Goal: Transaction & Acquisition: Purchase product/service

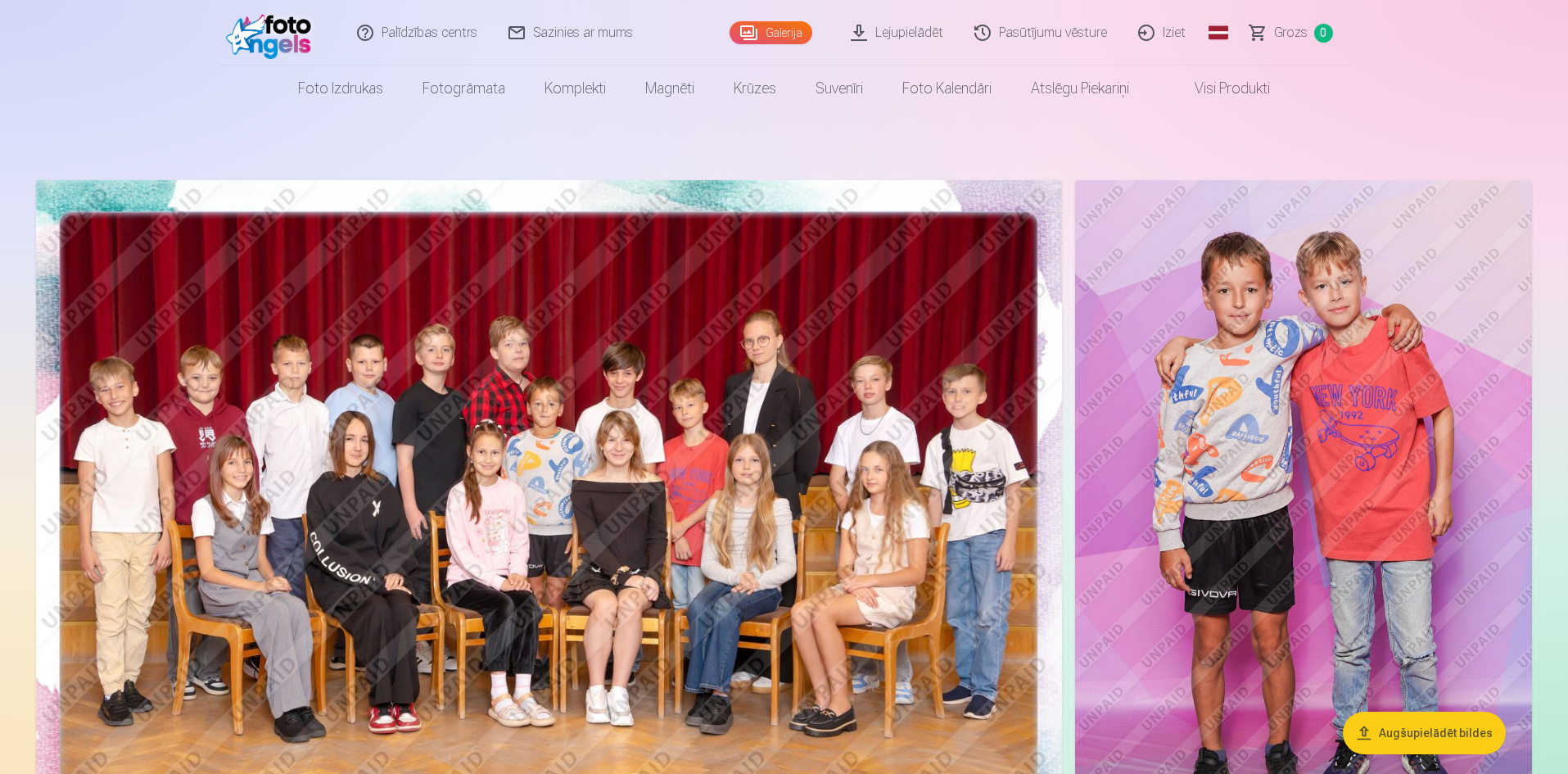
click at [1459, 725] on button "Augšupielādēt bildes" at bounding box center [1425, 733] width 163 height 42
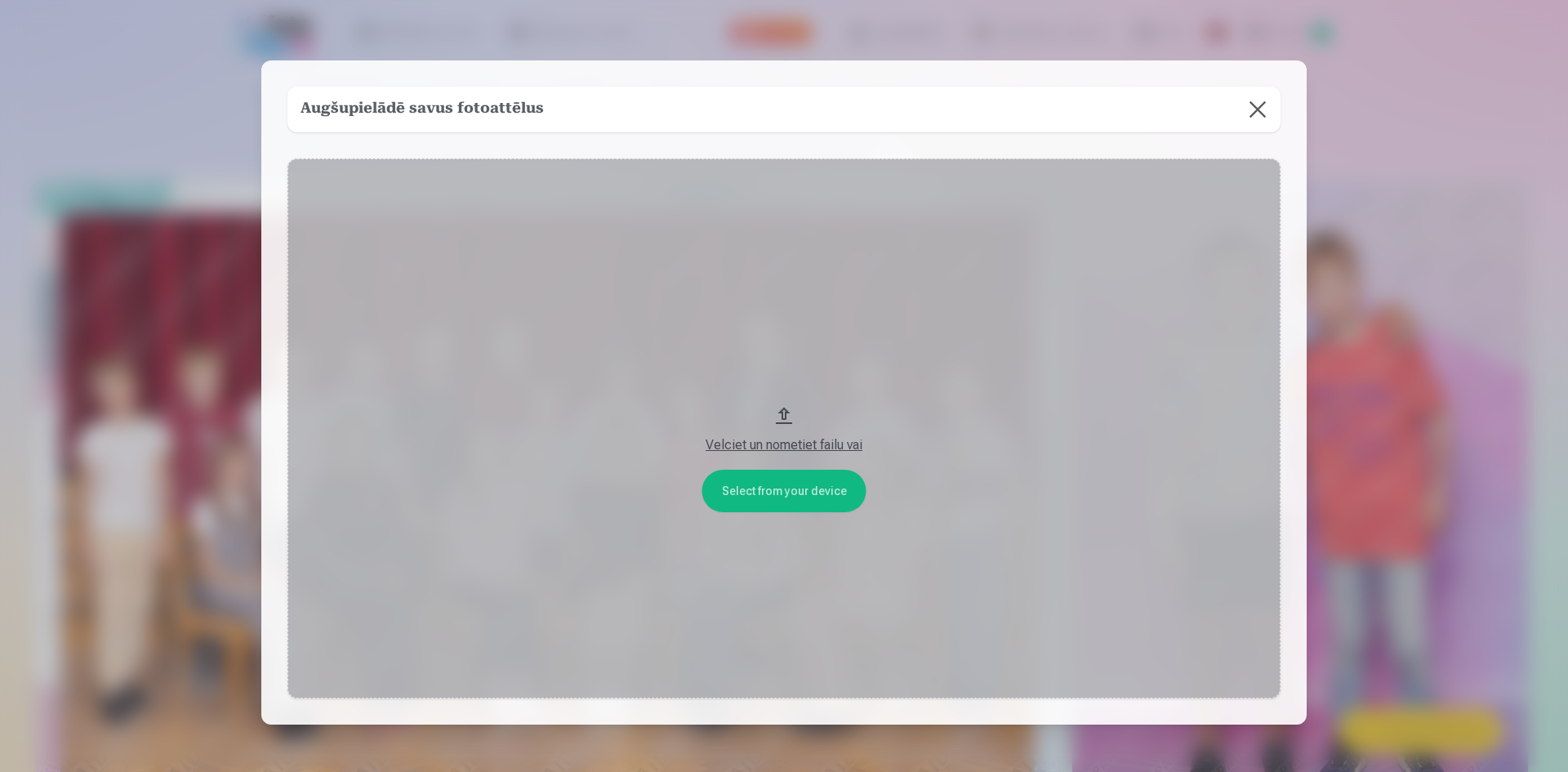
click at [1262, 109] on button at bounding box center [1257, 109] width 46 height 46
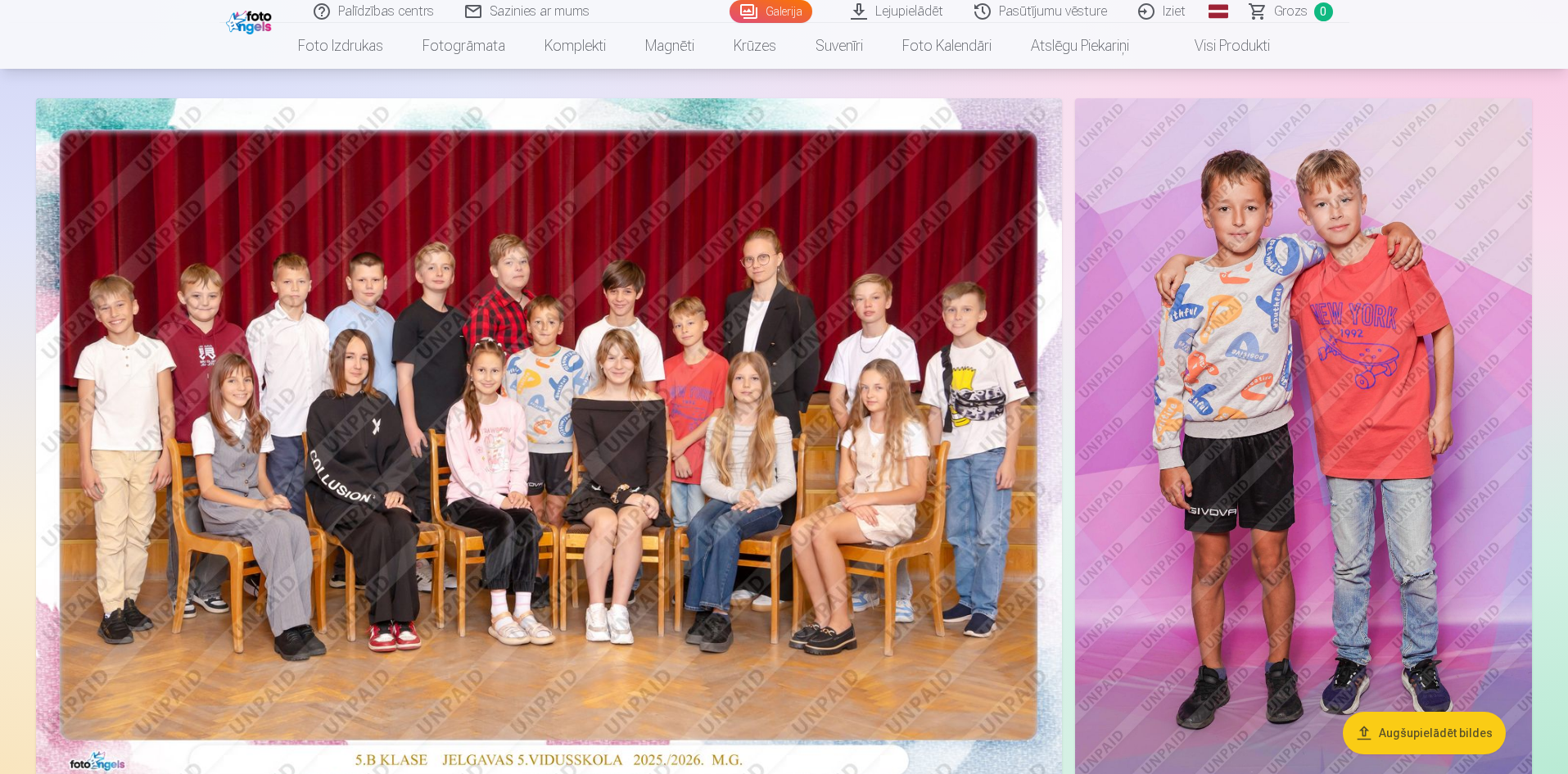
scroll to position [164, 0]
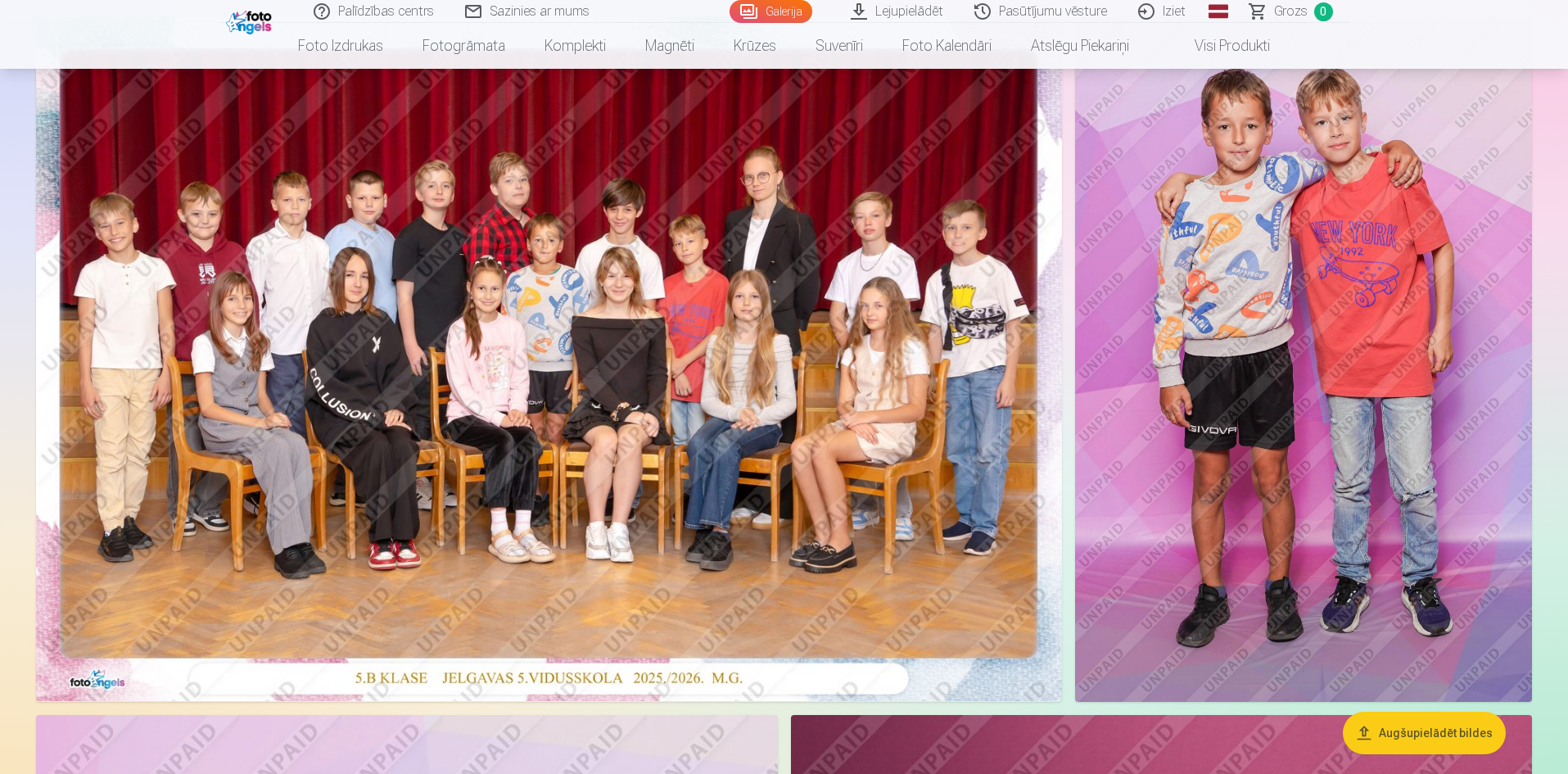
click at [1468, 735] on button "Augšupielādēt bildes" at bounding box center [1425, 733] width 163 height 42
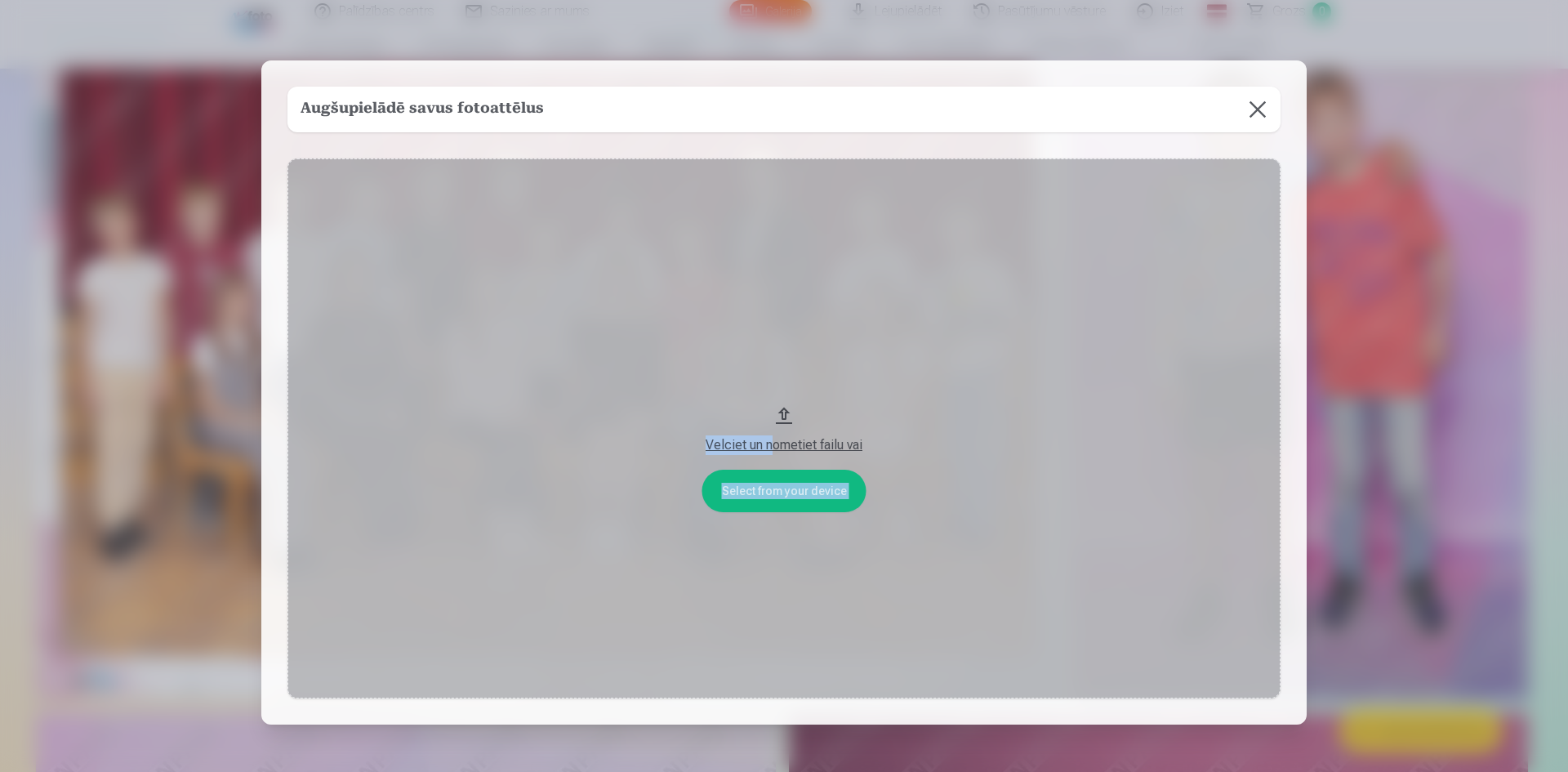
drag, startPoint x: 1398, startPoint y: 213, endPoint x: 768, endPoint y: 415, distance: 661.6
click at [768, 415] on div "​ Augšupielādē savus fotoattēlus Select from your device Velciet un nometiet fa…" at bounding box center [784, 442] width 1568 height 883
click at [1081, 449] on div "Velciet un nometiet failu vai" at bounding box center [784, 444] width 961 height 20
click at [942, 386] on button "Velciet un nometiet failu vai" at bounding box center [783, 429] width 993 height 541
click at [1260, 106] on button at bounding box center [1257, 109] width 46 height 46
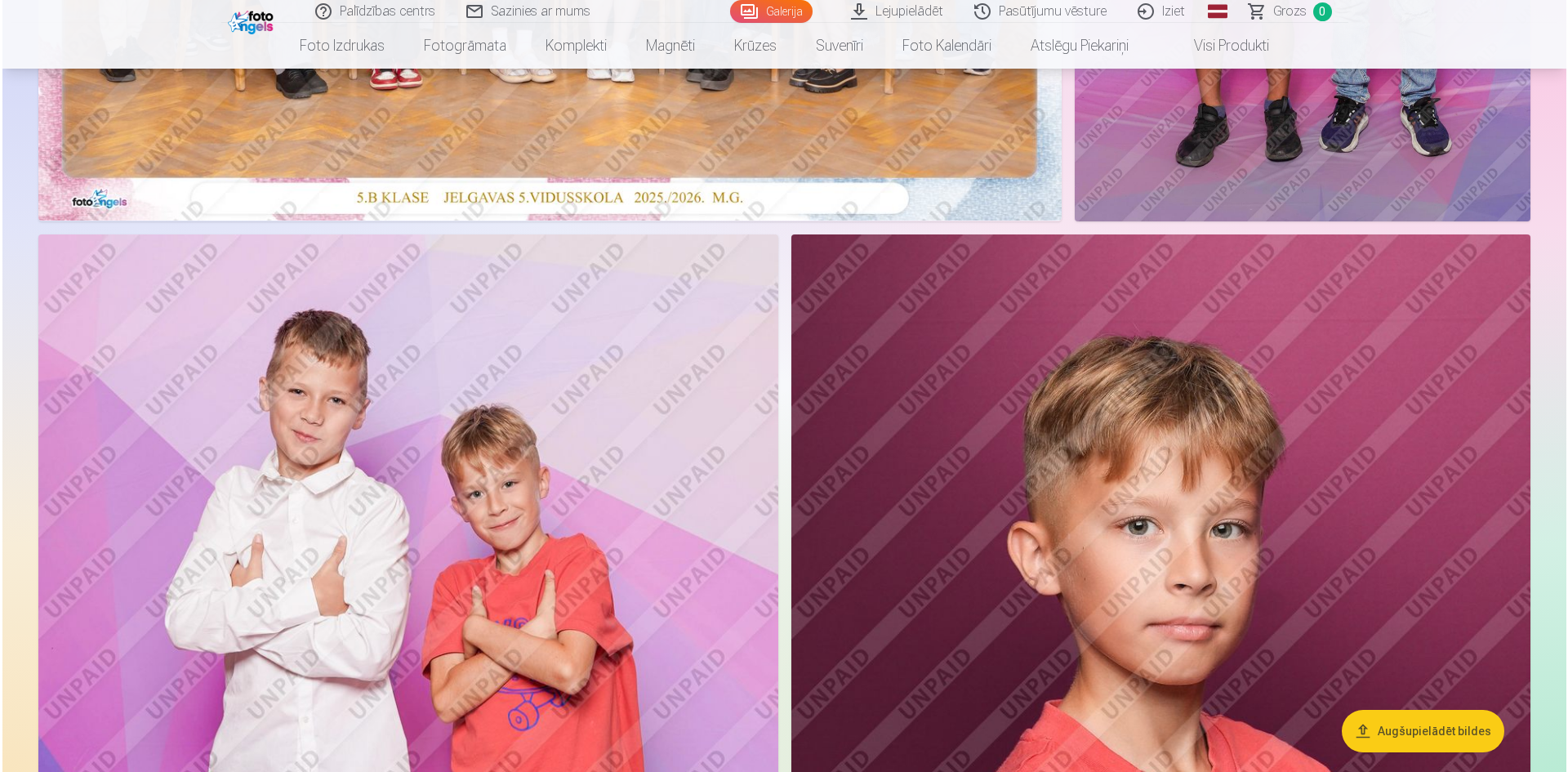
scroll to position [817, 0]
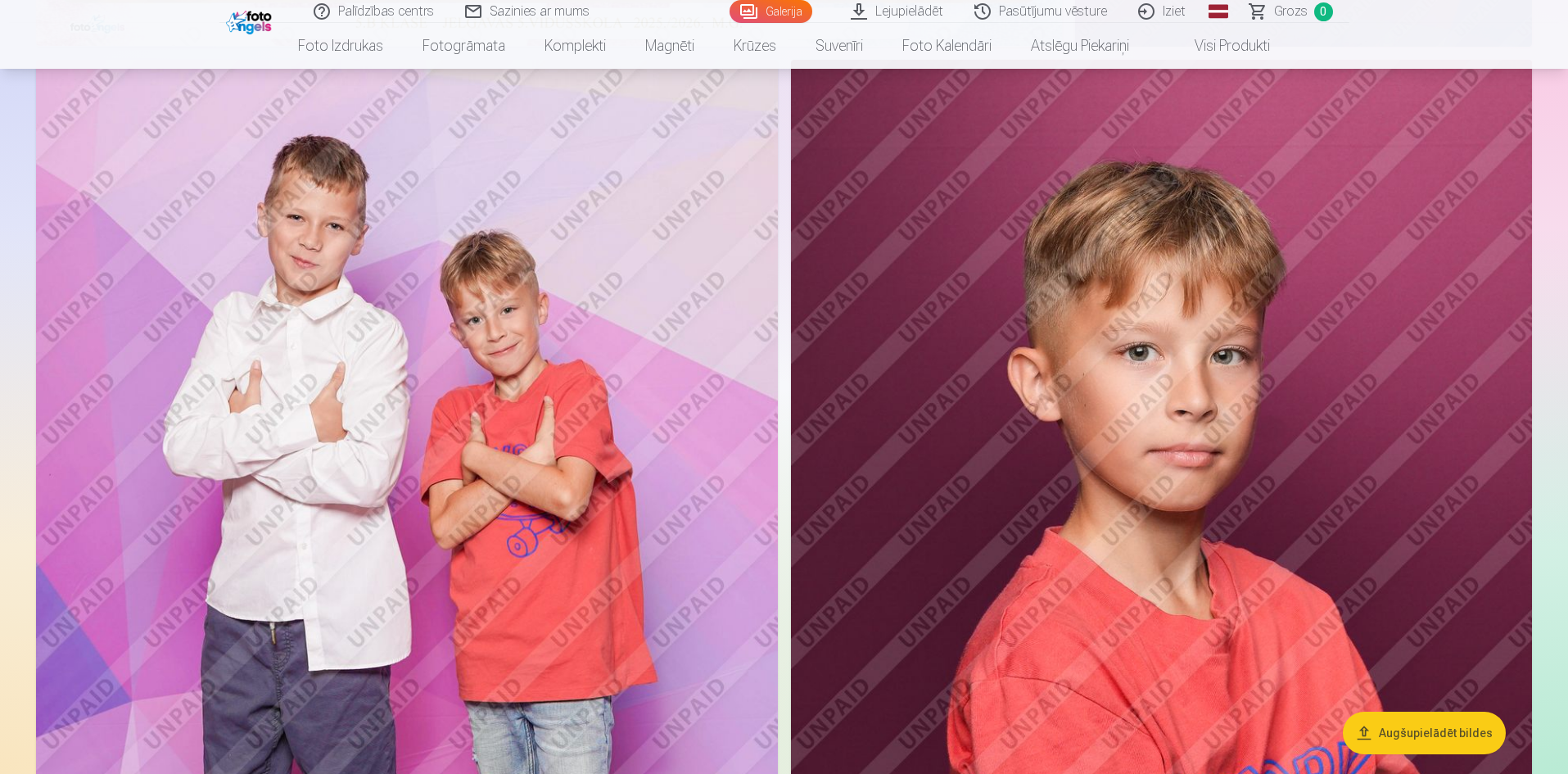
click at [450, 334] on img at bounding box center [406, 616] width 742 height 1113
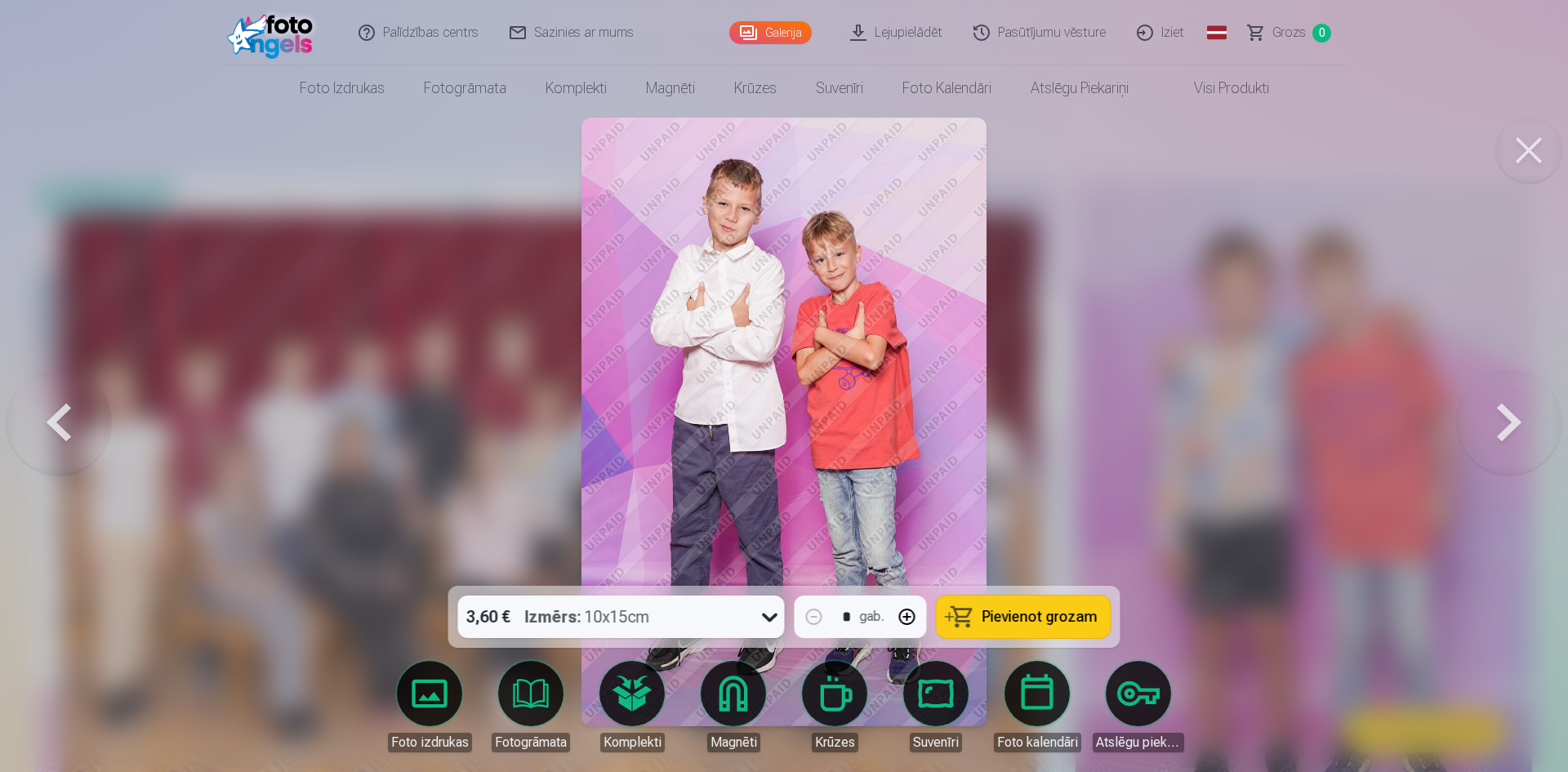
click at [1229, 453] on div at bounding box center [784, 386] width 1568 height 772
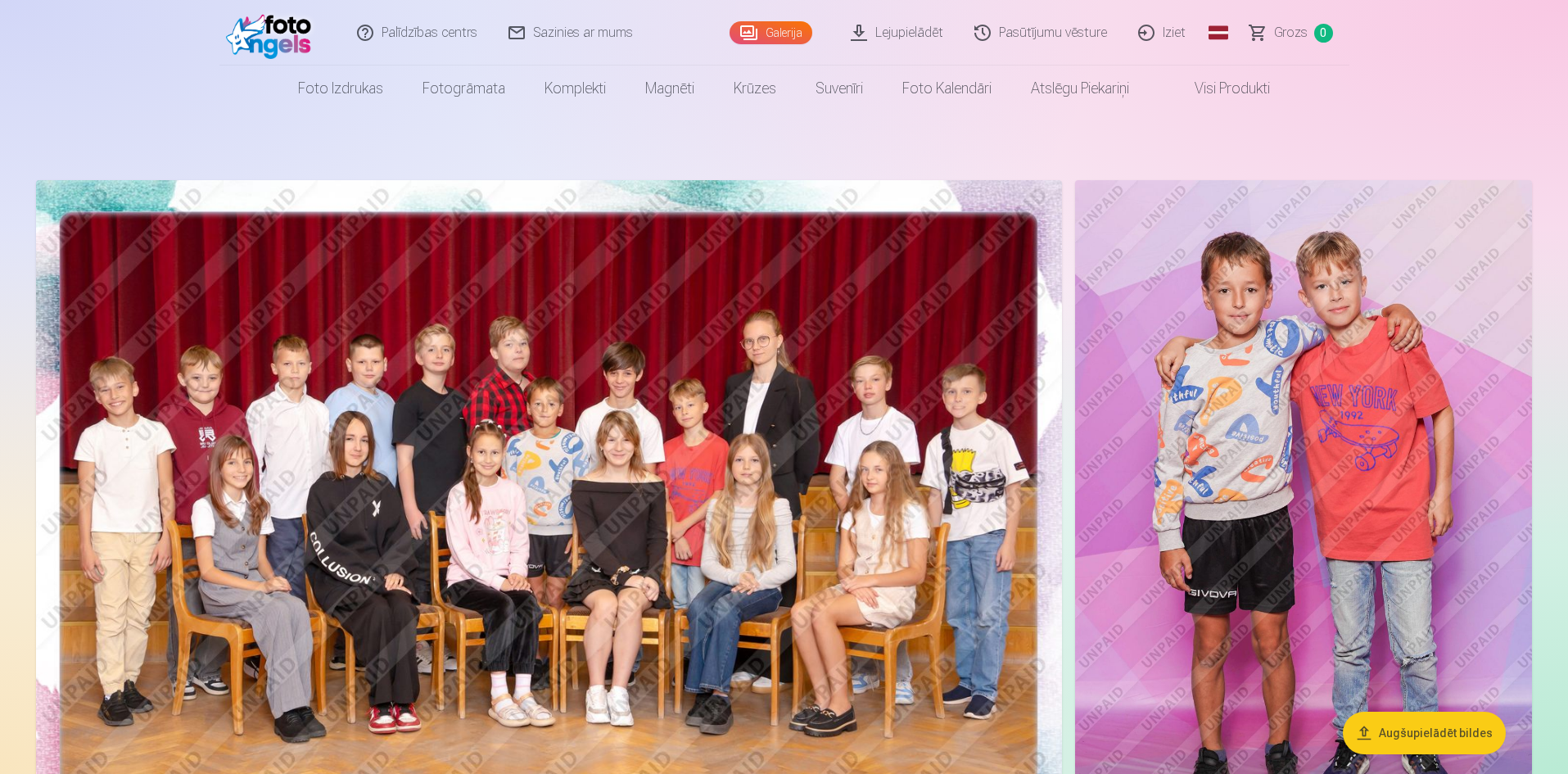
click at [896, 31] on link "Lejupielādēt" at bounding box center [897, 33] width 124 height 66
click at [925, 28] on link "Lejupielādēt" at bounding box center [897, 33] width 124 height 66
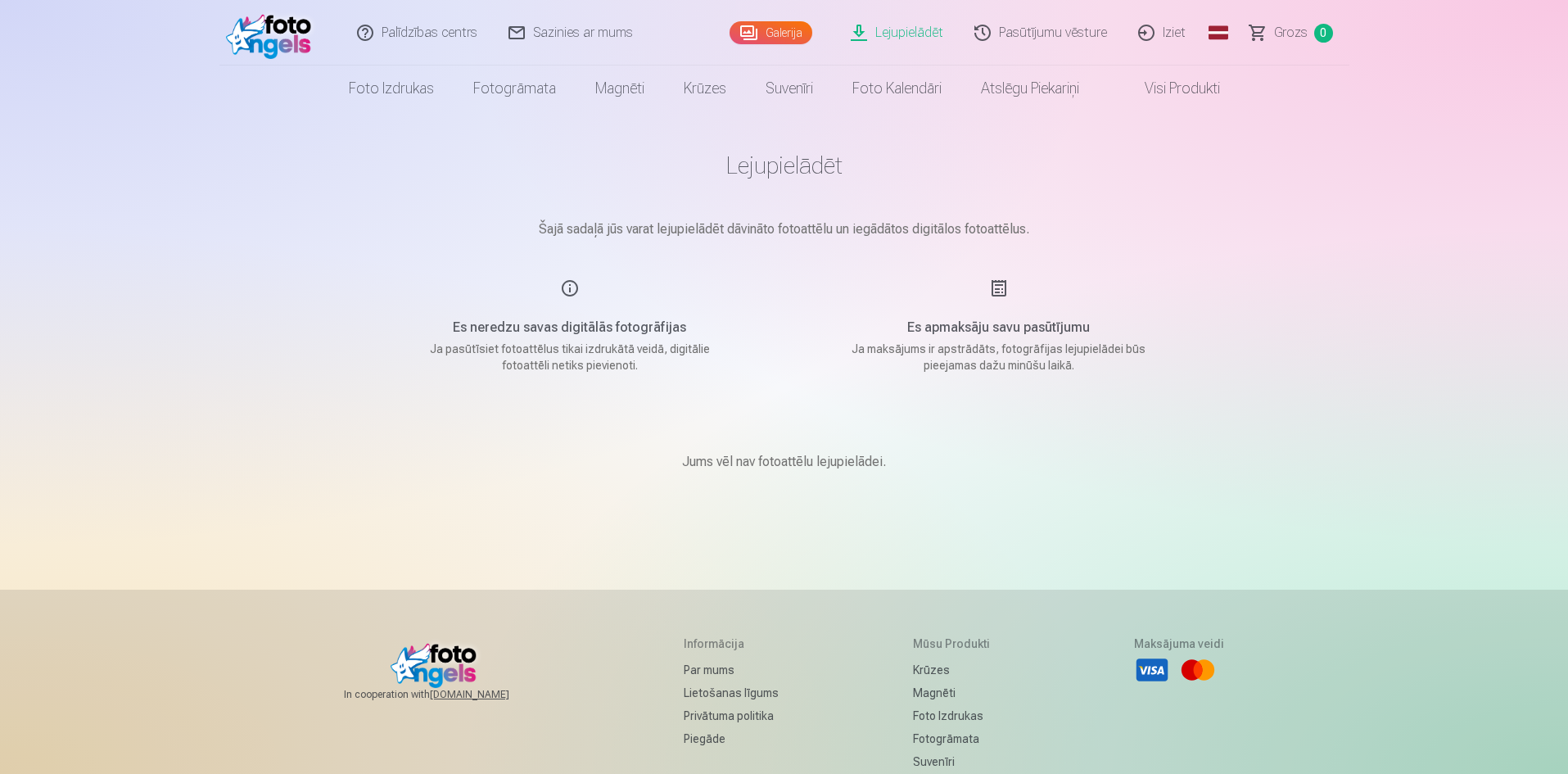
click at [1001, 321] on h5 "Es apmaksāju savu pasūtījumu" at bounding box center [999, 327] width 311 height 20
click at [834, 463] on p "Jums vēl nav fotoattēlu lejupielādei." at bounding box center [783, 462] width 204 height 20
click at [787, 27] on link "Galerija" at bounding box center [771, 33] width 83 height 23
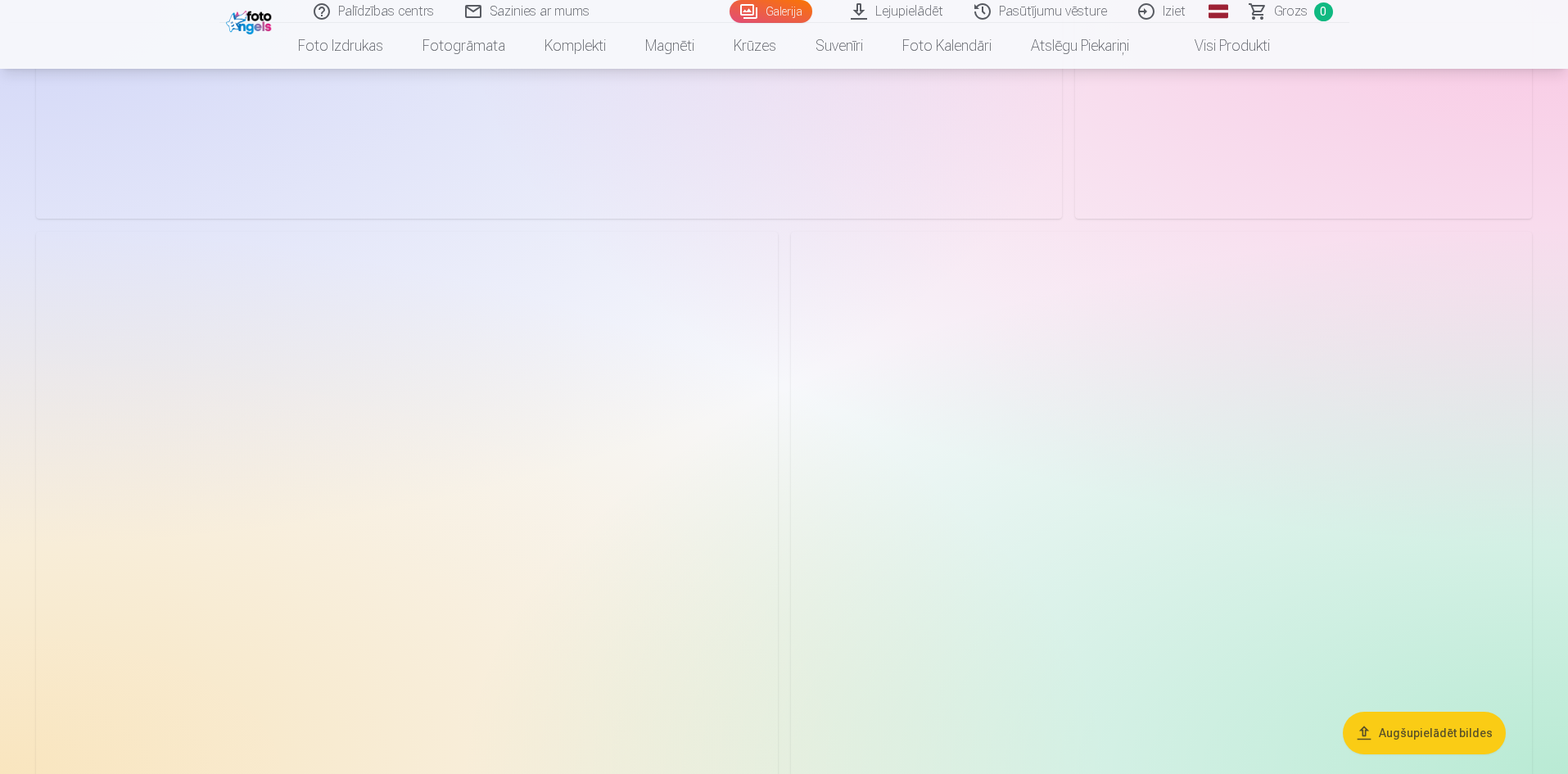
scroll to position [655, 0]
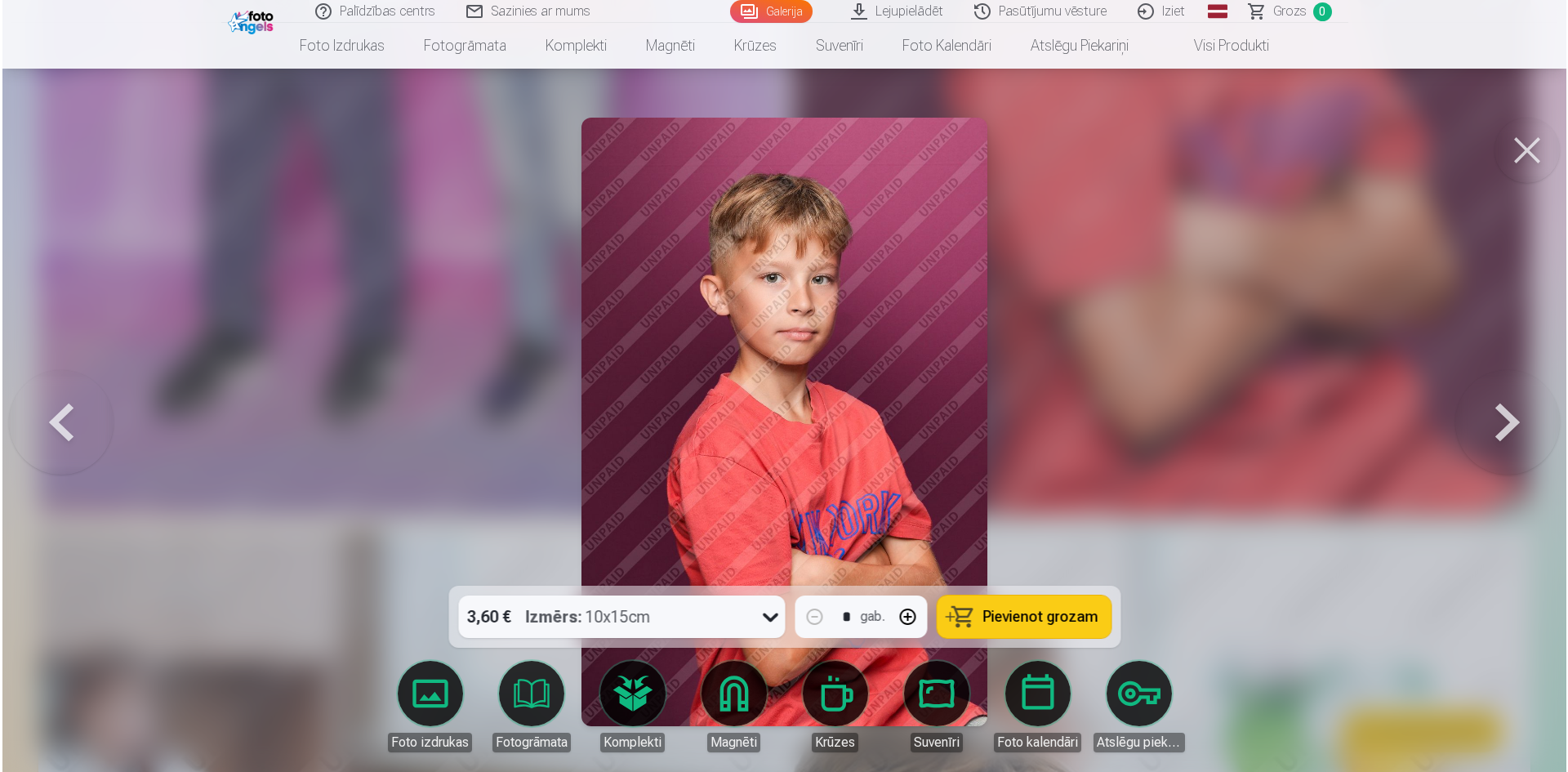
scroll to position [1472, 0]
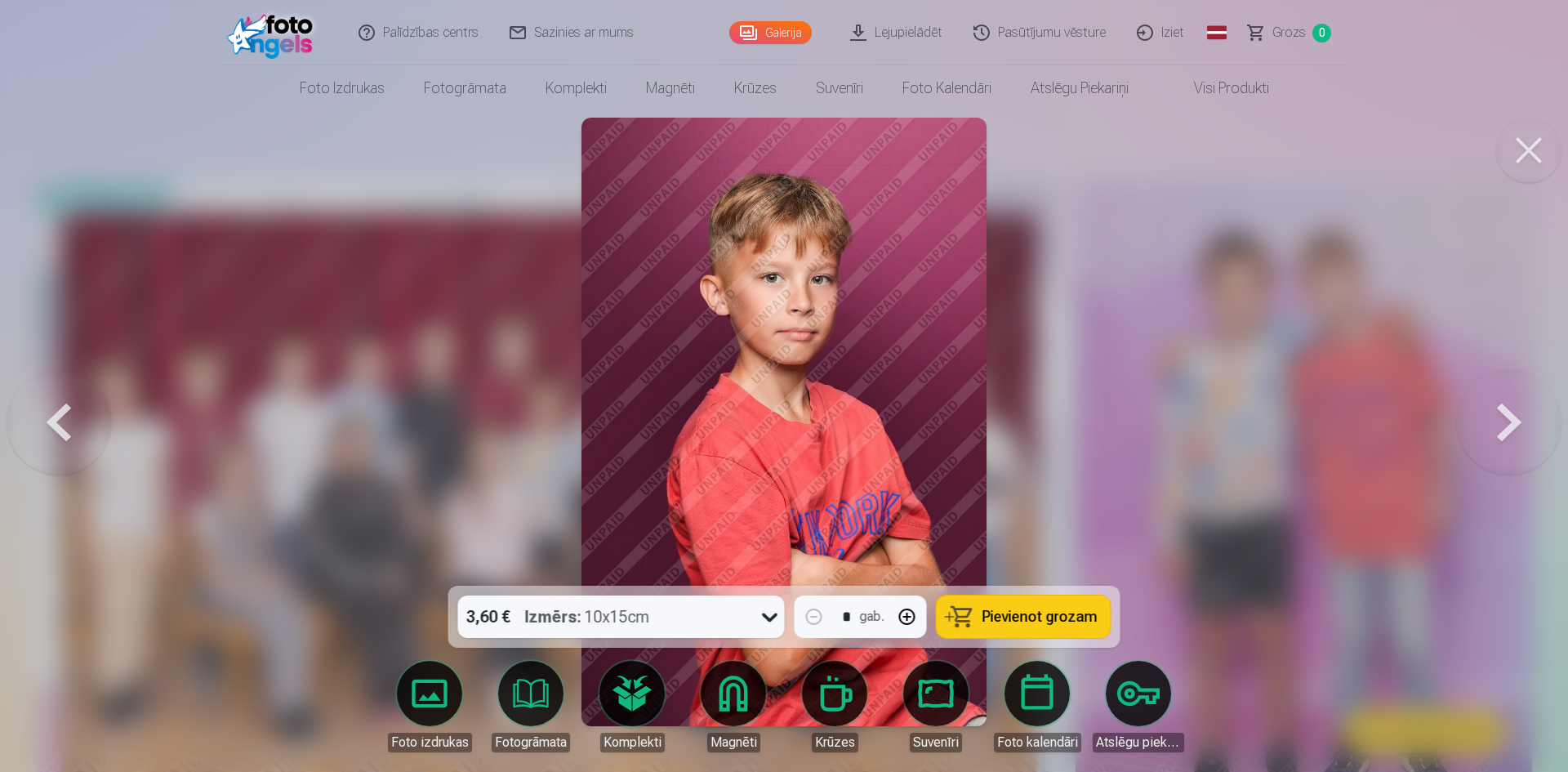
click at [486, 623] on div "3,60 €" at bounding box center [488, 616] width 61 height 42
click at [1317, 348] on div at bounding box center [784, 386] width 1568 height 772
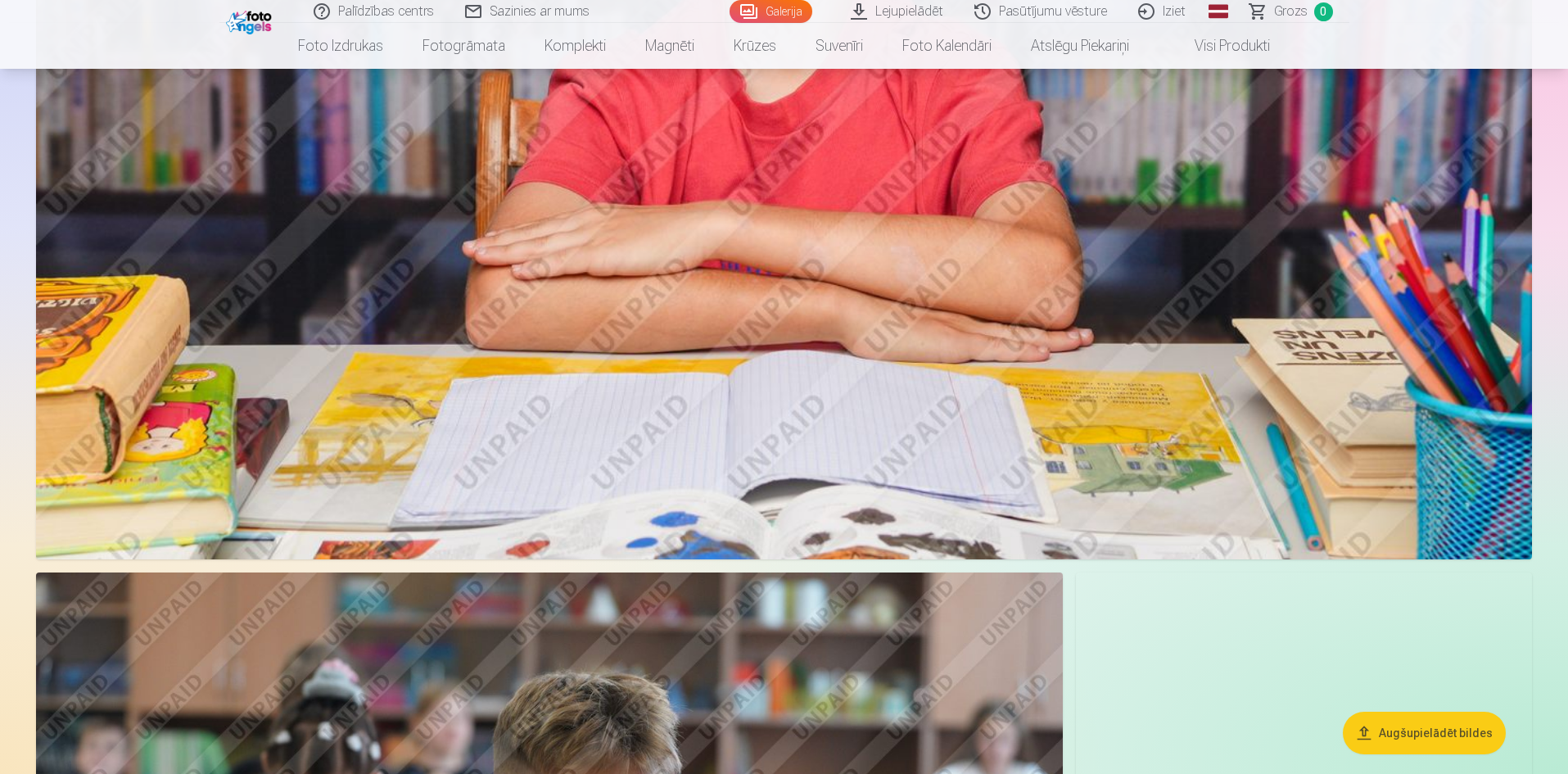
scroll to position [5755, 0]
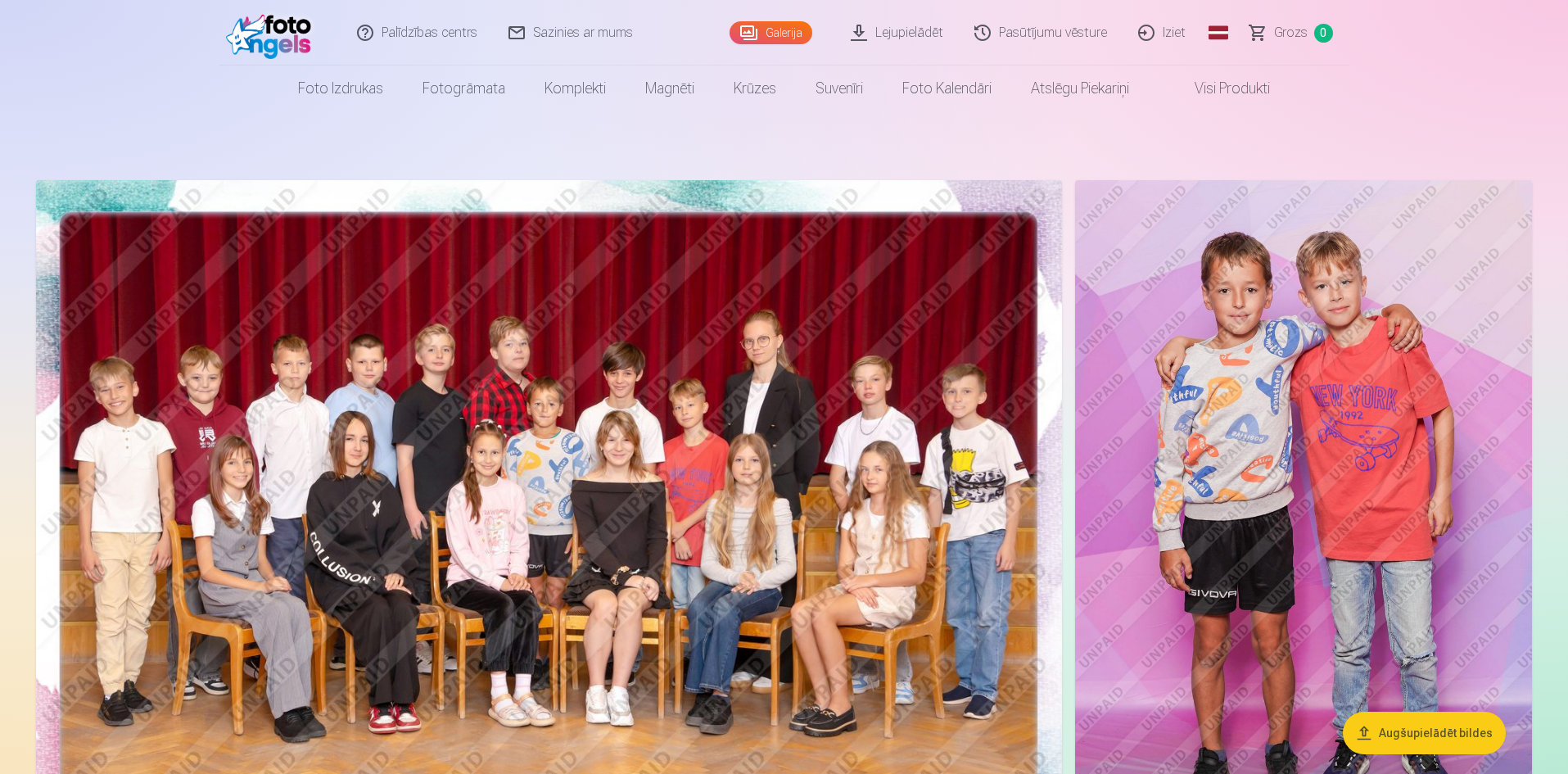
click at [425, 28] on link "Palīdzības centrs" at bounding box center [417, 33] width 151 height 66
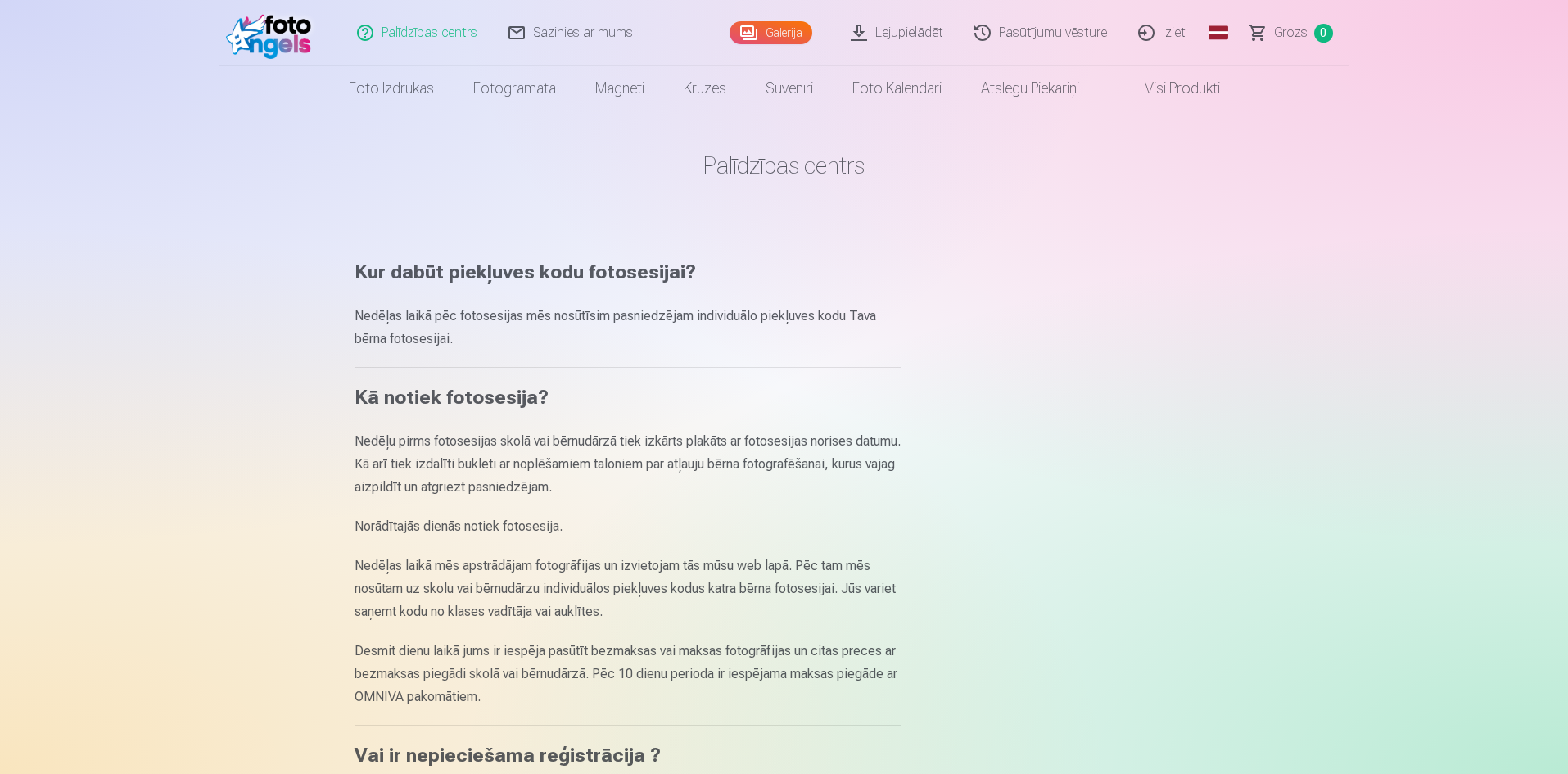
click at [899, 38] on link "Lejupielādēt" at bounding box center [897, 33] width 124 height 66
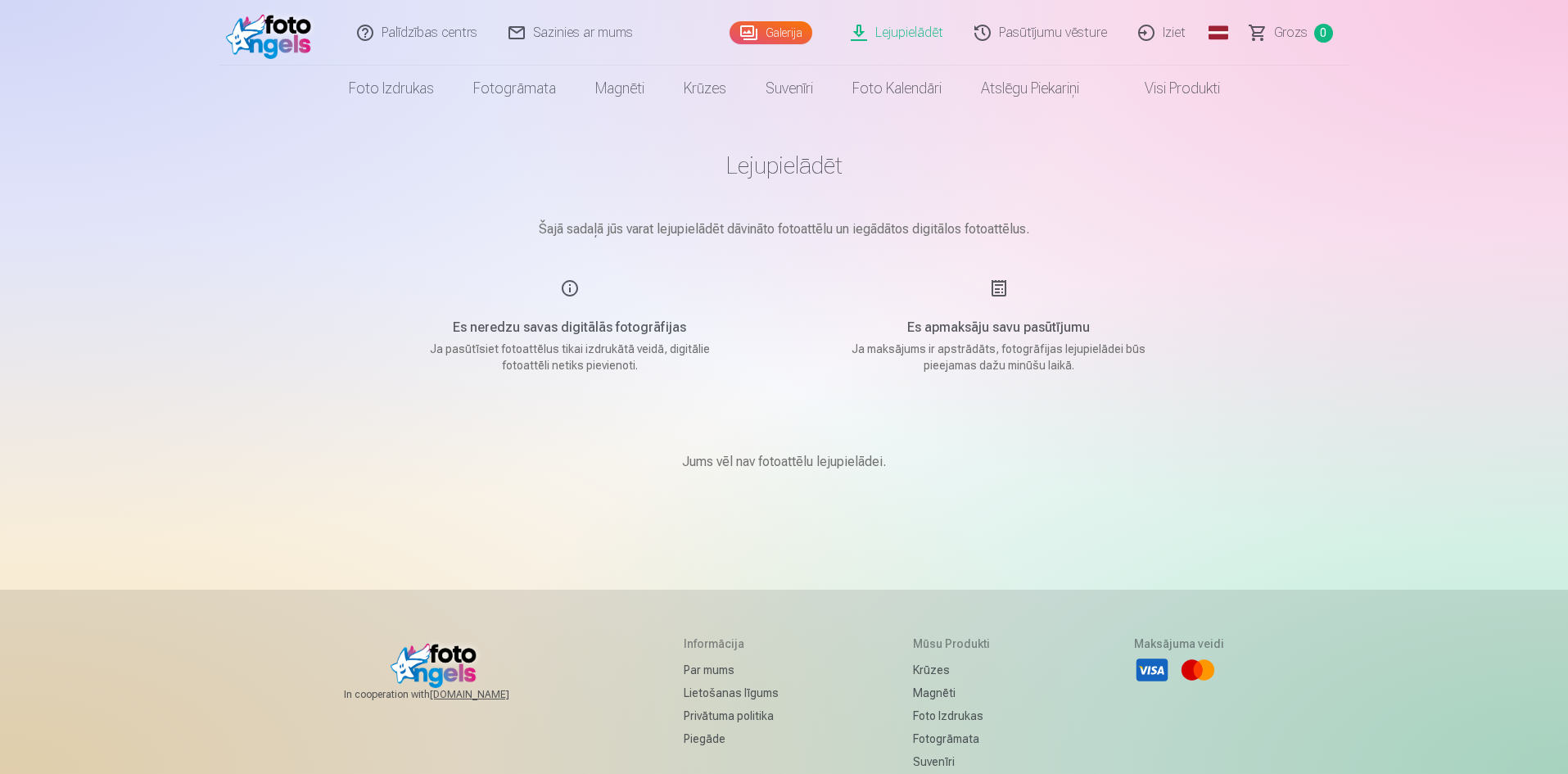
click at [737, 230] on p "Šajā sadaļā jūs varat lejupielādēt dāvināto fotoattēlu un iegādātos digitālos f…" at bounding box center [784, 229] width 819 height 20
click at [574, 288] on div "Es neredzu savas digitālās fotogrāfijas Ja pasūtīsiet fotoattēlus tikai izdrukā…" at bounding box center [569, 326] width 389 height 95
click at [519, 358] on p "Ja pasūtīsiet fotoattēlus tikai izdrukātā veidā, digitālie fotoattēli netiks pi…" at bounding box center [570, 357] width 311 height 33
click at [783, 466] on p "Jums vēl nav fotoattēlu lejupielādei." at bounding box center [783, 462] width 204 height 20
drag, startPoint x: 988, startPoint y: 482, endPoint x: 926, endPoint y: 616, distance: 147.6
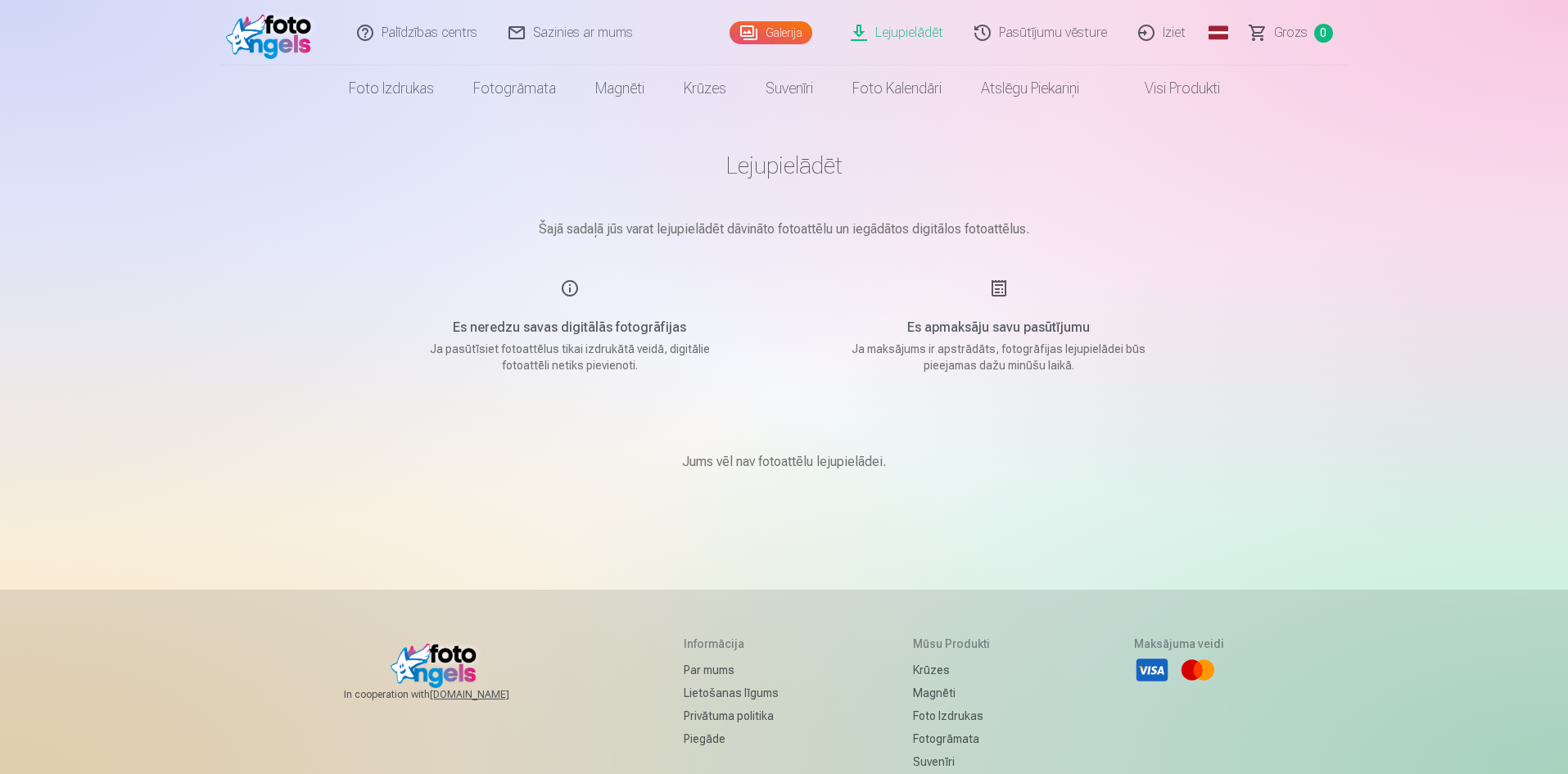
click at [986, 486] on div "Jums vēl nav fotoattēlu lejupielādei." at bounding box center [784, 462] width 819 height 99
drag, startPoint x: 926, startPoint y: 617, endPoint x: 899, endPoint y: 570, distance: 54.2
click at [909, 585] on div "Palīdzības centrs Sazinies ar mums Galerija Lejupielādēt Pasūtījumu vēsture Izi…" at bounding box center [784, 387] width 1568 height 774
click at [814, 364] on div "Es apmaksāju savu pasūtījumu Ja maksājums ir apstrādāts, fotogrāfijas lejupielā…" at bounding box center [998, 326] width 389 height 95
click at [1002, 342] on p "Ja maksājums ir apstrādāts, fotogrāfijas lejupielādei būs pieejamas dažu minūšu…" at bounding box center [999, 357] width 311 height 33
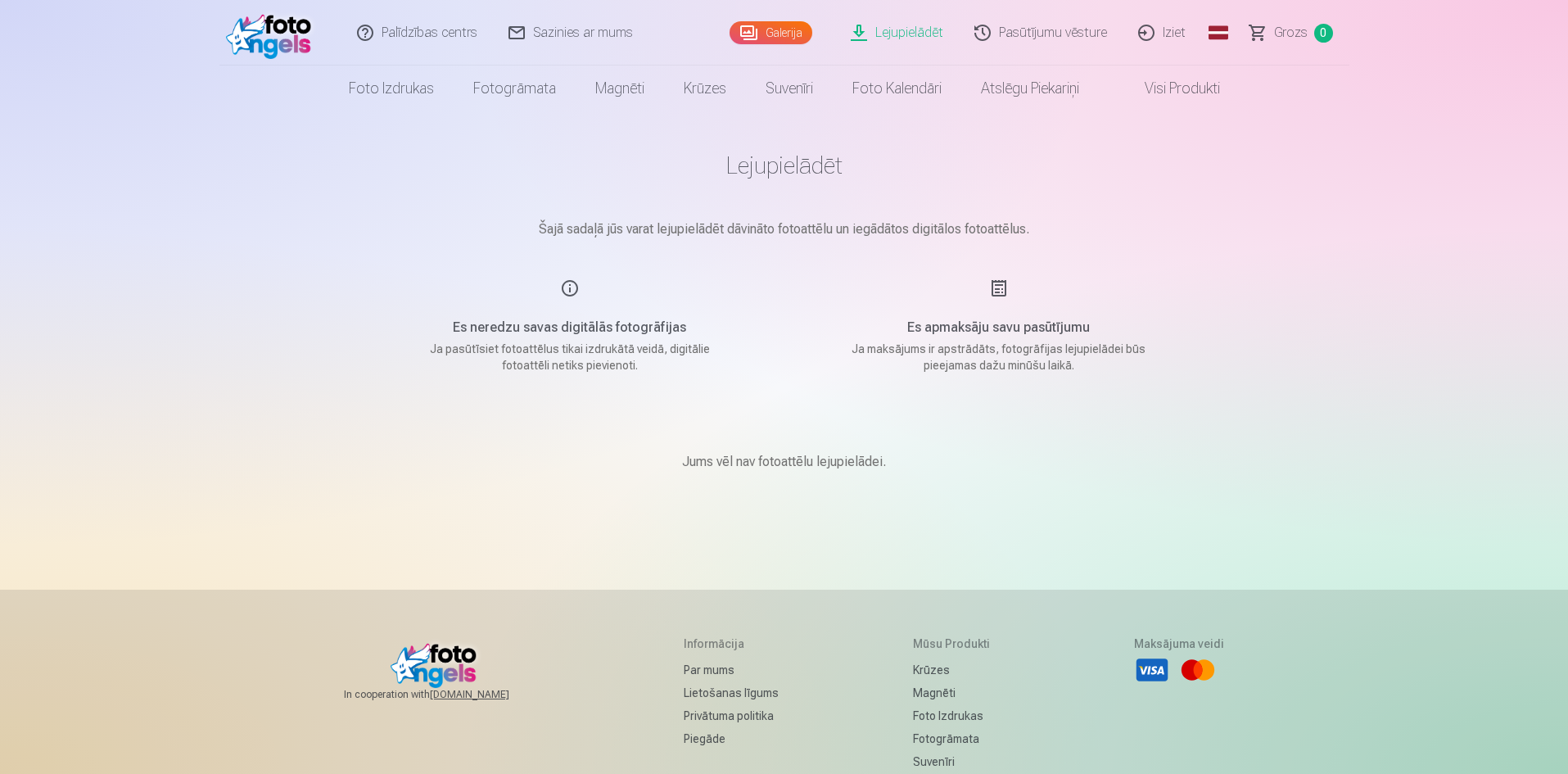
click at [1010, 283] on div "Es apmaksāju savu pasūtījumu Ja maksājums ir apstrādāts, fotogrāfijas lejupielā…" at bounding box center [998, 326] width 389 height 95
click at [536, 34] on link "Sazinies ar mums" at bounding box center [571, 33] width 156 height 66
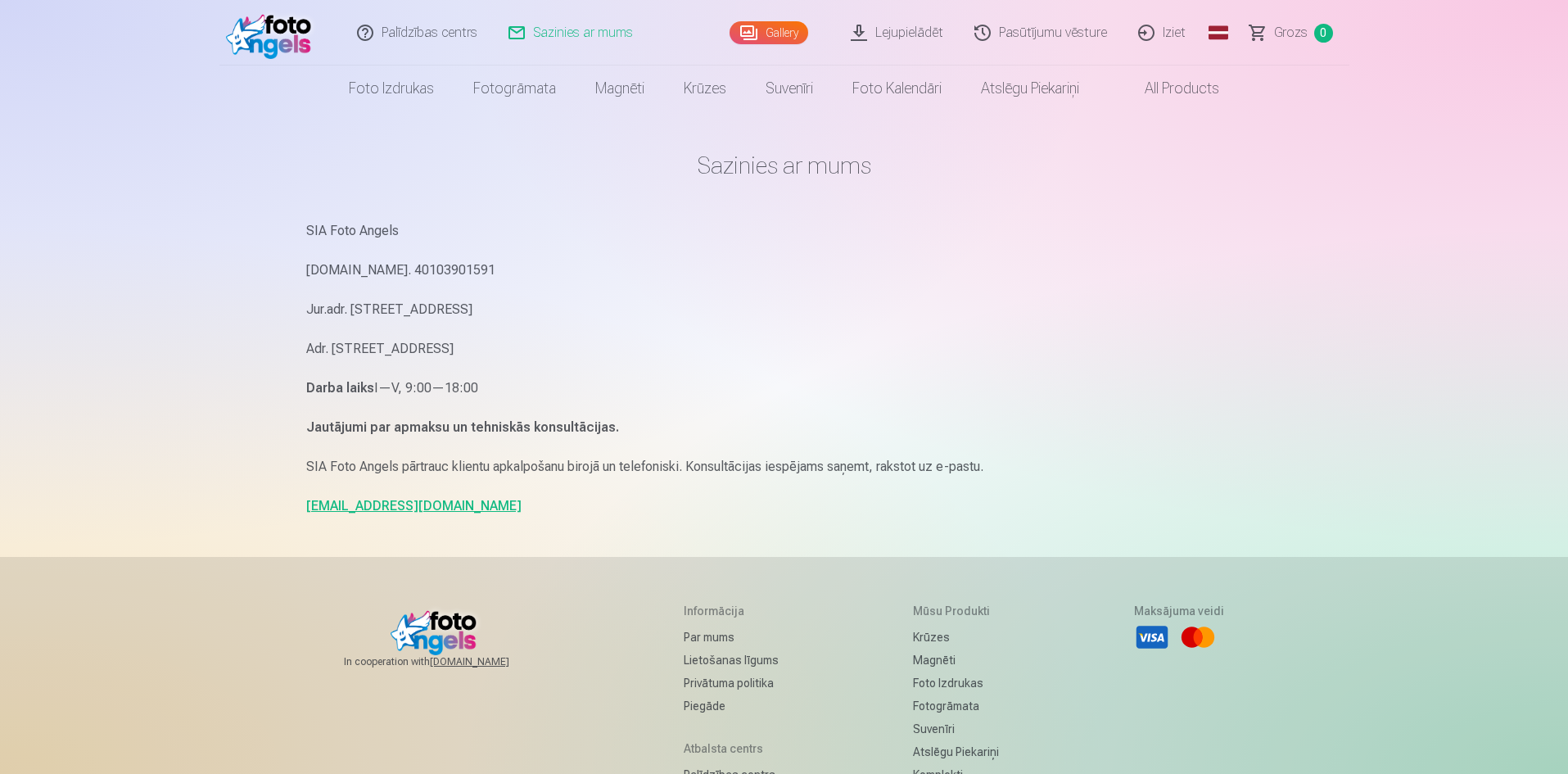
click at [324, 503] on link "[EMAIL_ADDRESS][DOMAIN_NAME]" at bounding box center [414, 506] width 216 height 16
drag, startPoint x: 1143, startPoint y: 307, endPoint x: 1126, endPoint y: 318, distance: 20.2
click at [1143, 306] on p "Jur.adr. Rīga, Dzelzavas iela 74 k-1 - 34, LV-1082" at bounding box center [784, 310] width 957 height 23
drag, startPoint x: 1365, startPoint y: 246, endPoint x: 1329, endPoint y: 244, distance: 36.1
click at [1352, 247] on div "Palīdzības centrs Sazinies ar mums Gallery Lejupielādēt Pasūtījumu vēsture Izie…" at bounding box center [784, 504] width 1568 height 1008
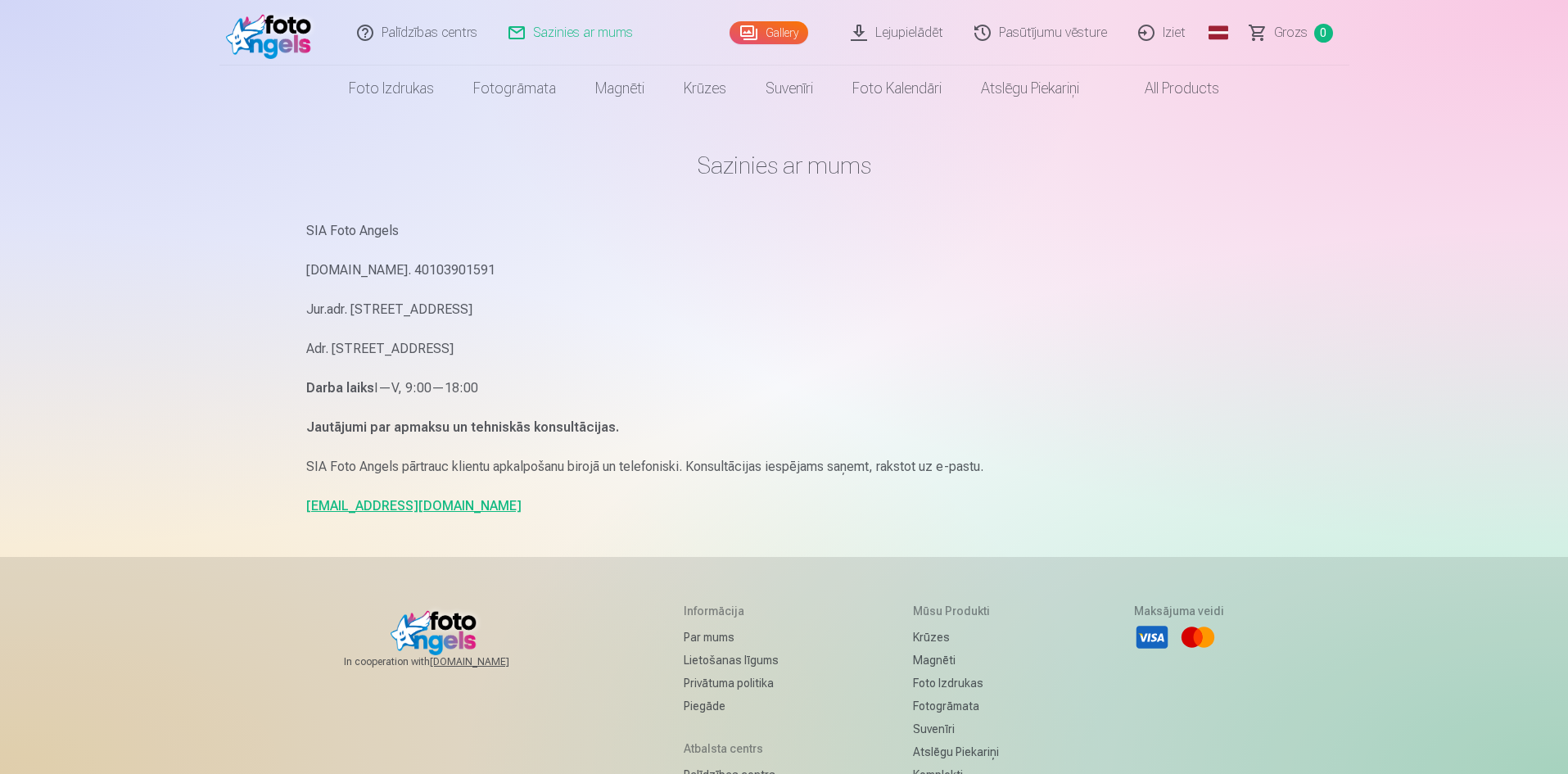
click at [1155, 79] on link "All products" at bounding box center [1168, 88] width 140 height 46
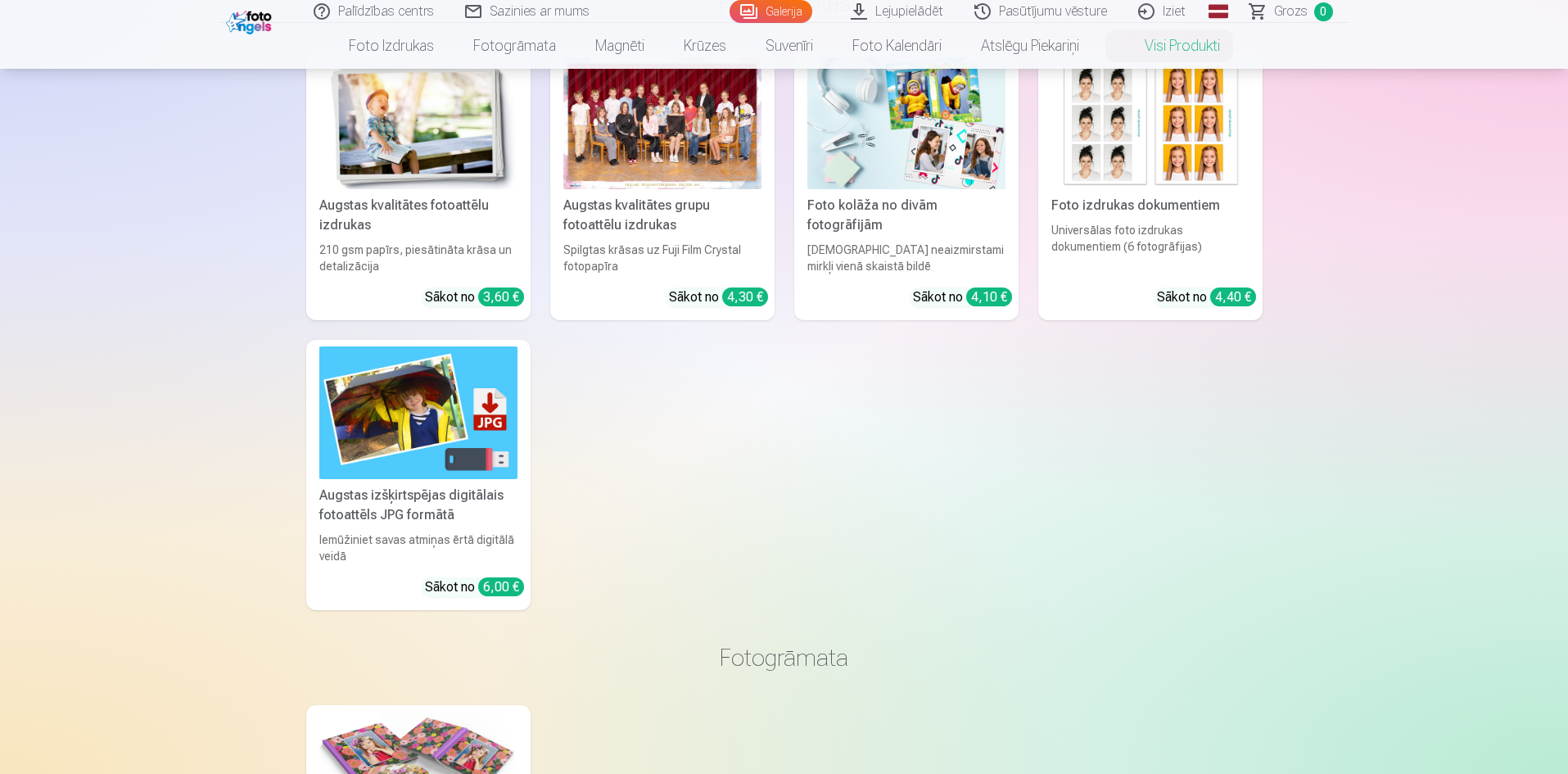
scroll to position [164, 0]
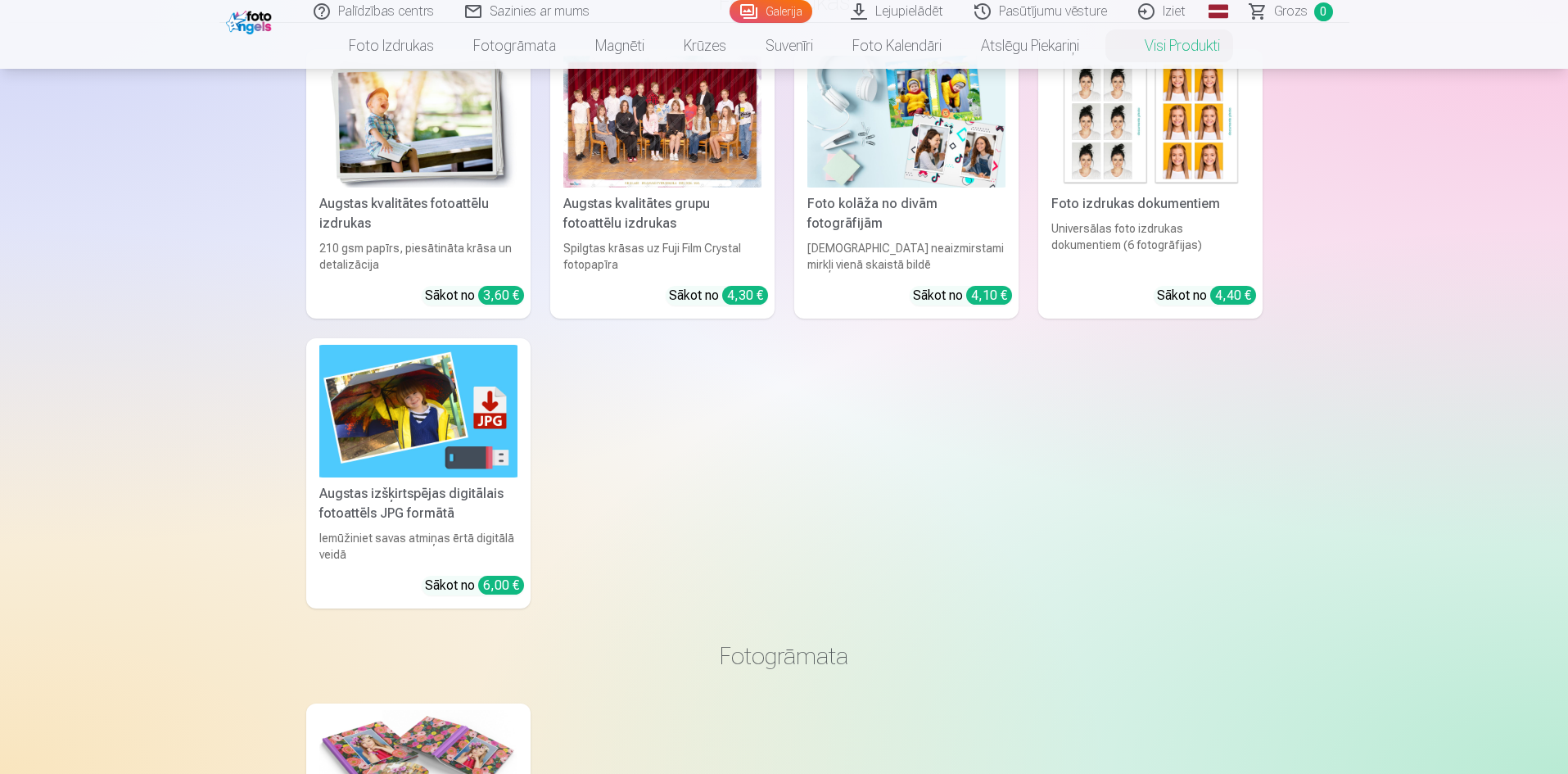
click at [417, 409] on img at bounding box center [417, 410] width 198 height 132
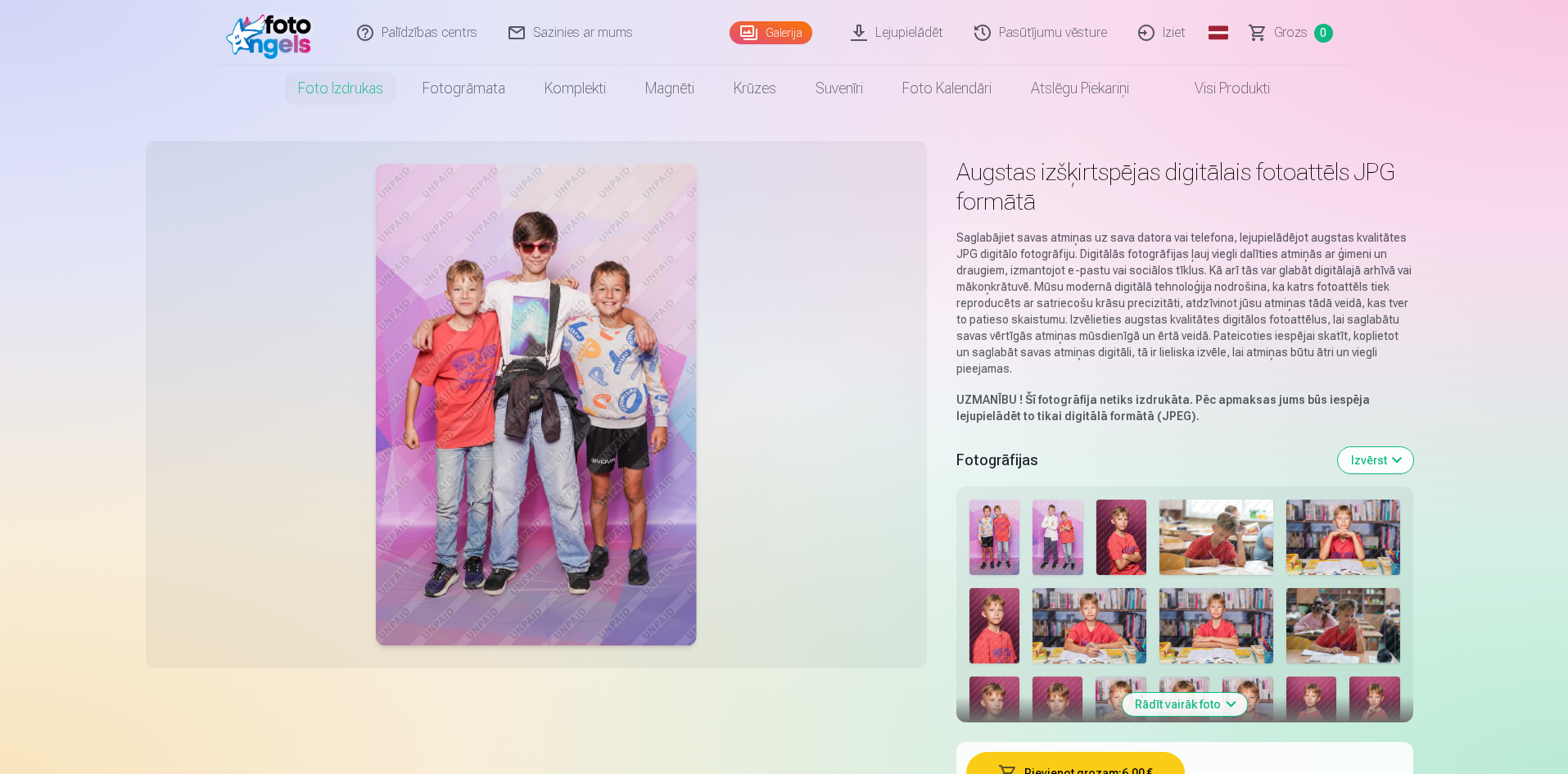
click at [1113, 511] on img at bounding box center [1122, 537] width 51 height 75
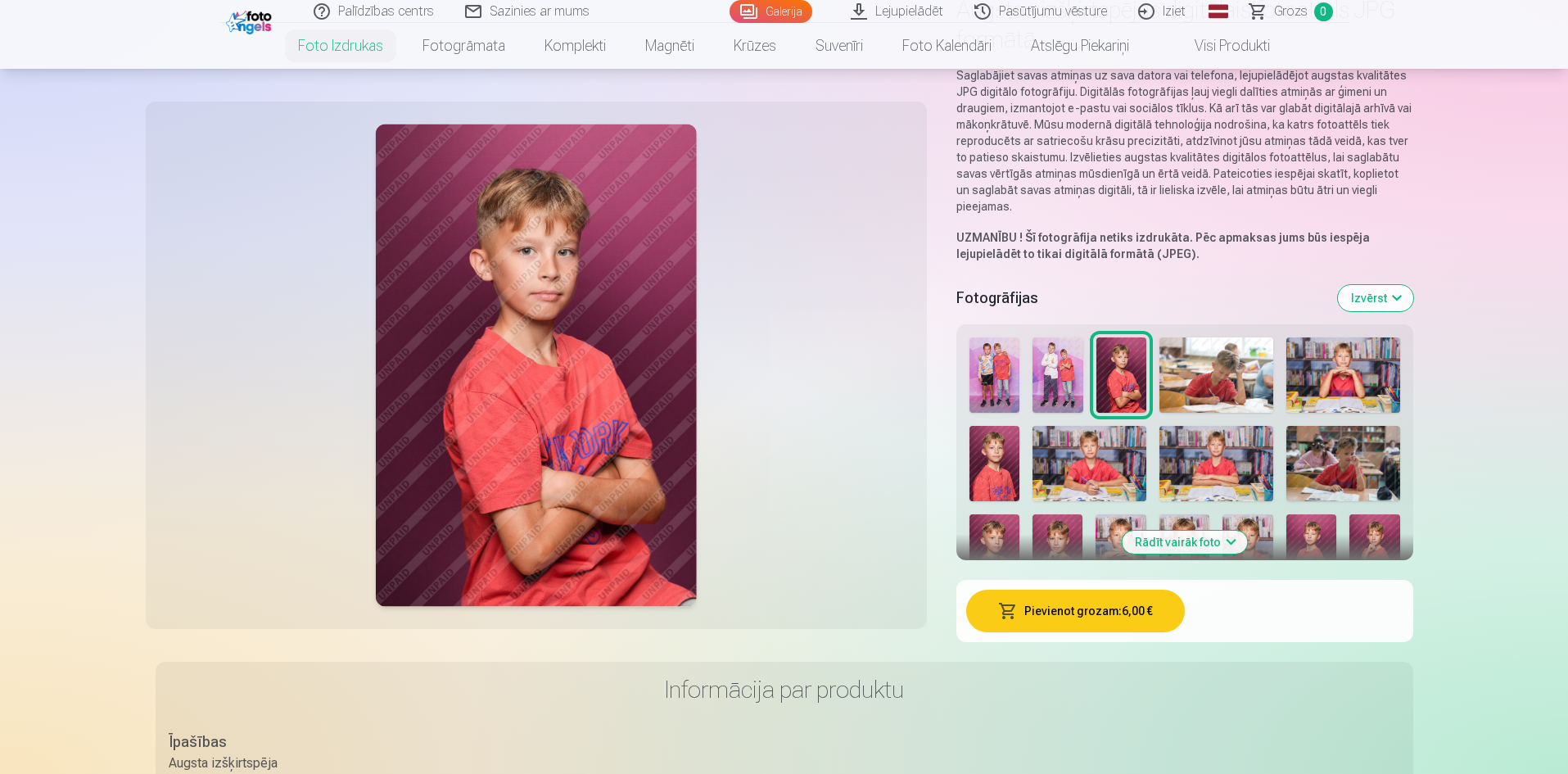
scroll to position [164, 0]
click at [1169, 452] on img at bounding box center [1215, 462] width 113 height 75
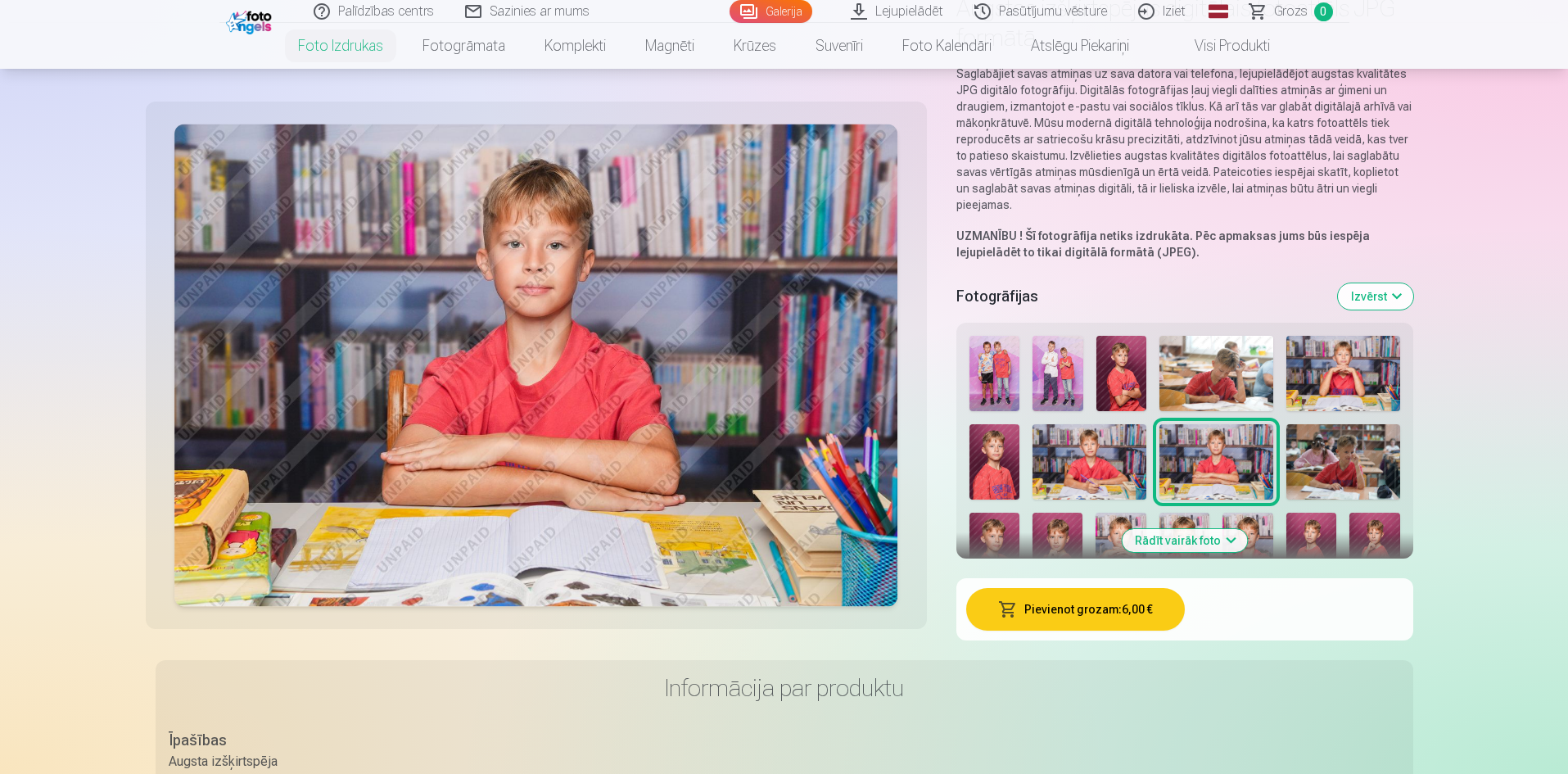
click at [1122, 388] on img at bounding box center [1122, 373] width 51 height 75
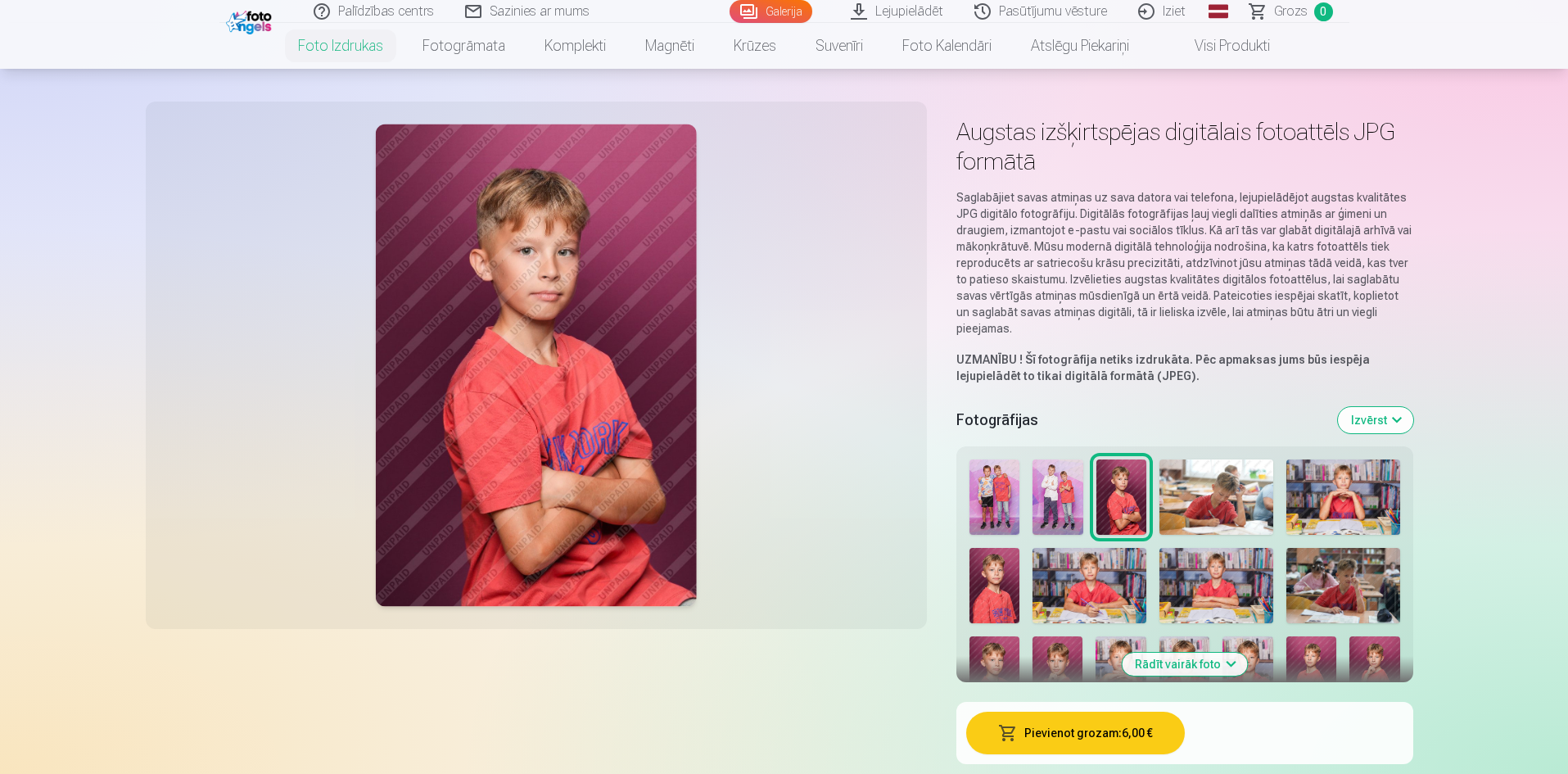
scroll to position [0, 0]
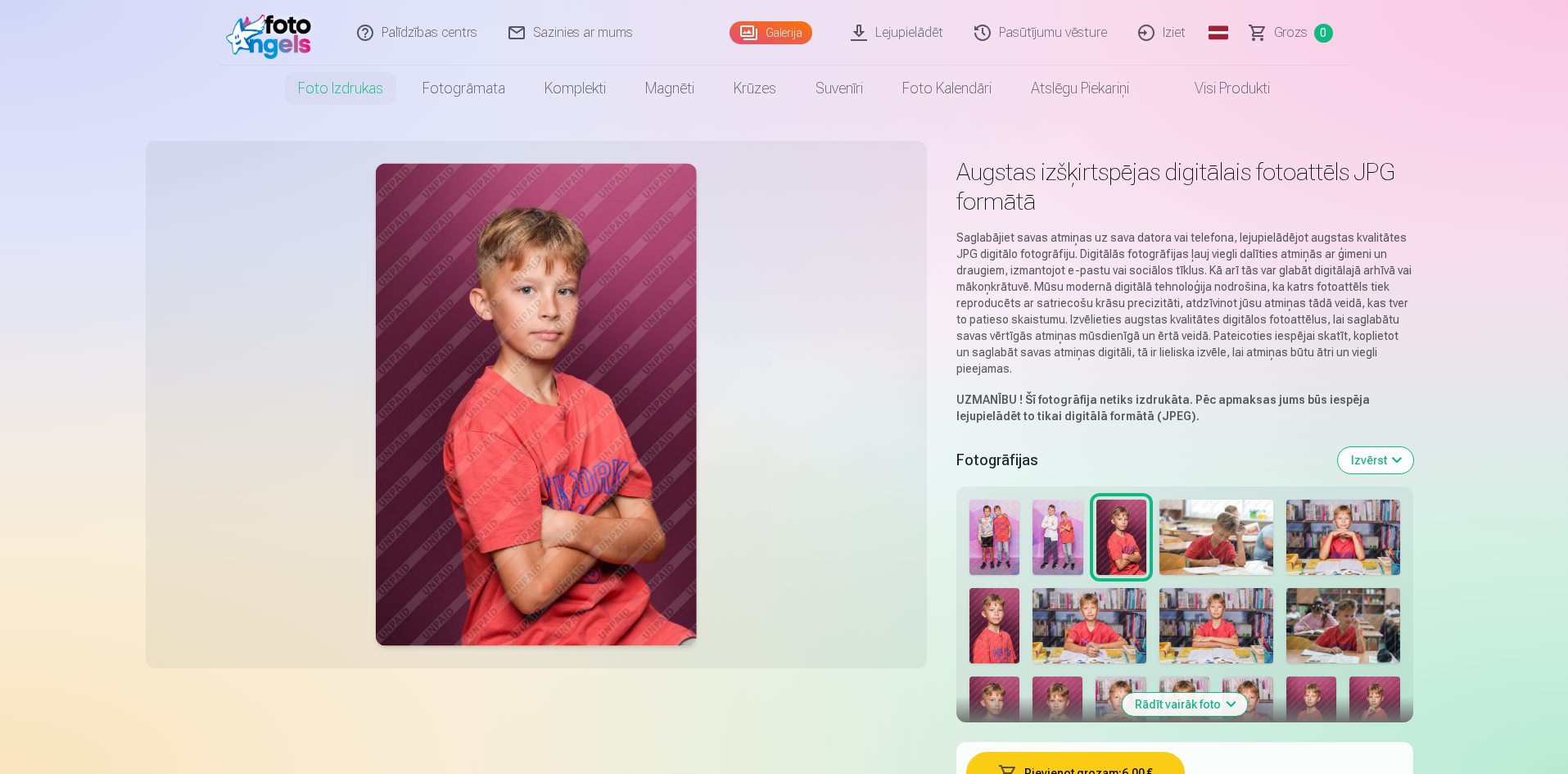
click at [996, 538] on img at bounding box center [995, 537] width 51 height 75
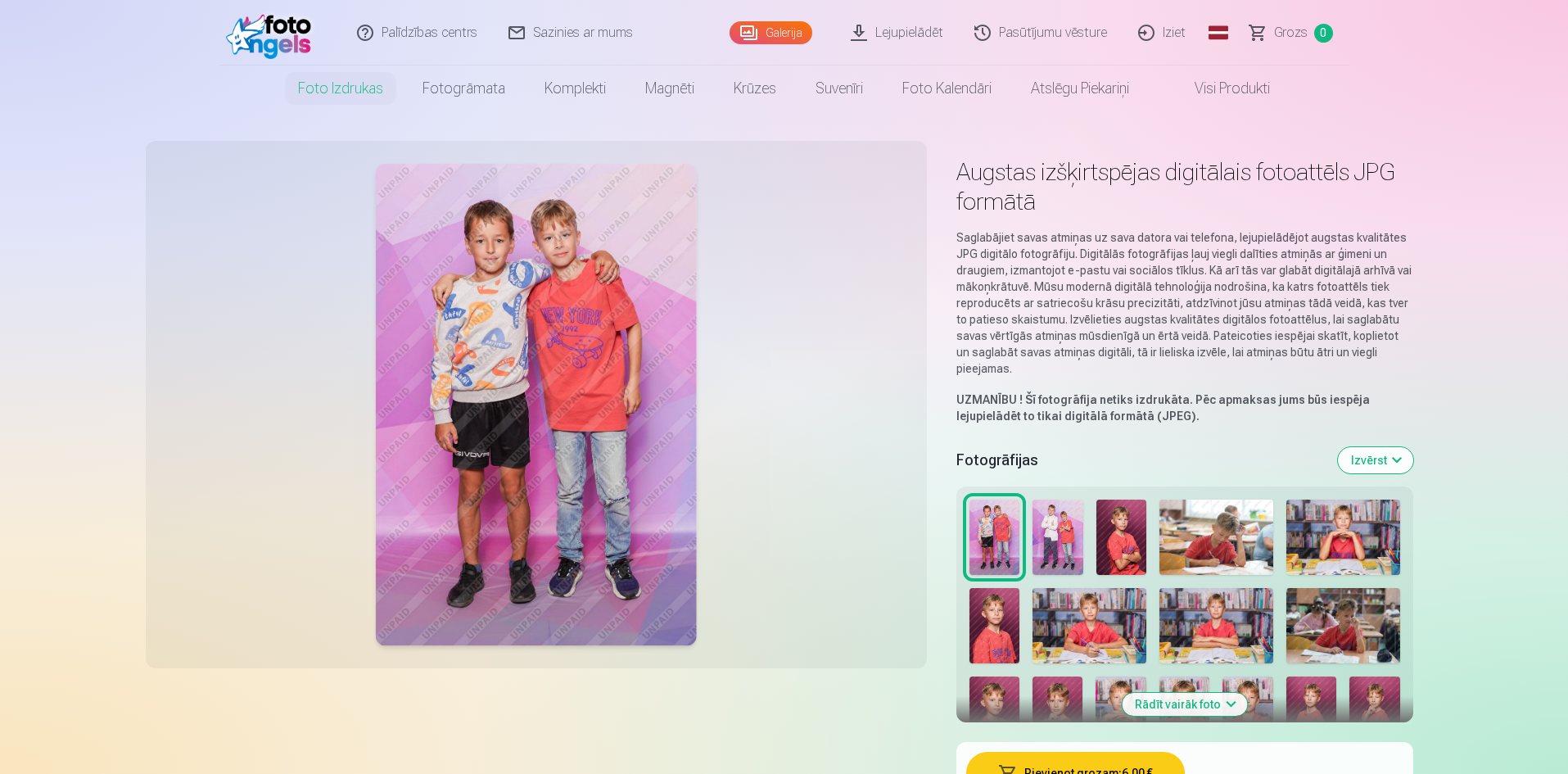
click at [1050, 531] on img at bounding box center [1058, 537] width 51 height 75
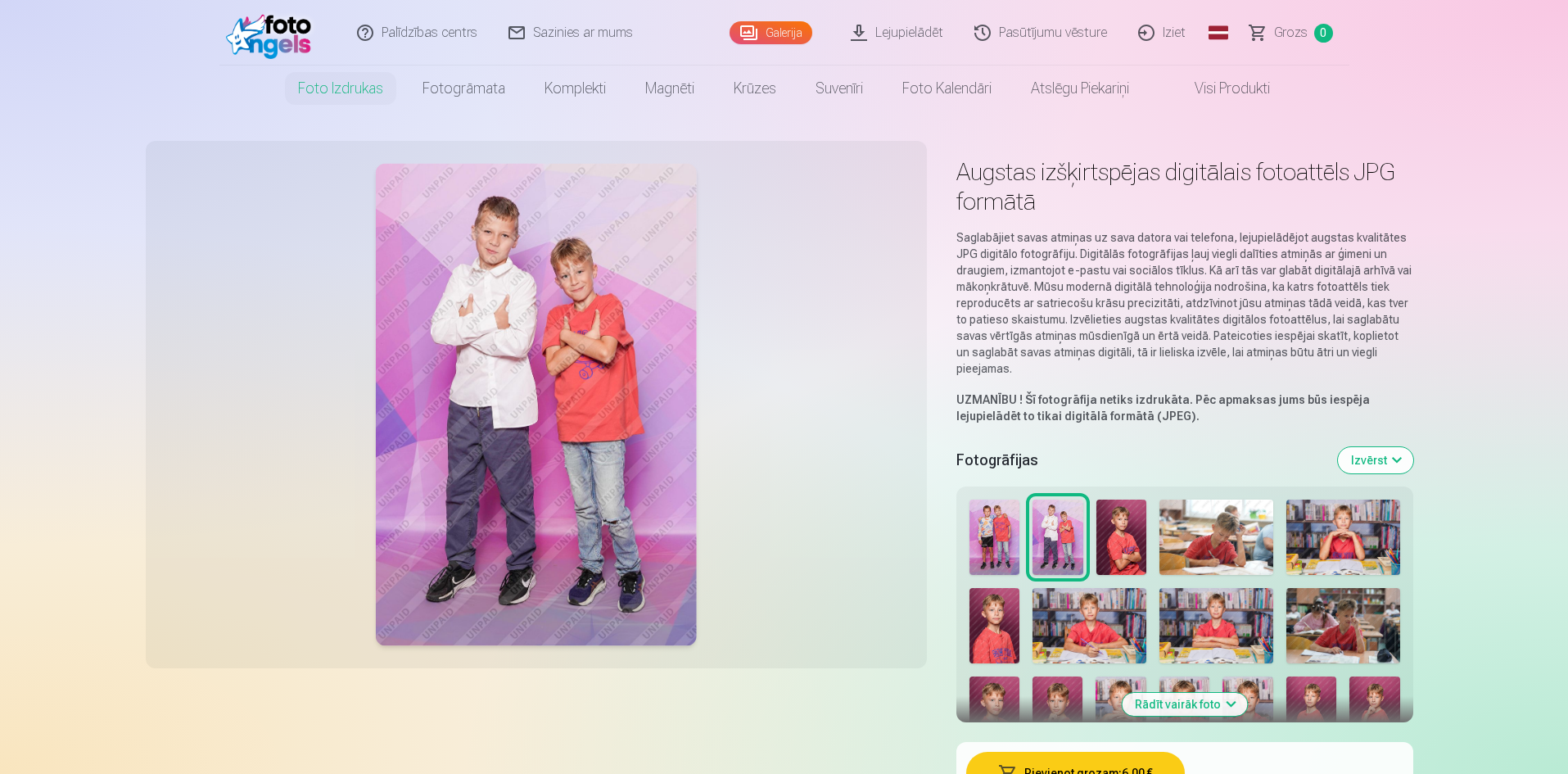
click at [1128, 544] on img at bounding box center [1122, 537] width 51 height 75
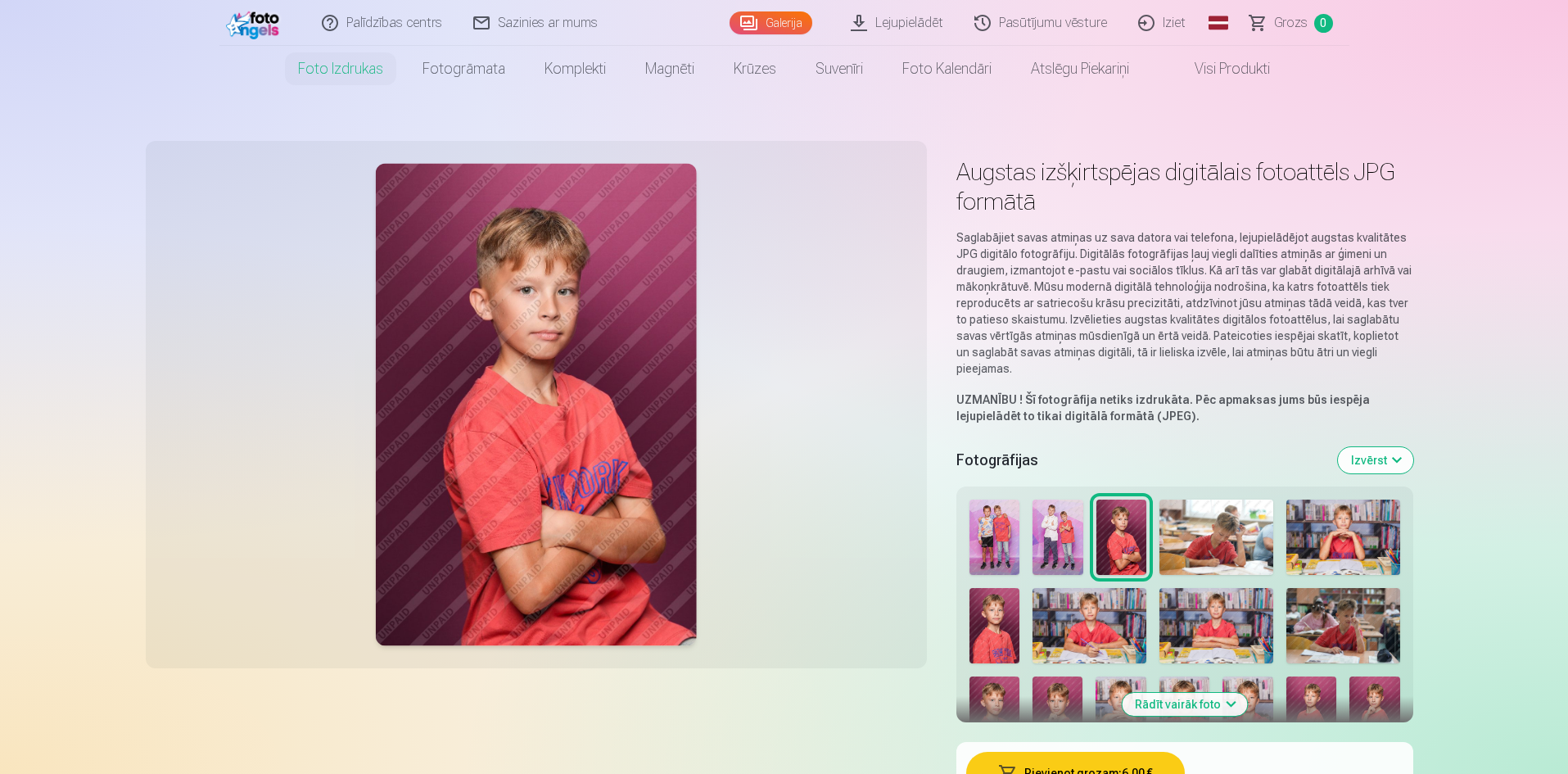
scroll to position [82, 0]
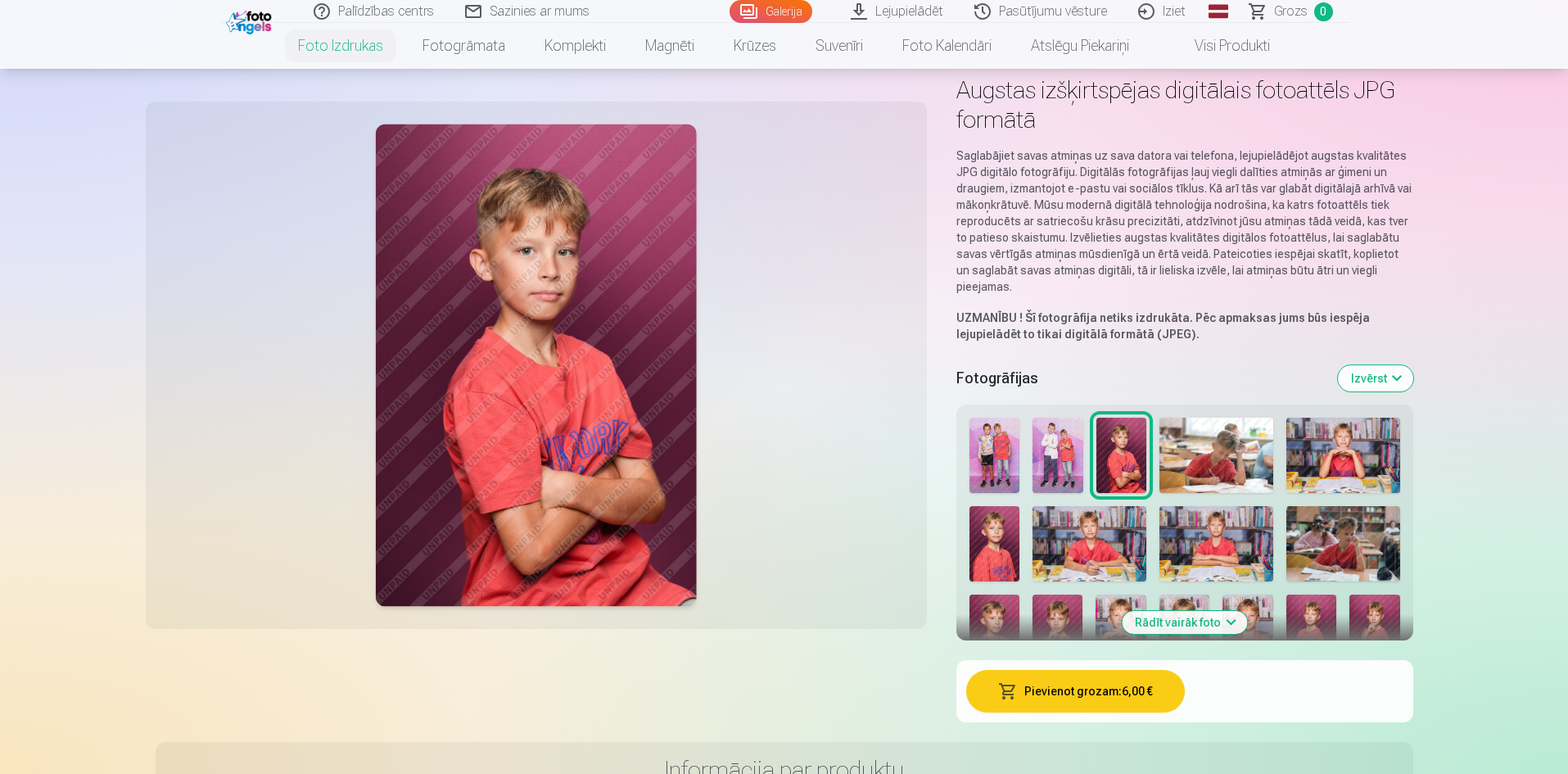
click at [1106, 700] on button "Pievienot grozam : 6,00 €" at bounding box center [1075, 691] width 219 height 42
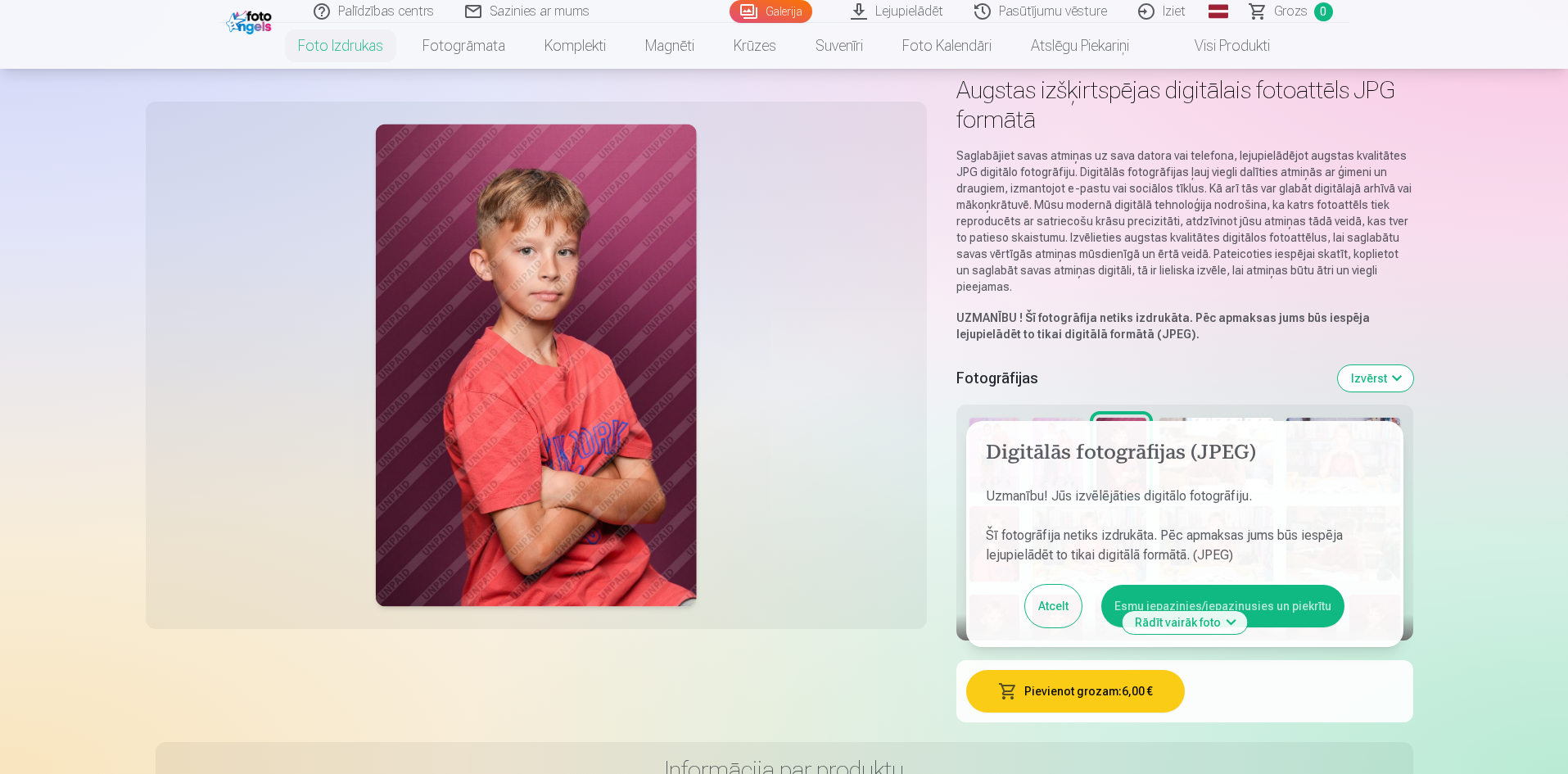
click at [1263, 603] on button "Esmu iepazinies/iepazinusies un piekrītu" at bounding box center [1222, 605] width 243 height 42
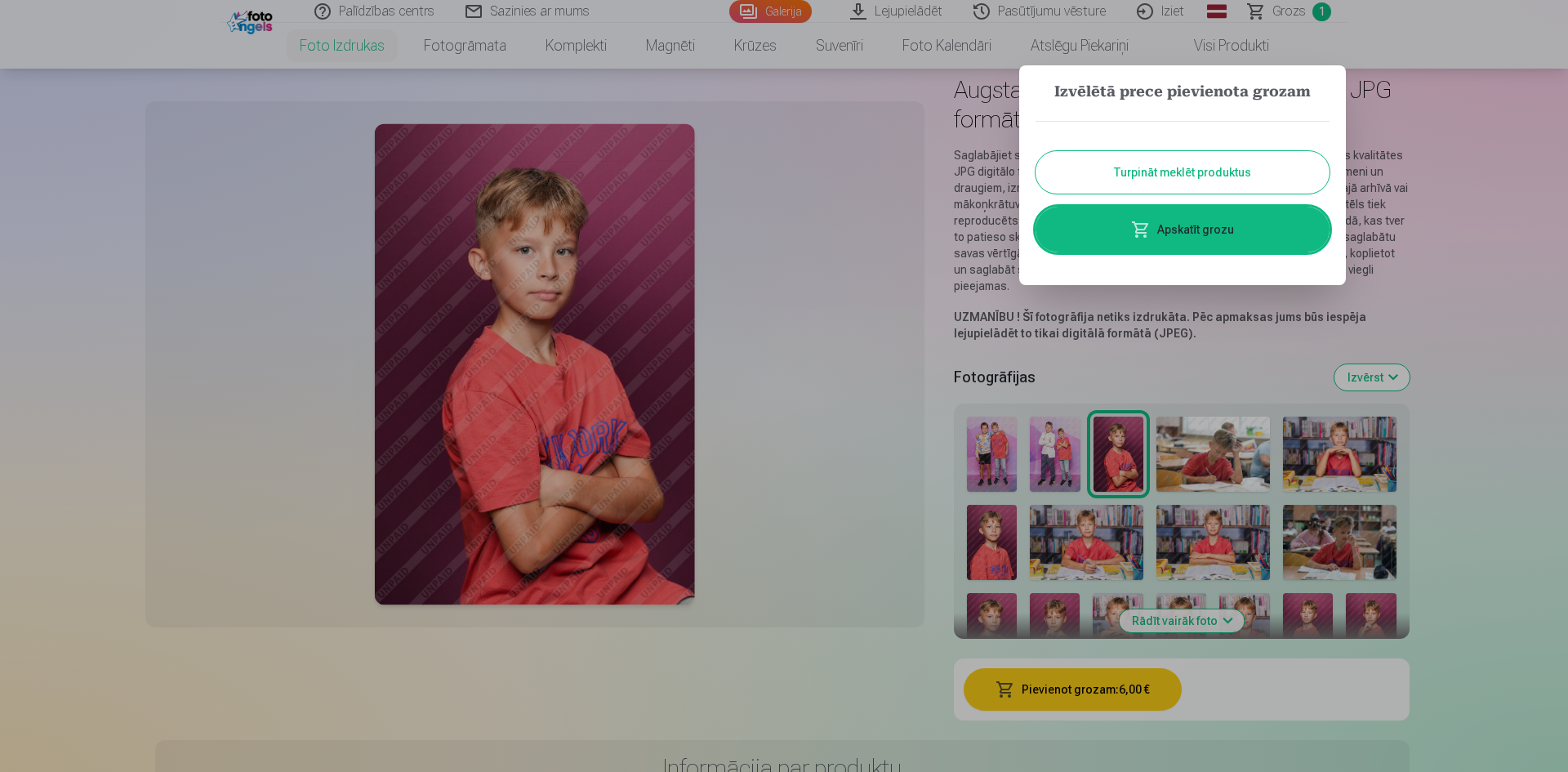
click at [1154, 356] on div at bounding box center [784, 386] width 1568 height 772
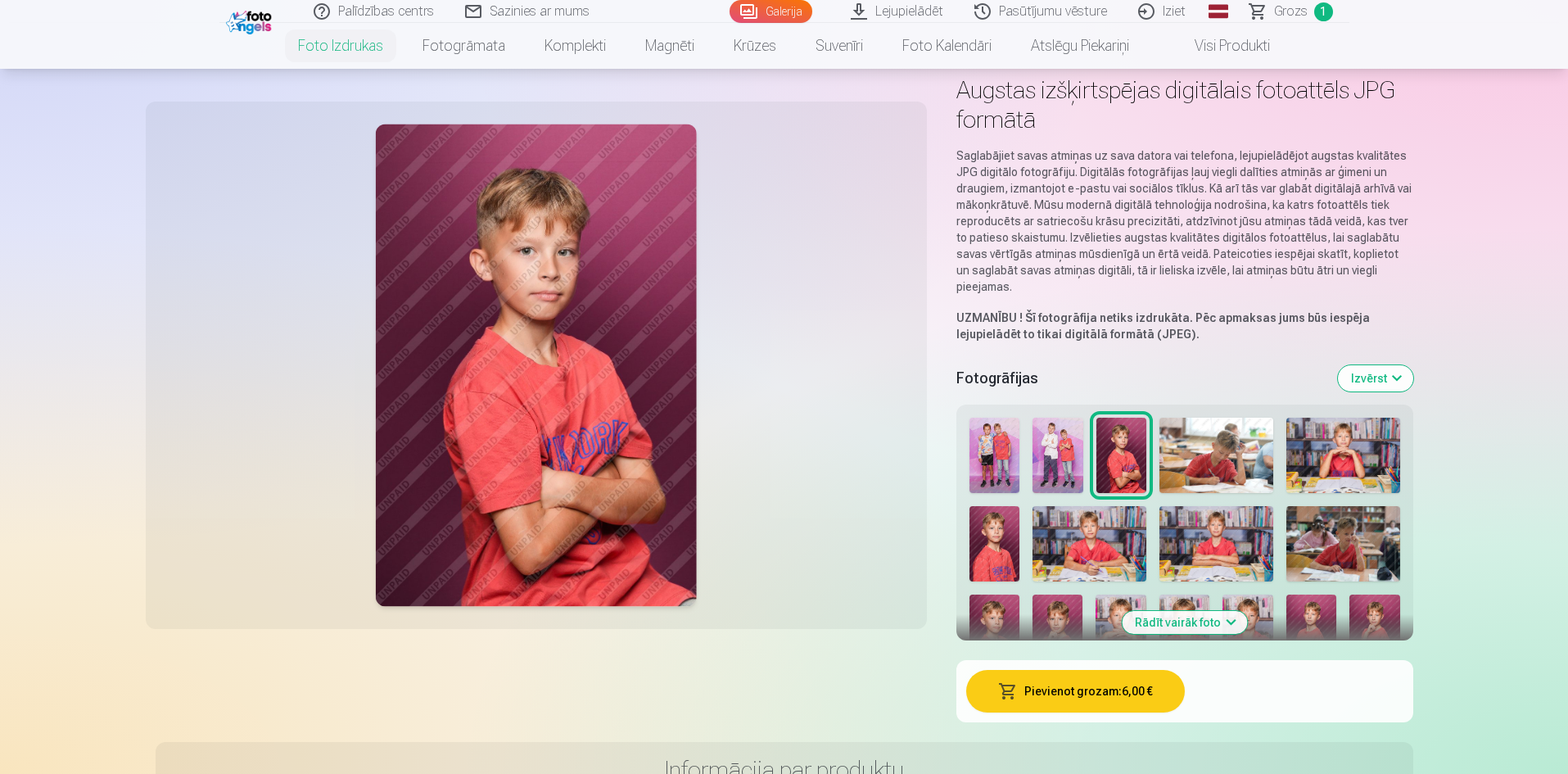
click at [1215, 449] on img at bounding box center [1215, 455] width 113 height 75
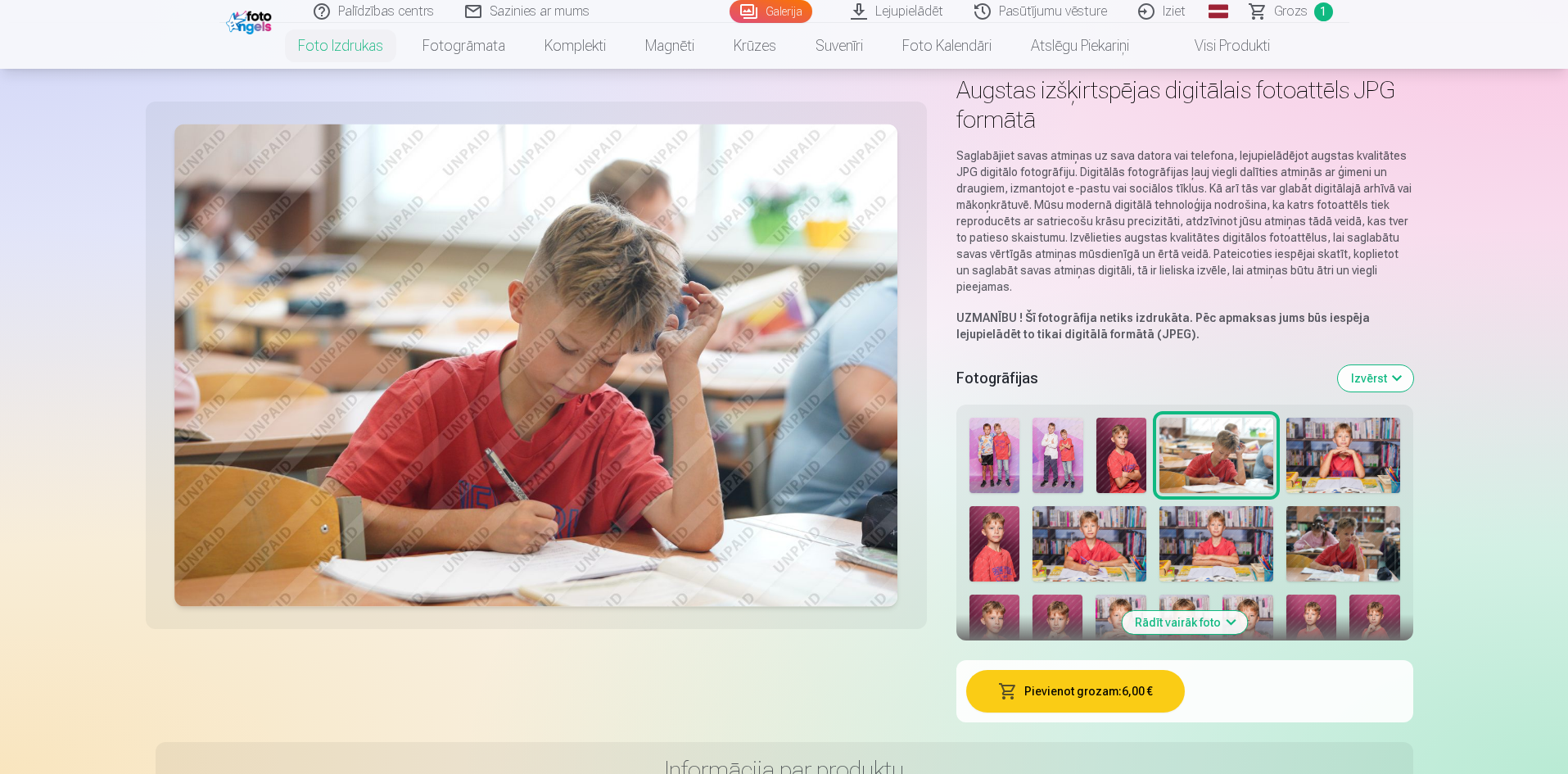
click at [1131, 686] on button "Pievienot grozam : 6,00 €" at bounding box center [1075, 691] width 219 height 42
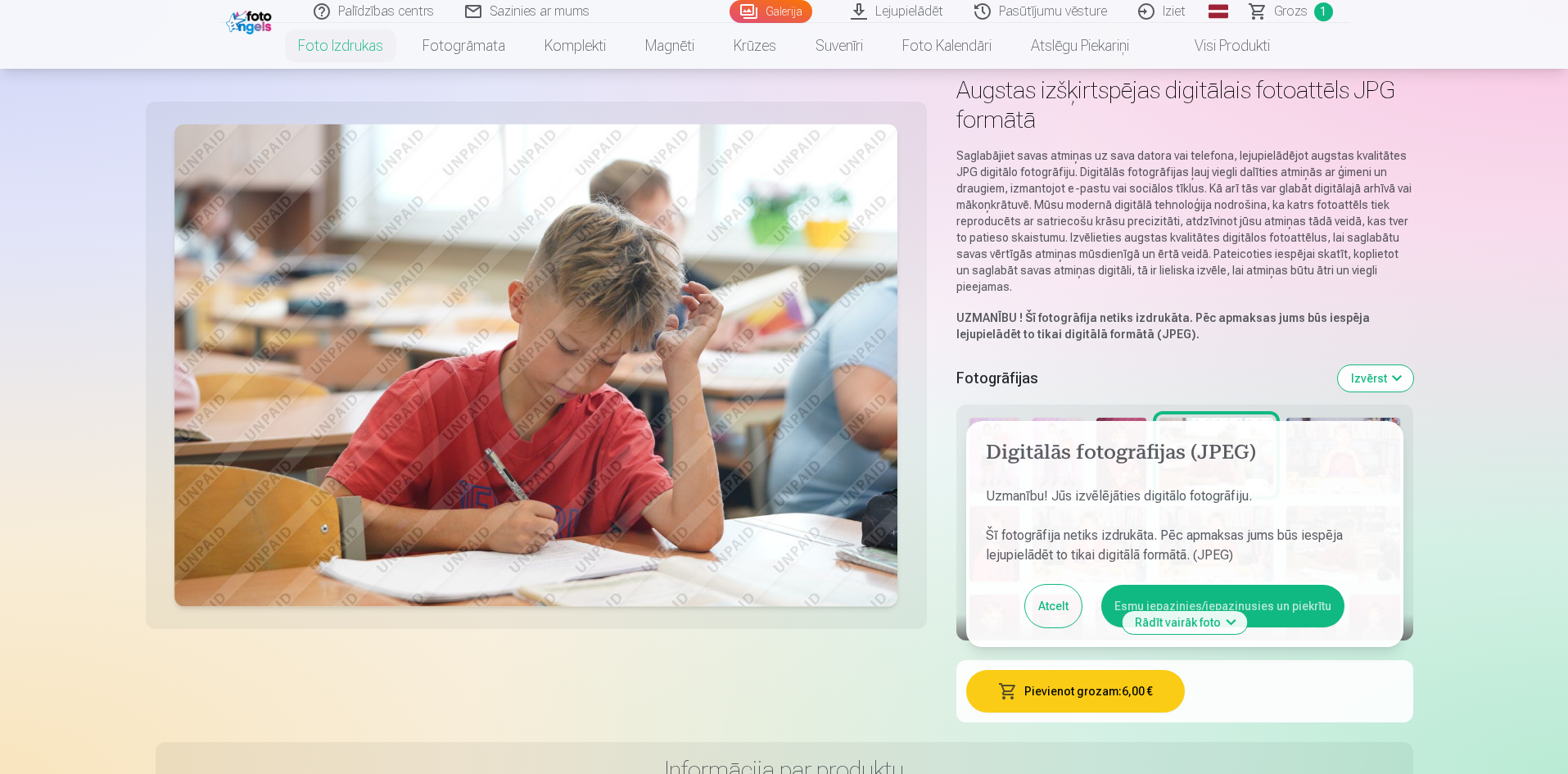
click at [1262, 590] on button "Esmu iepazinies/iepazinusies un piekrītu" at bounding box center [1222, 605] width 243 height 42
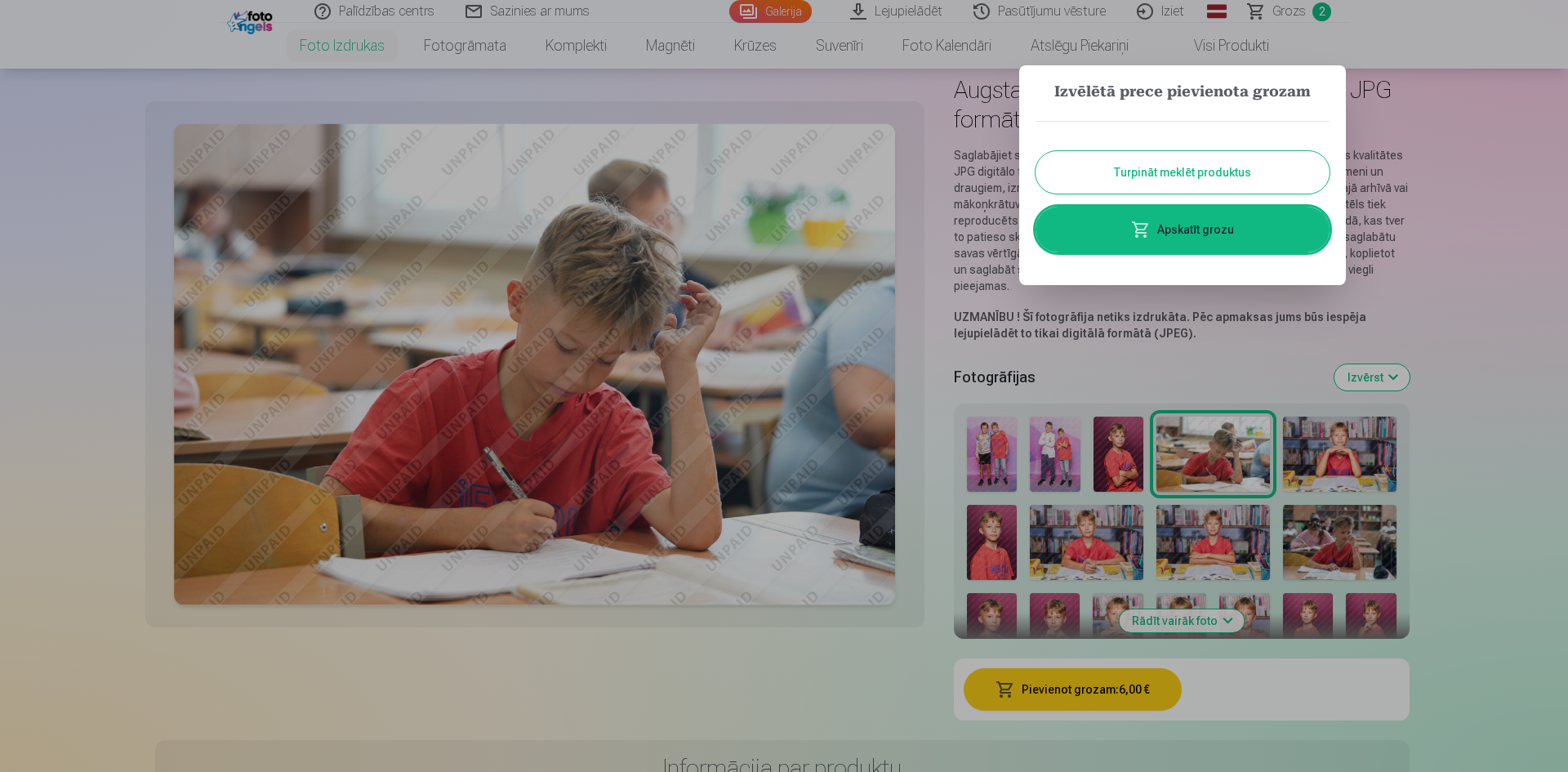
click at [1169, 181] on button "Turpināt meklēt produktus" at bounding box center [1183, 171] width 294 height 42
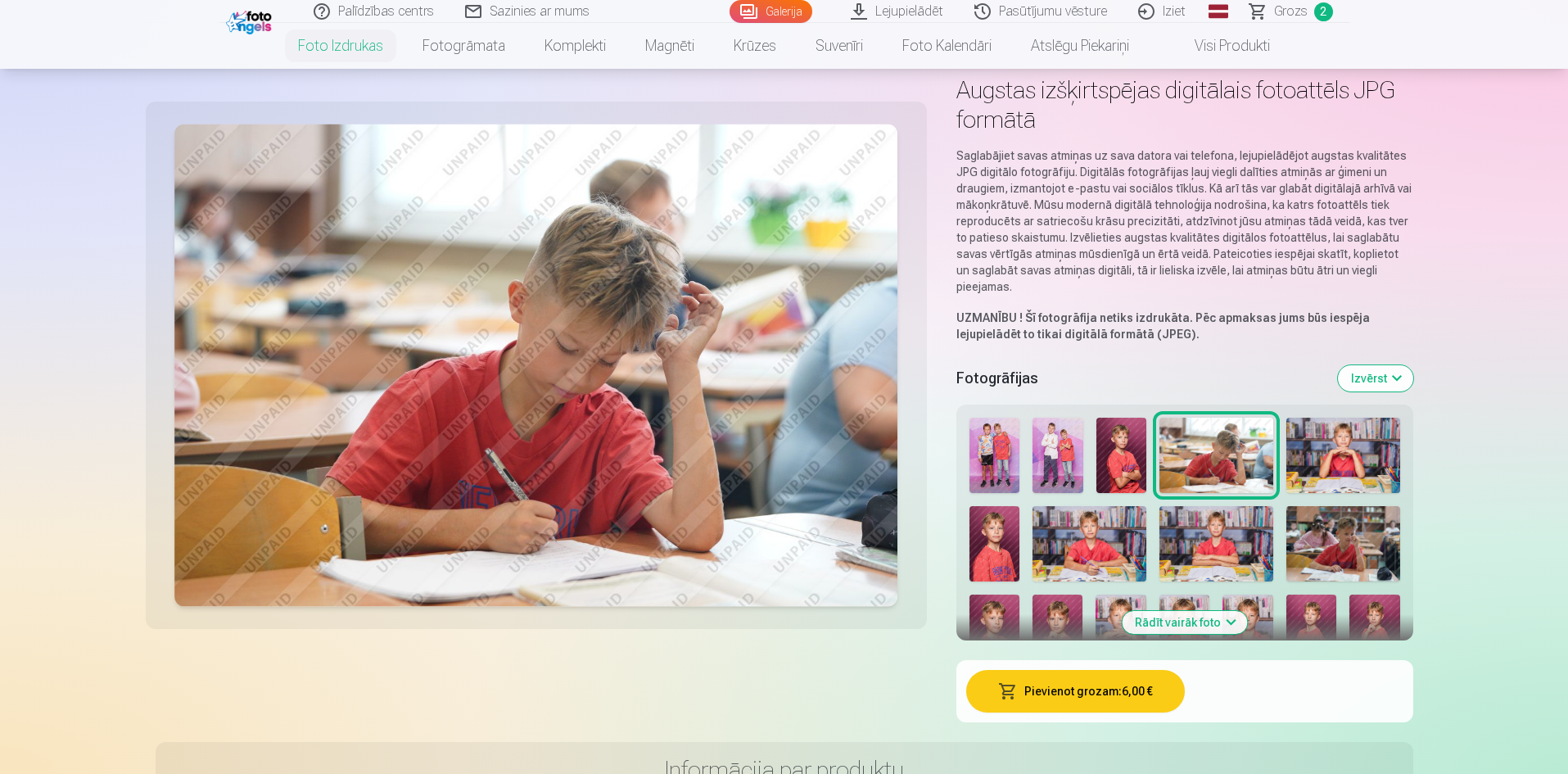
click at [1375, 474] on img at bounding box center [1342, 455] width 113 height 75
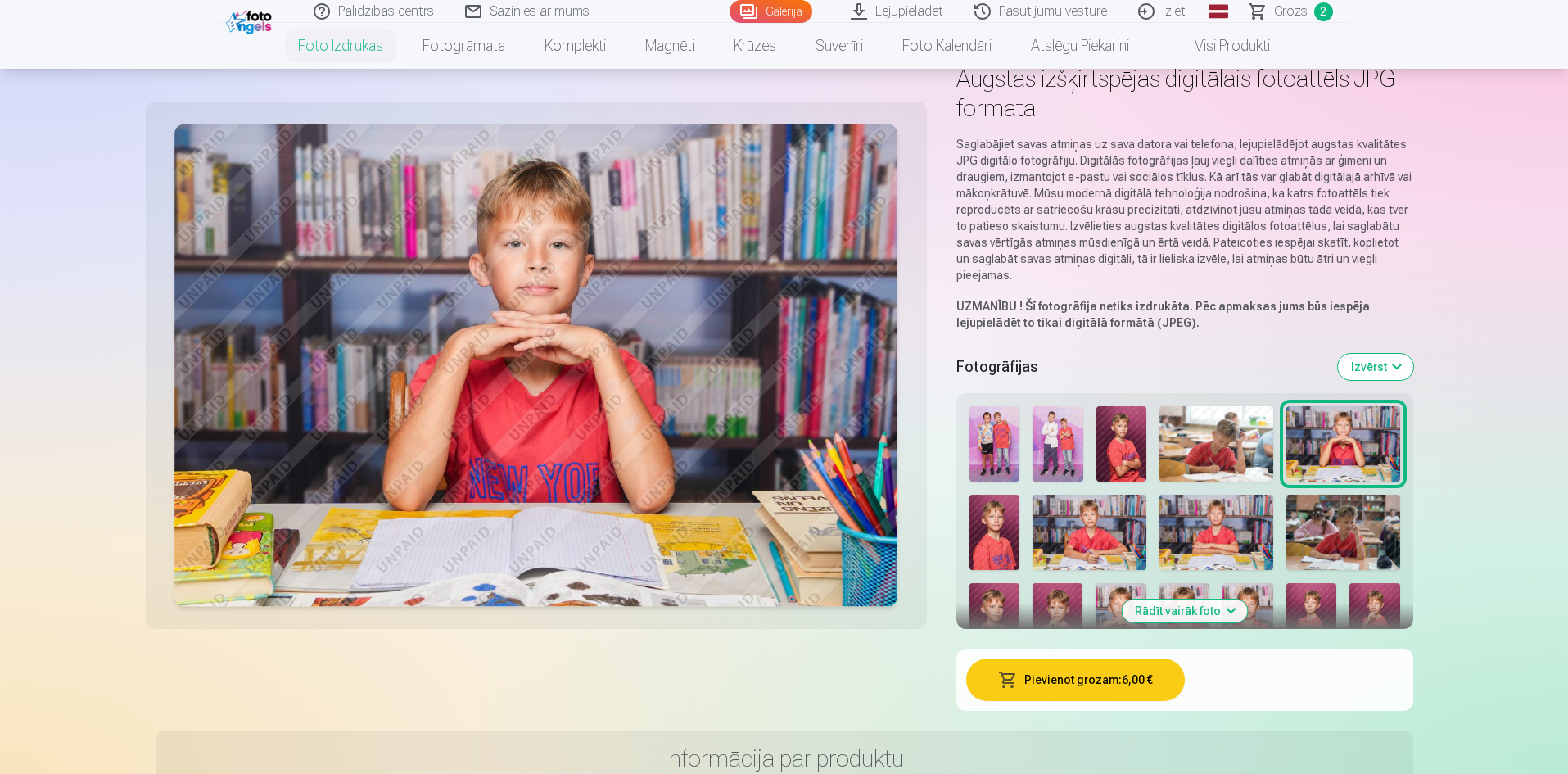
scroll to position [164, 0]
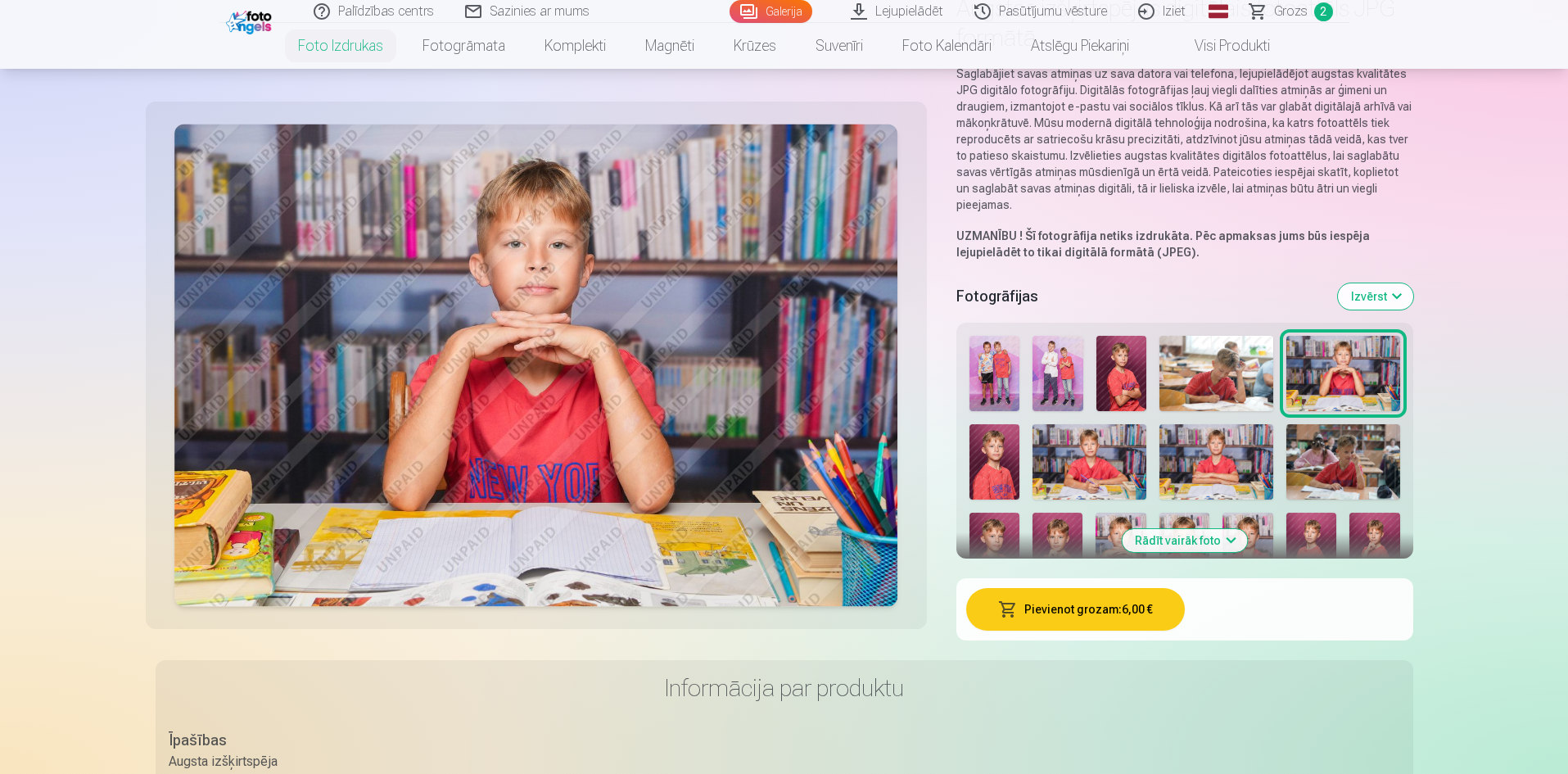
click at [1002, 485] on img at bounding box center [995, 462] width 51 height 76
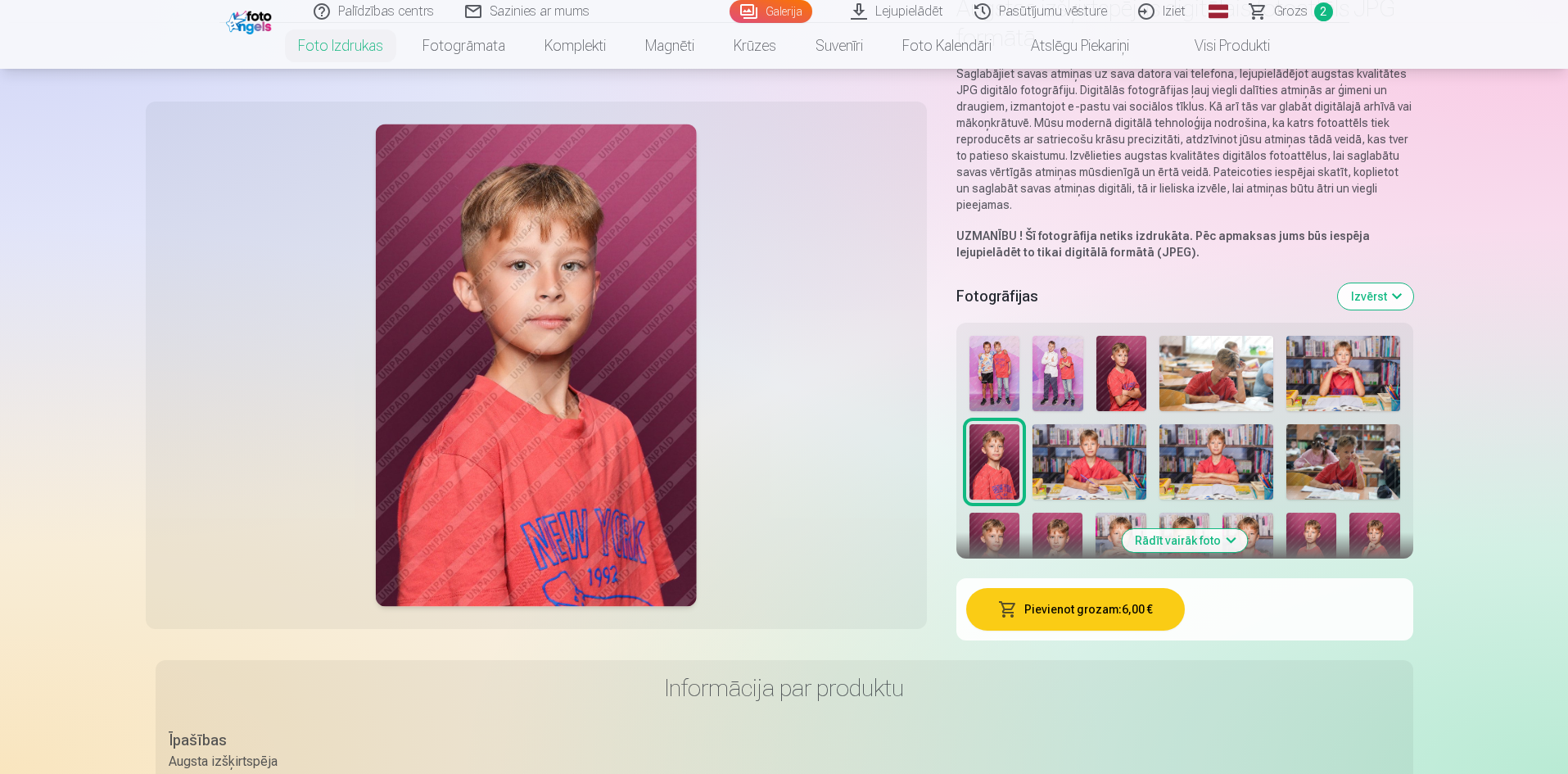
click at [1048, 459] on img at bounding box center [1089, 462] width 113 height 75
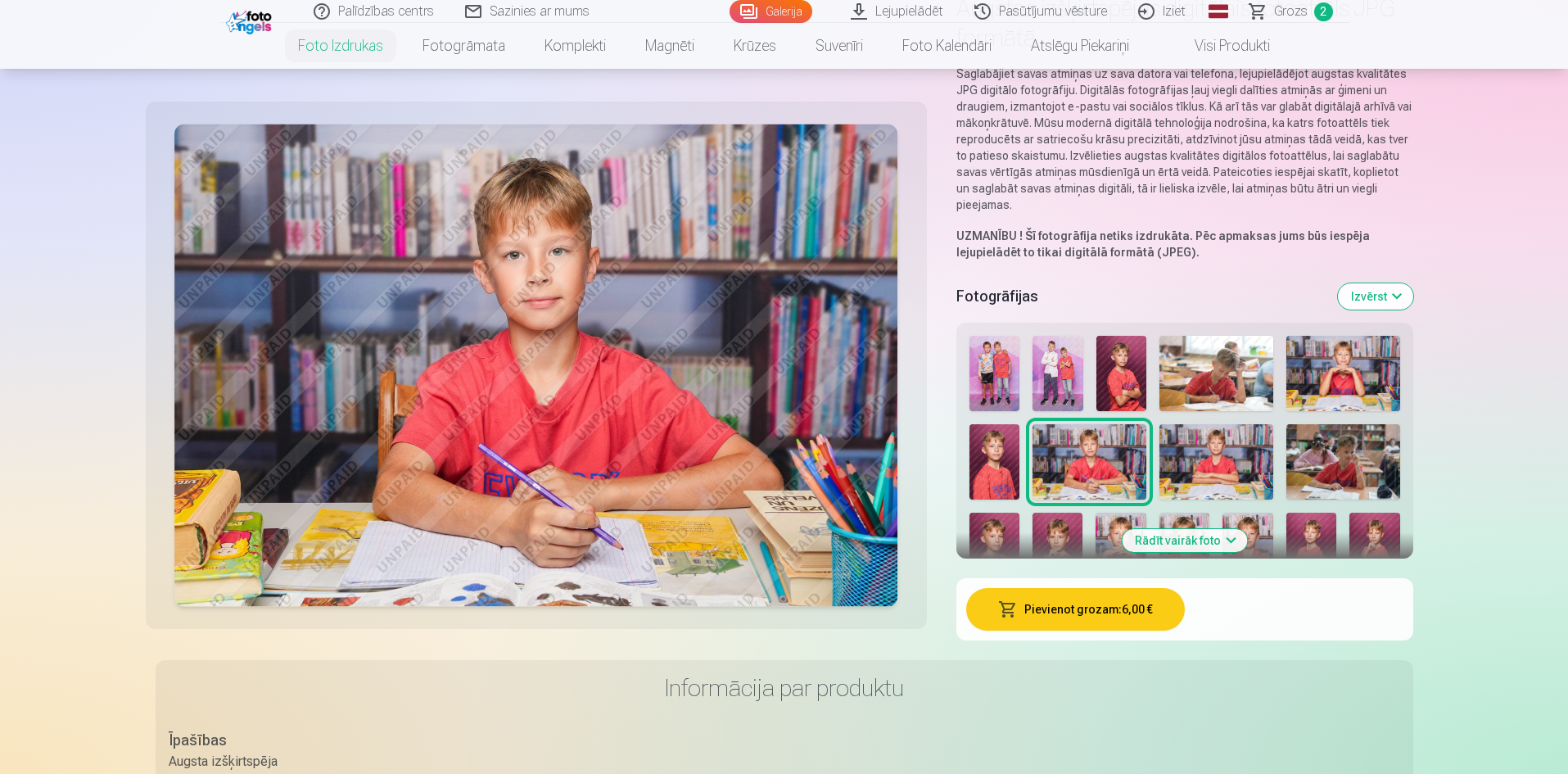
click at [1187, 463] on img at bounding box center [1215, 462] width 113 height 75
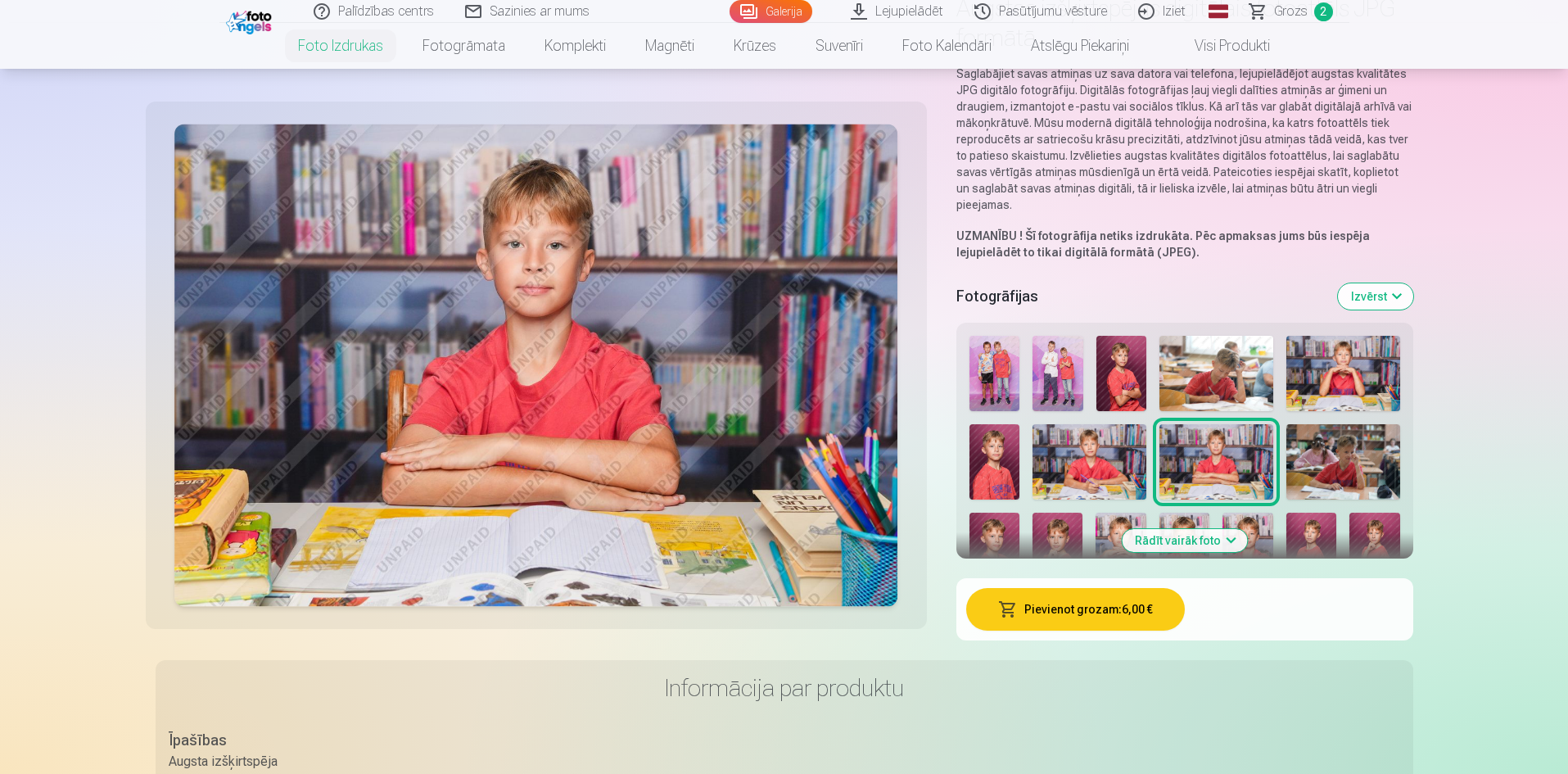
click at [1334, 478] on img at bounding box center [1342, 462] width 113 height 75
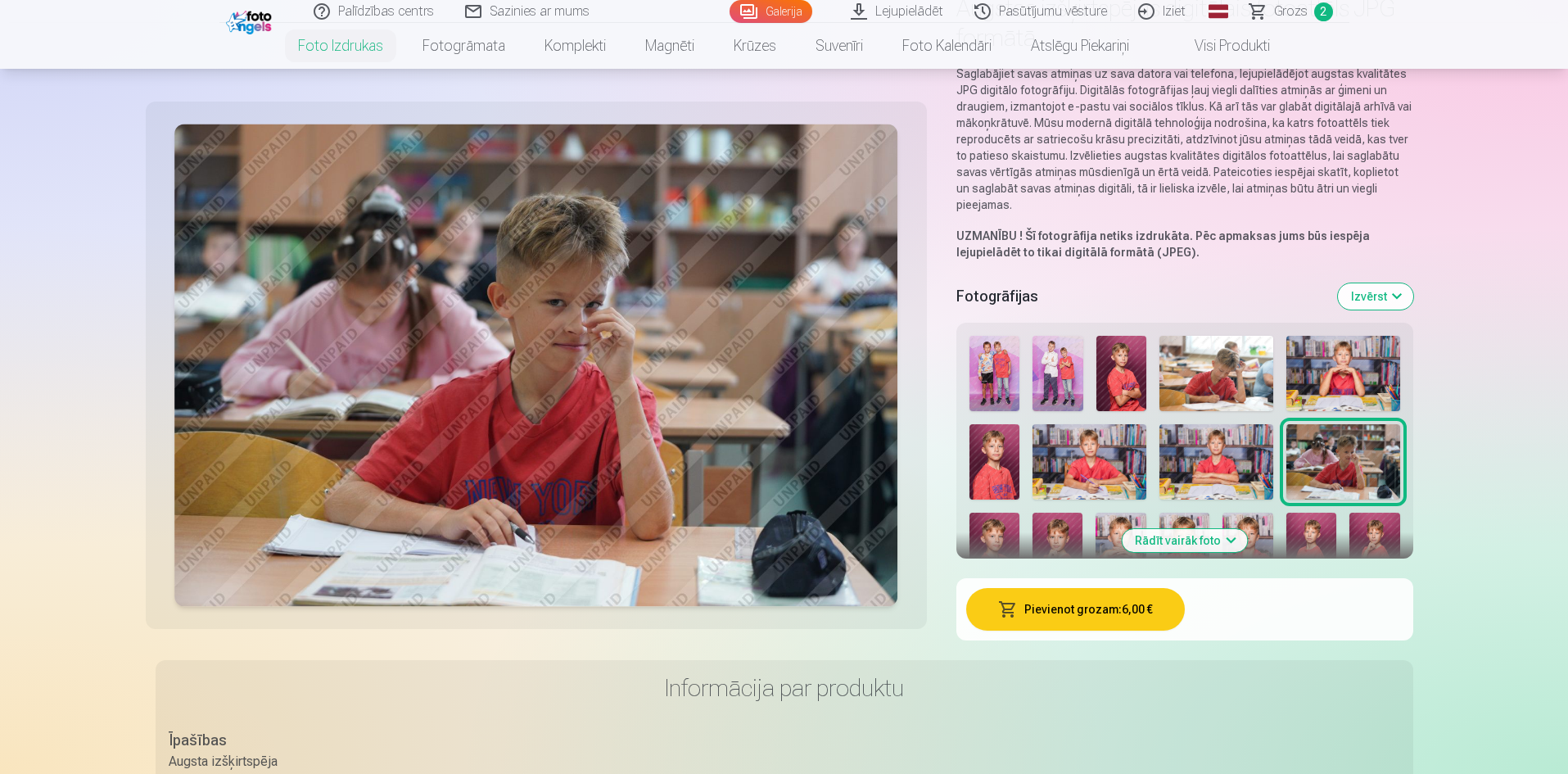
click at [1137, 620] on button "Pievienot grozam : 6,00 €" at bounding box center [1075, 609] width 219 height 42
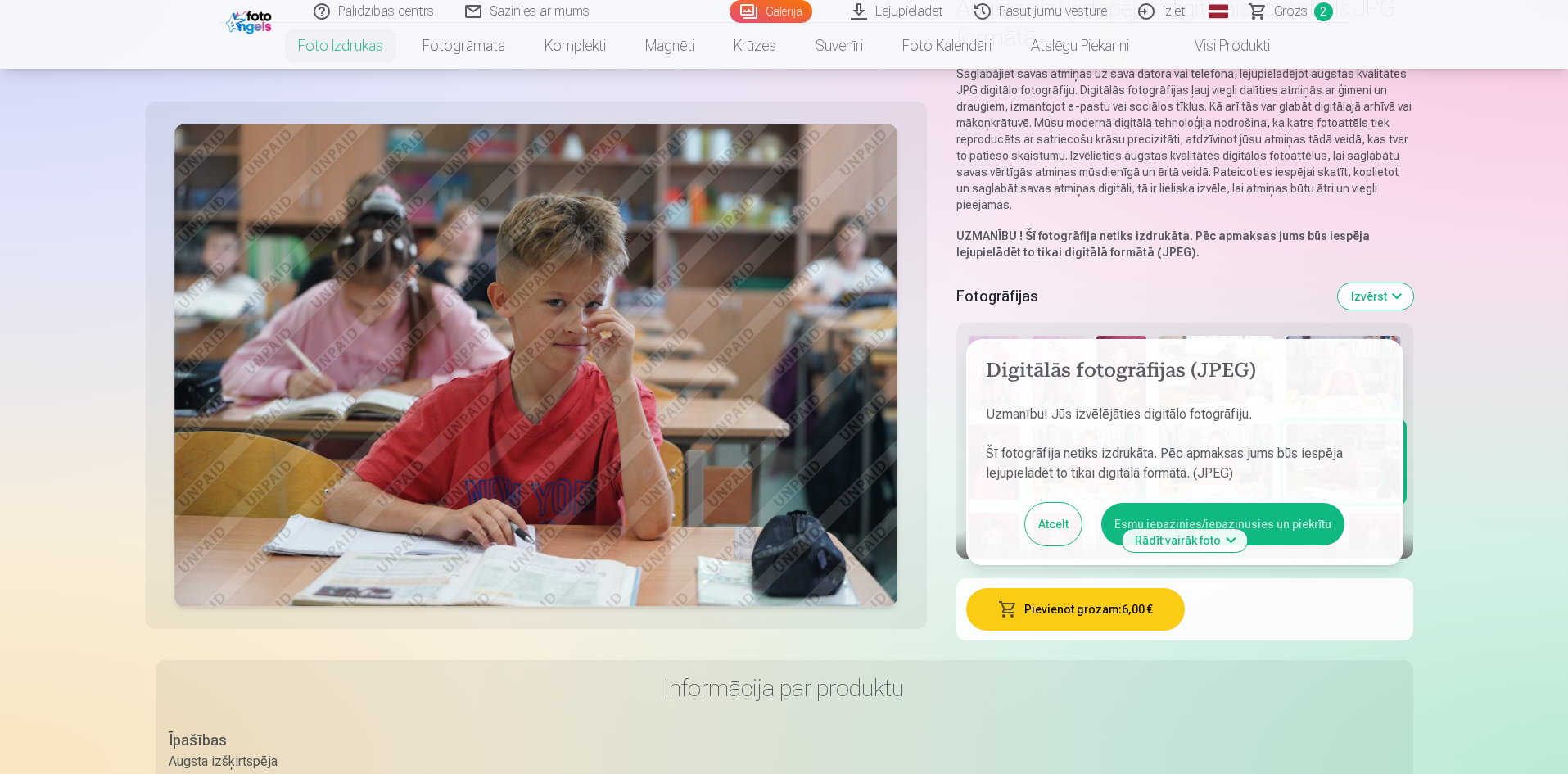
click at [1287, 520] on button "Esmu iepazinies/iepazinusies un piekrītu" at bounding box center [1222, 524] width 243 height 42
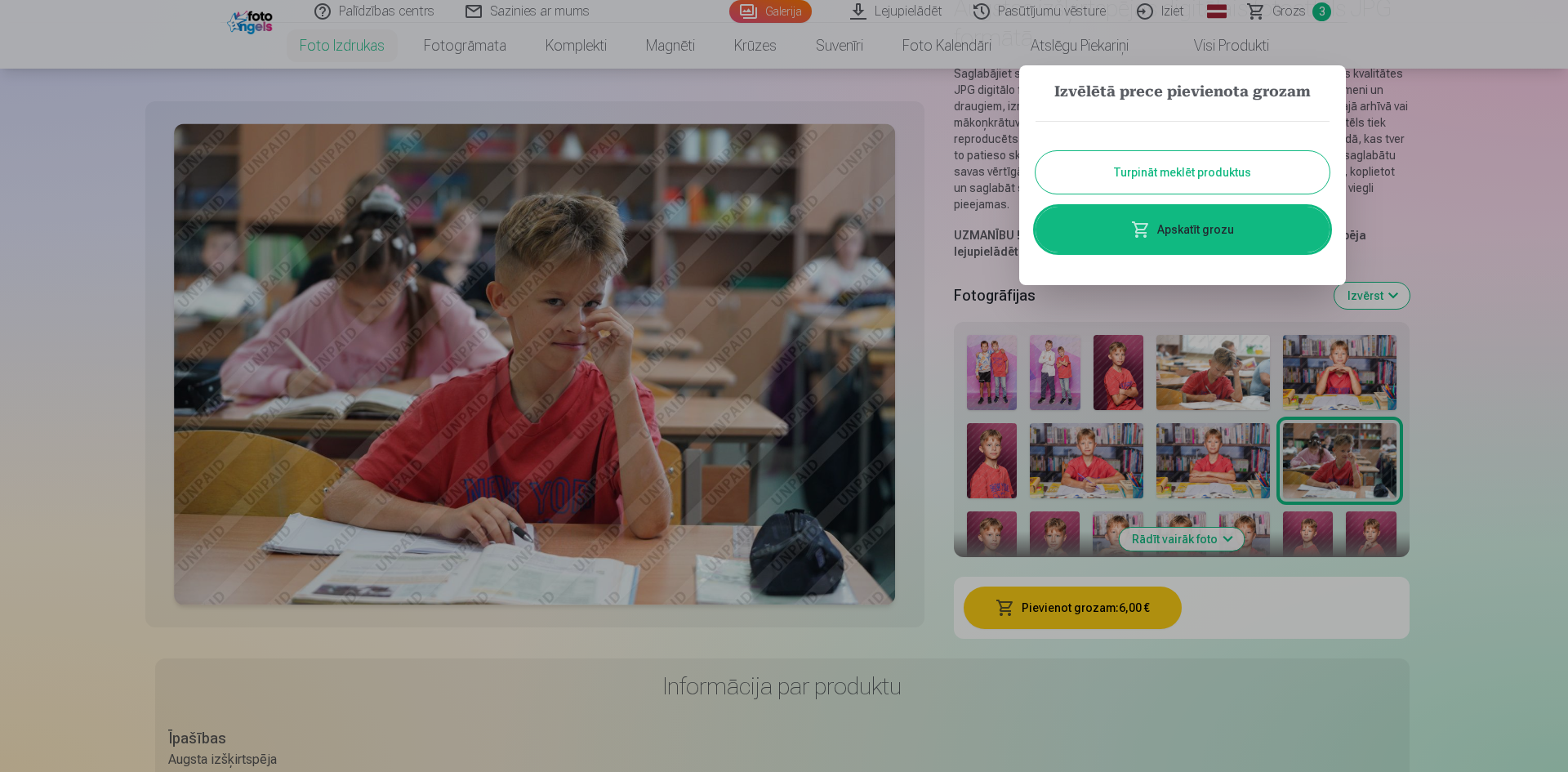
click at [1251, 170] on button "Turpināt meklēt produktus" at bounding box center [1183, 171] width 294 height 42
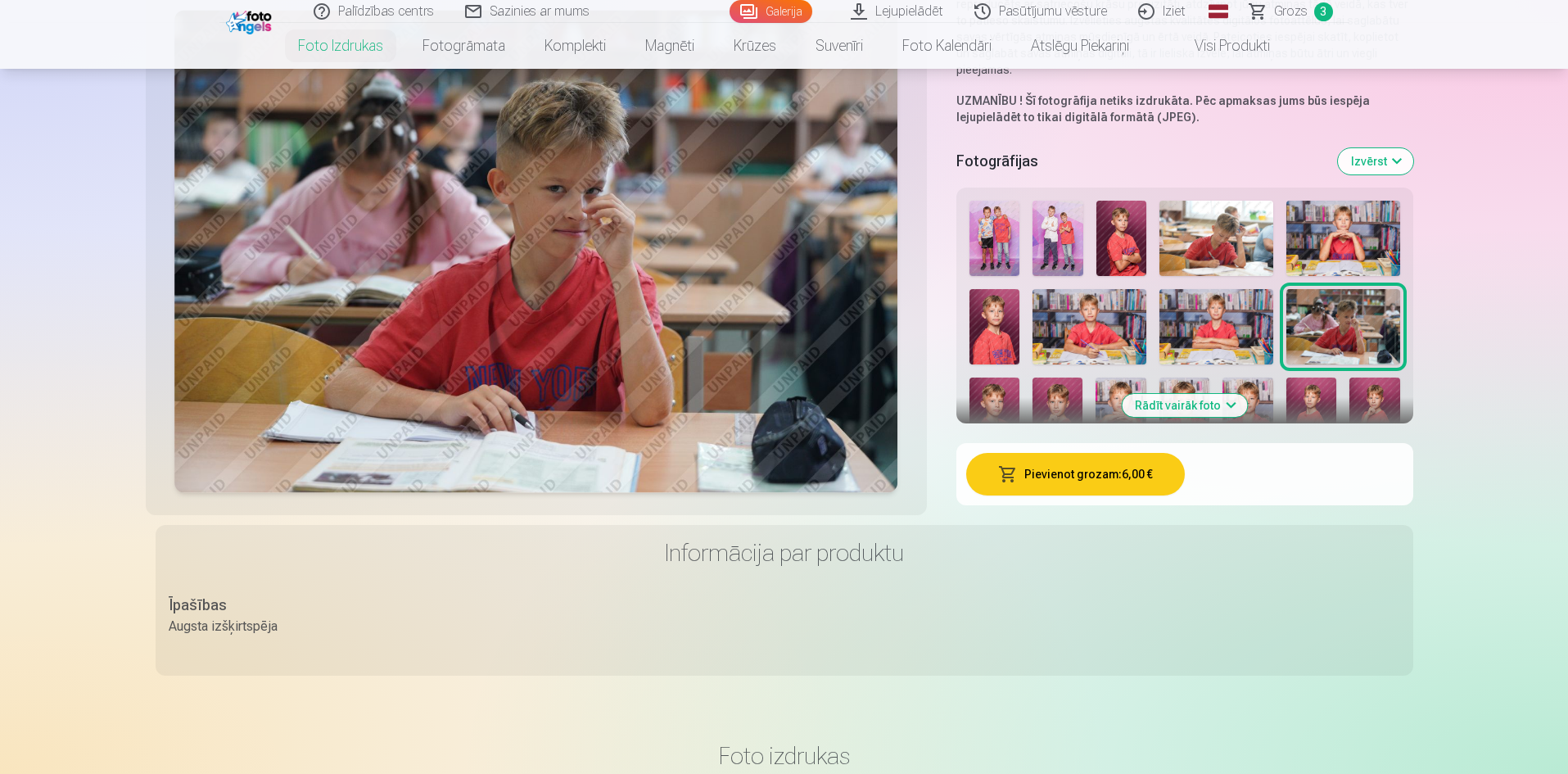
scroll to position [327, 0]
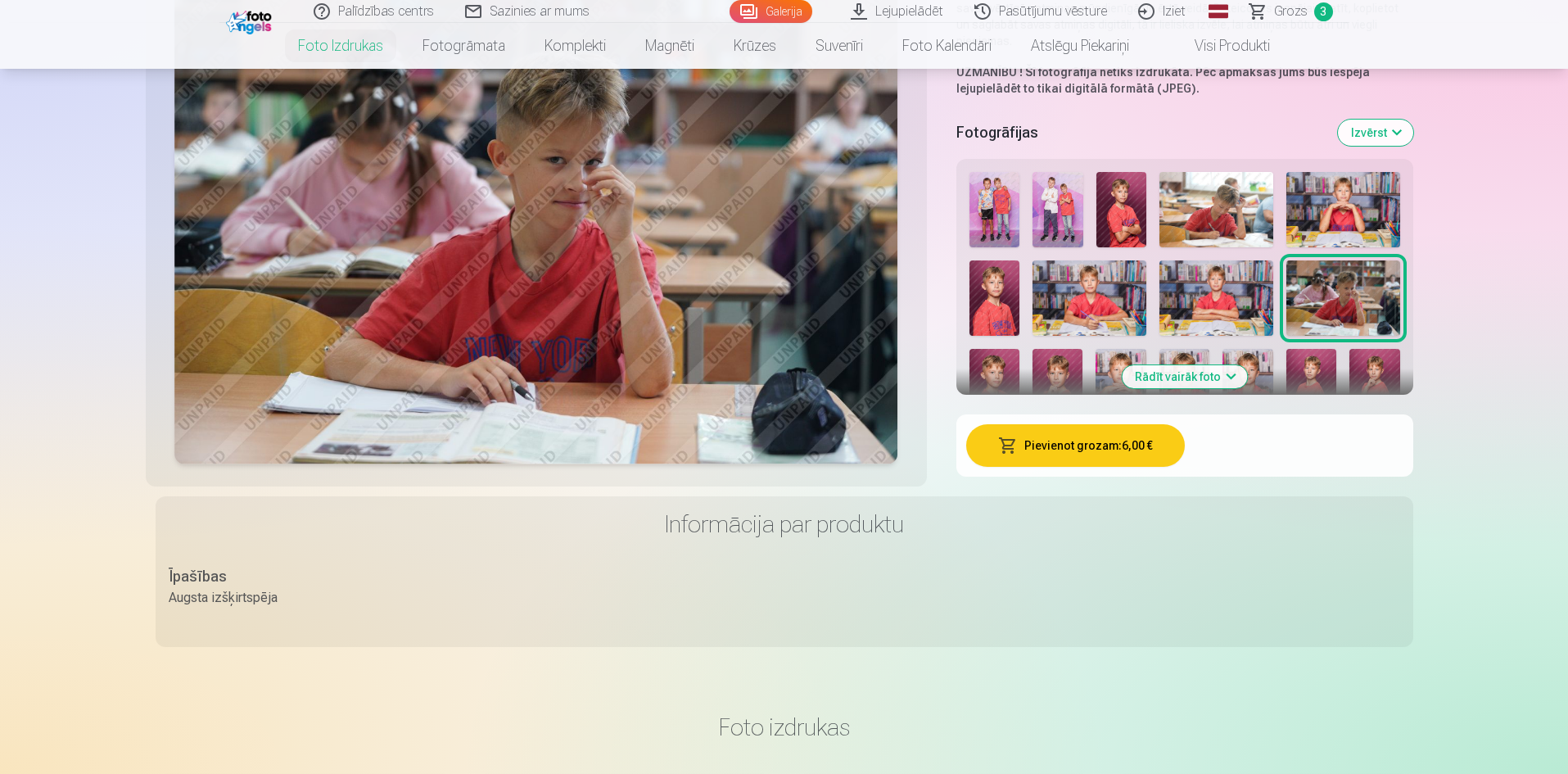
click at [1197, 378] on button "Rādīt vairāk foto" at bounding box center [1184, 376] width 126 height 23
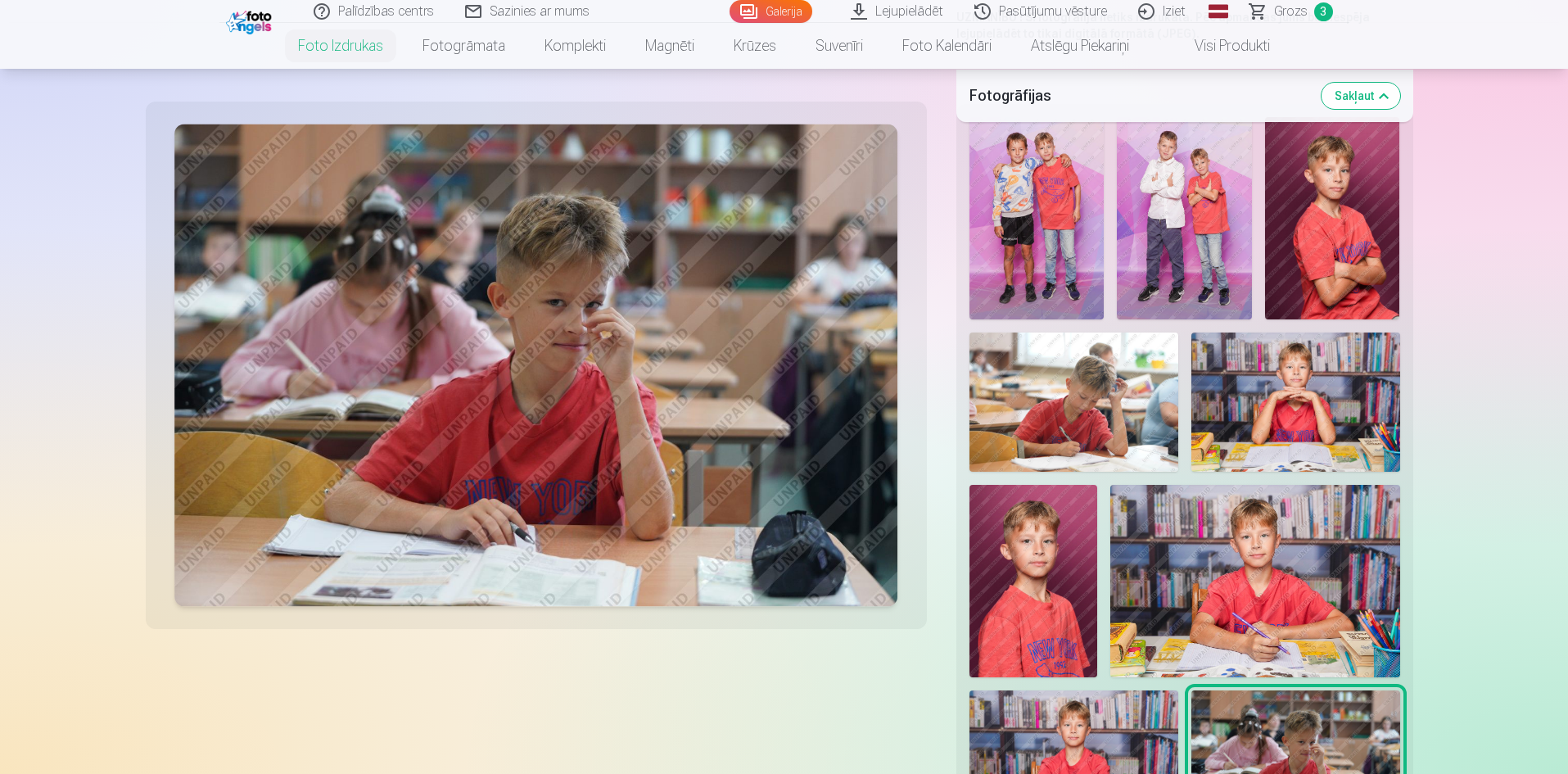
scroll to position [409, 0]
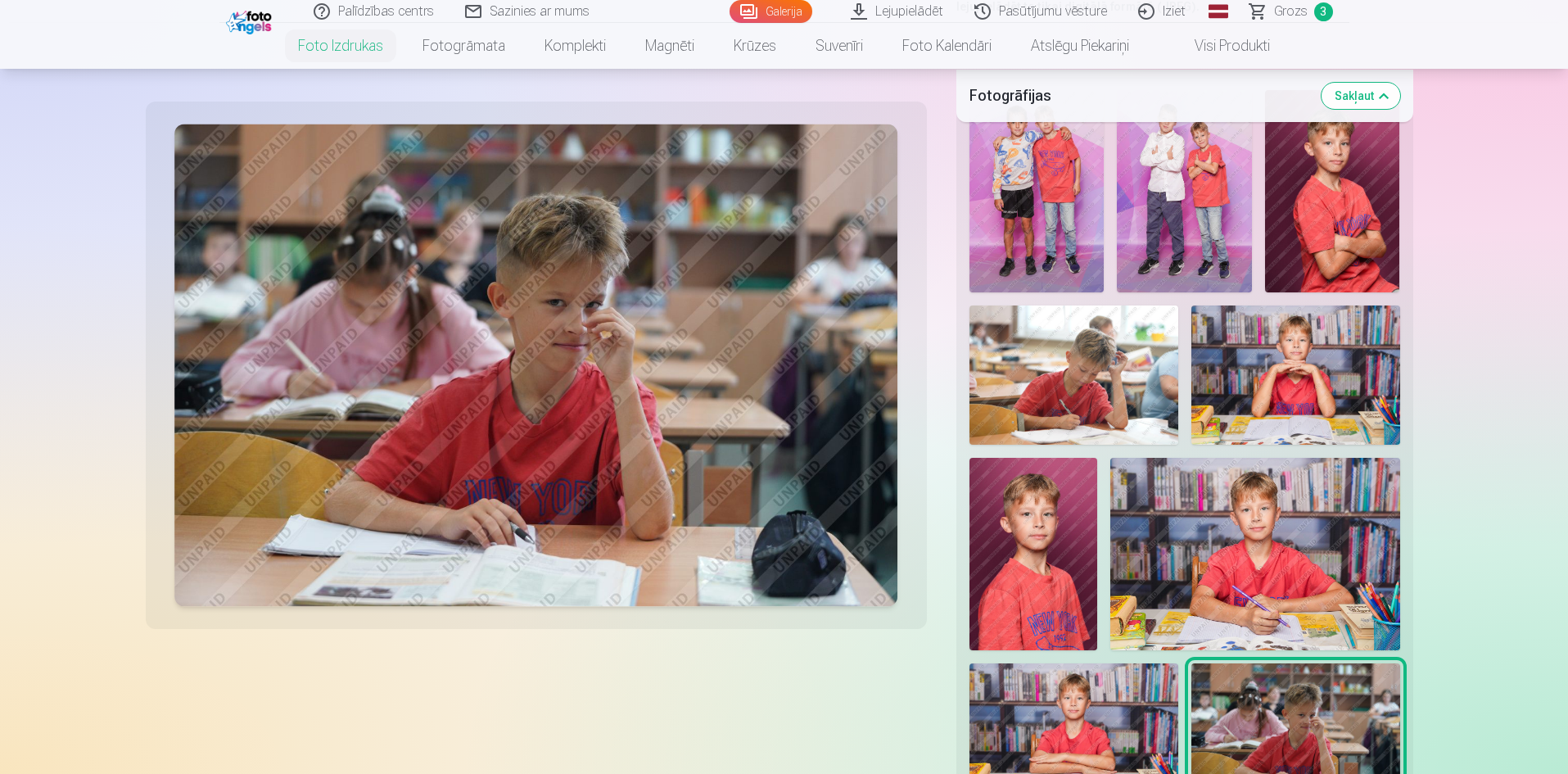
click at [1061, 610] on img at bounding box center [1033, 554] width 128 height 192
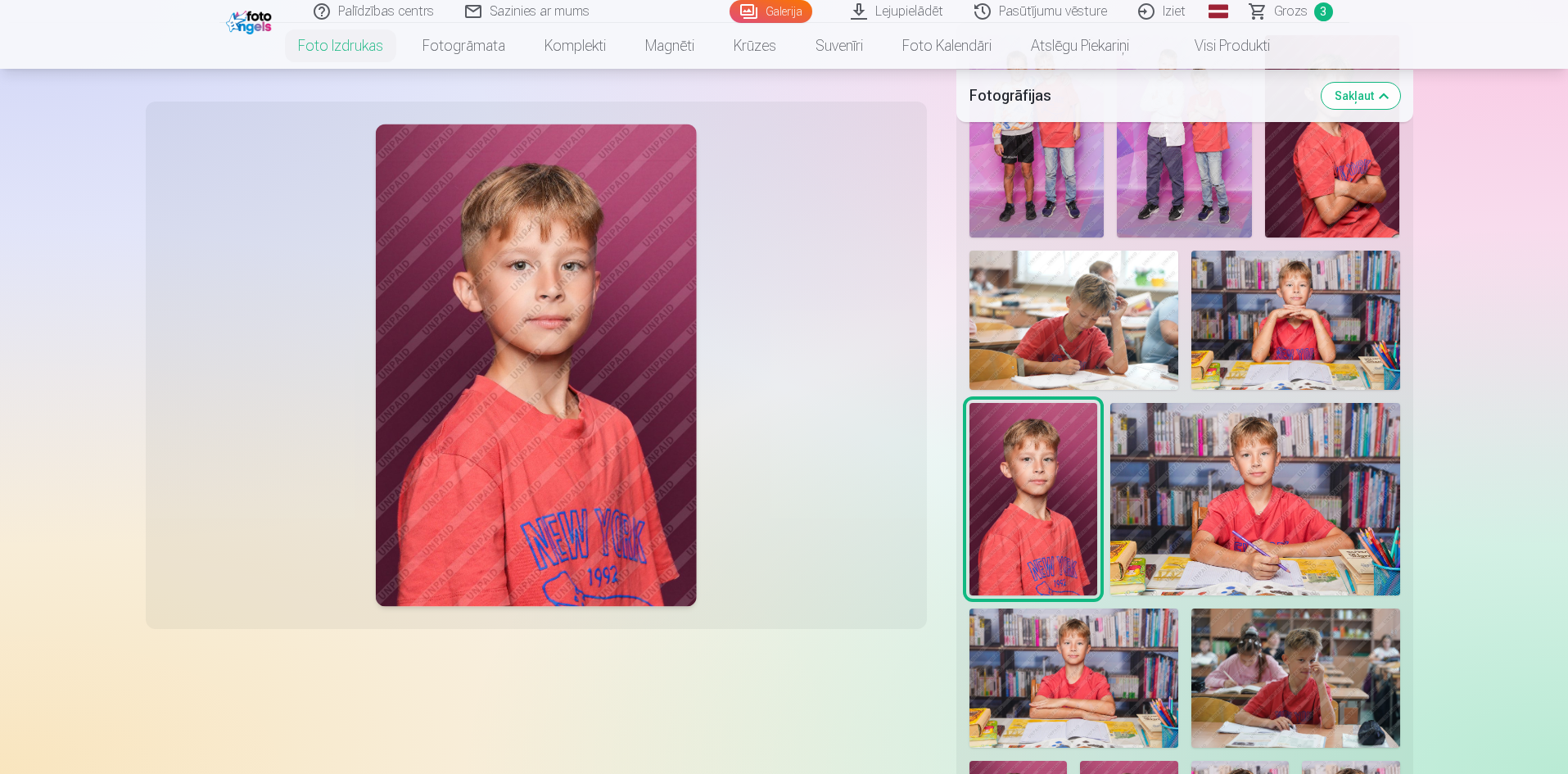
scroll to position [492, 0]
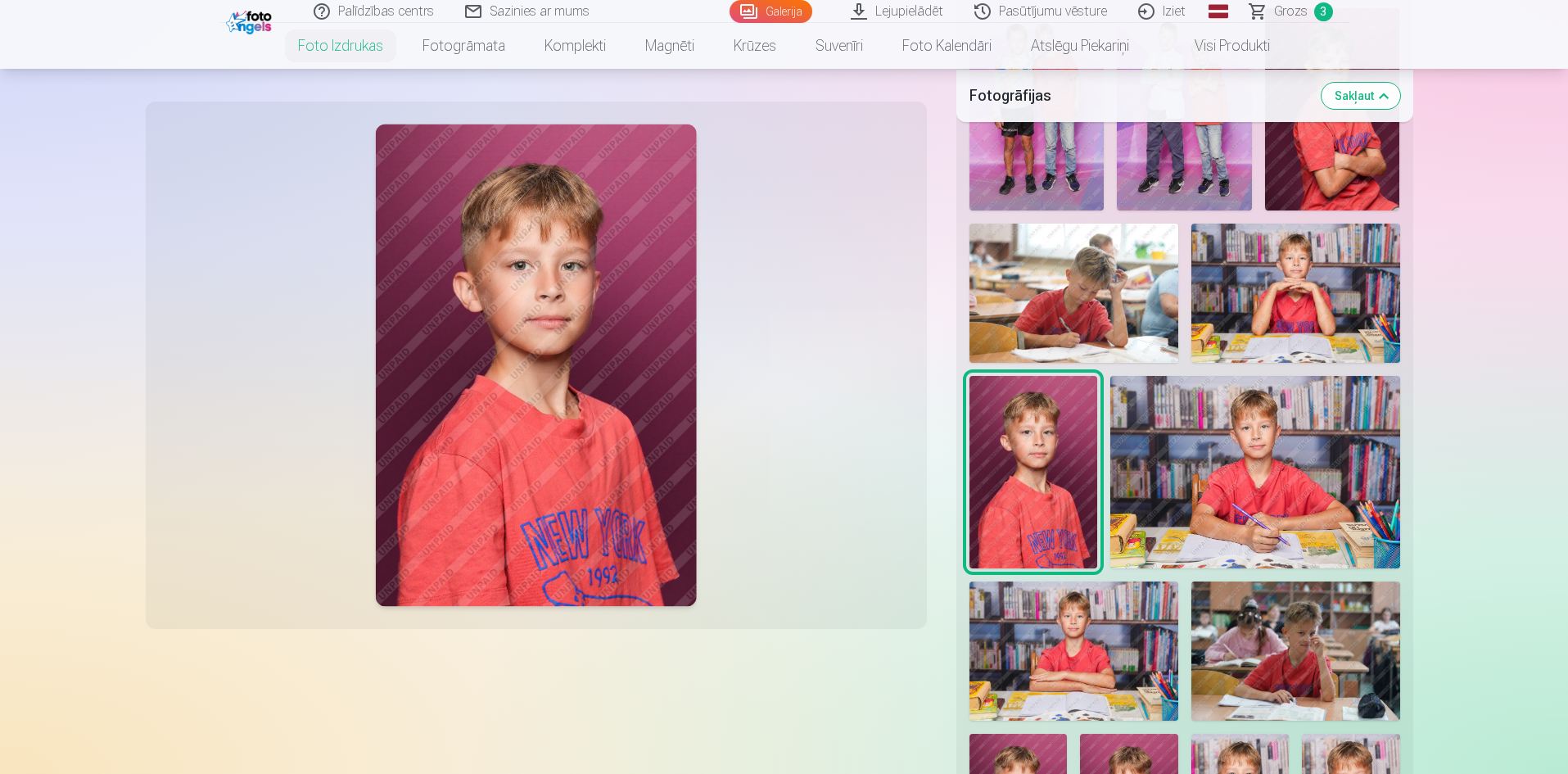
click at [1094, 628] on img at bounding box center [1074, 651] width 209 height 139
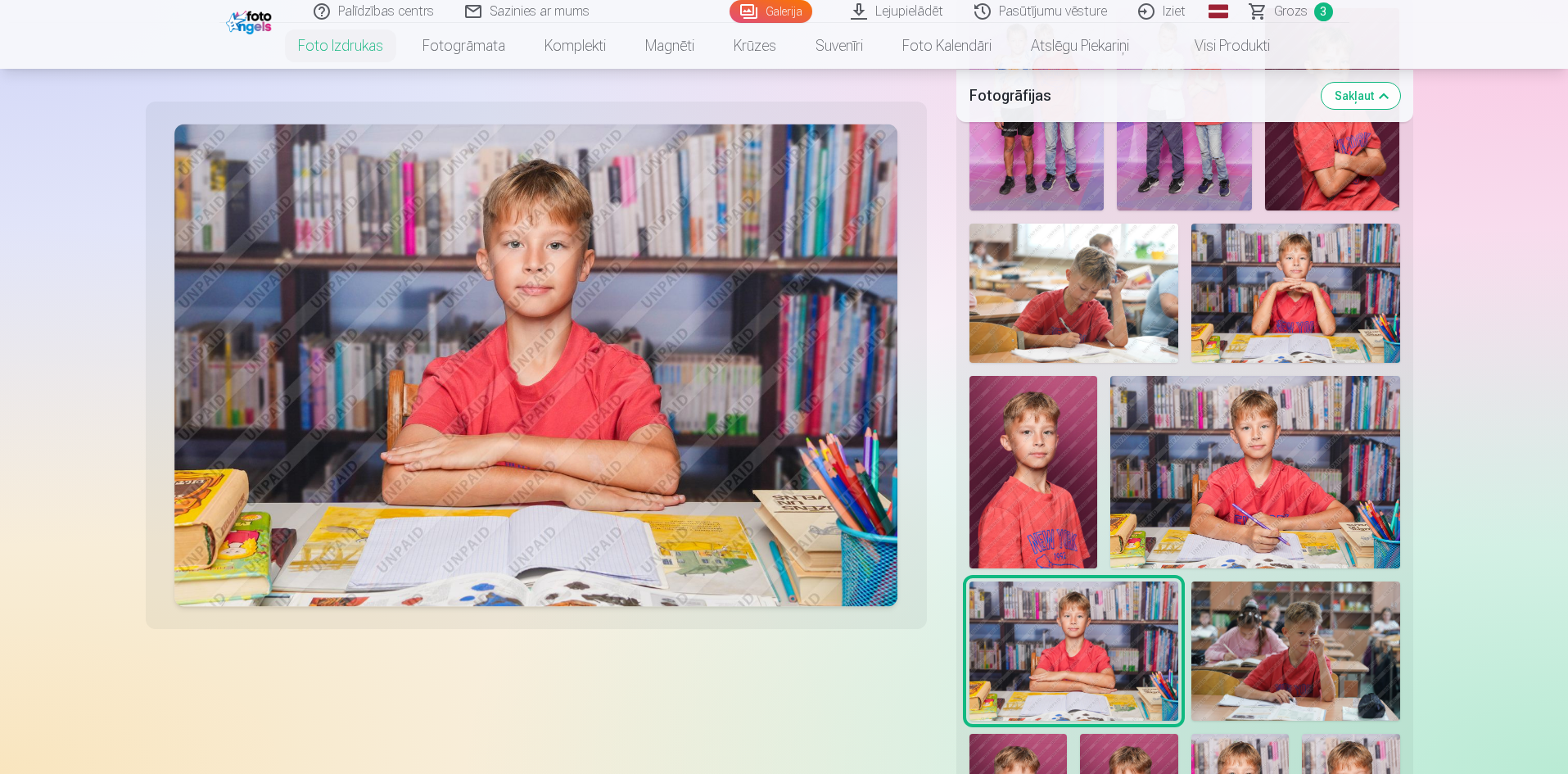
click at [1259, 624] on img at bounding box center [1295, 651] width 209 height 139
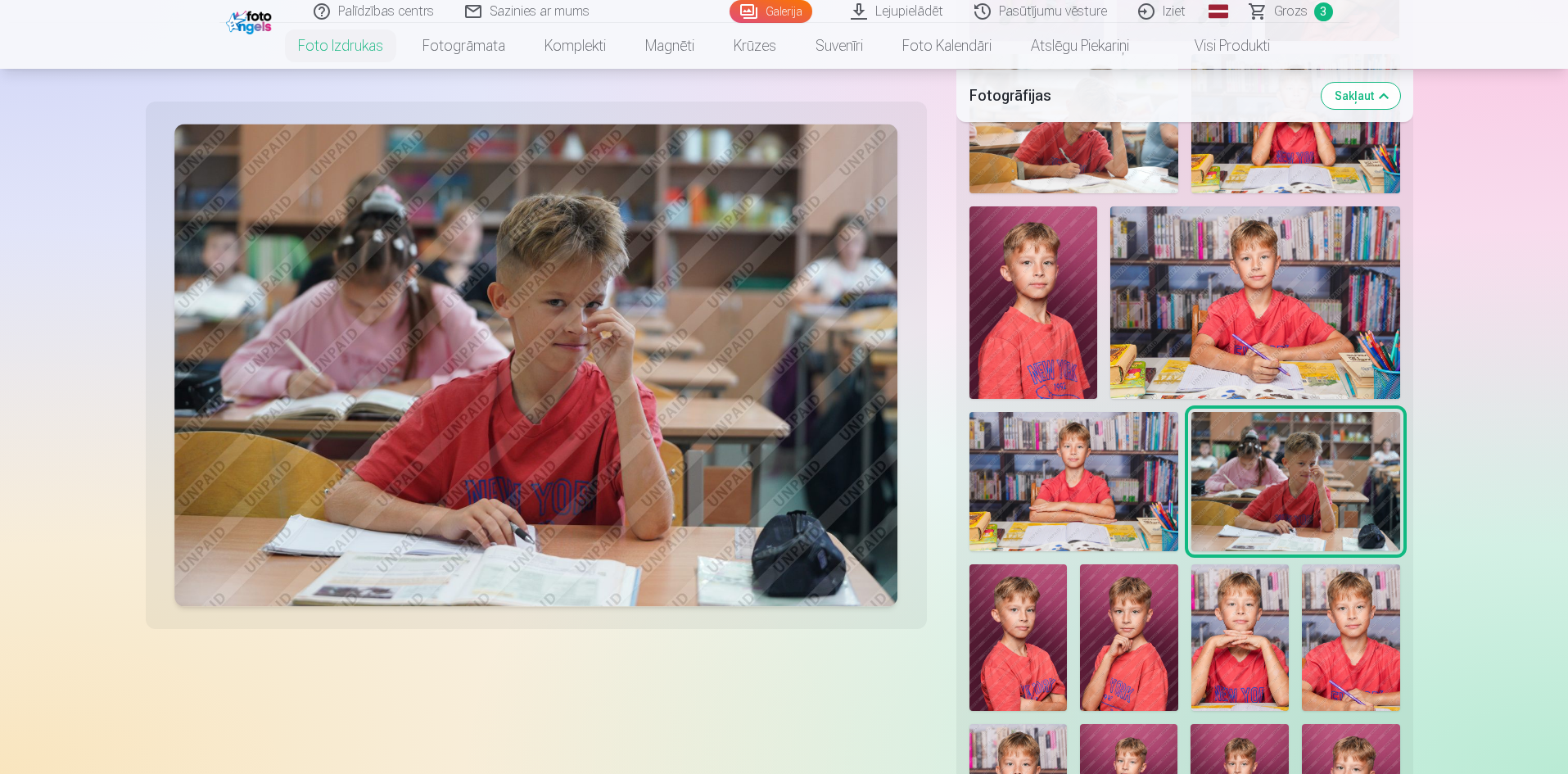
scroll to position [737, 0]
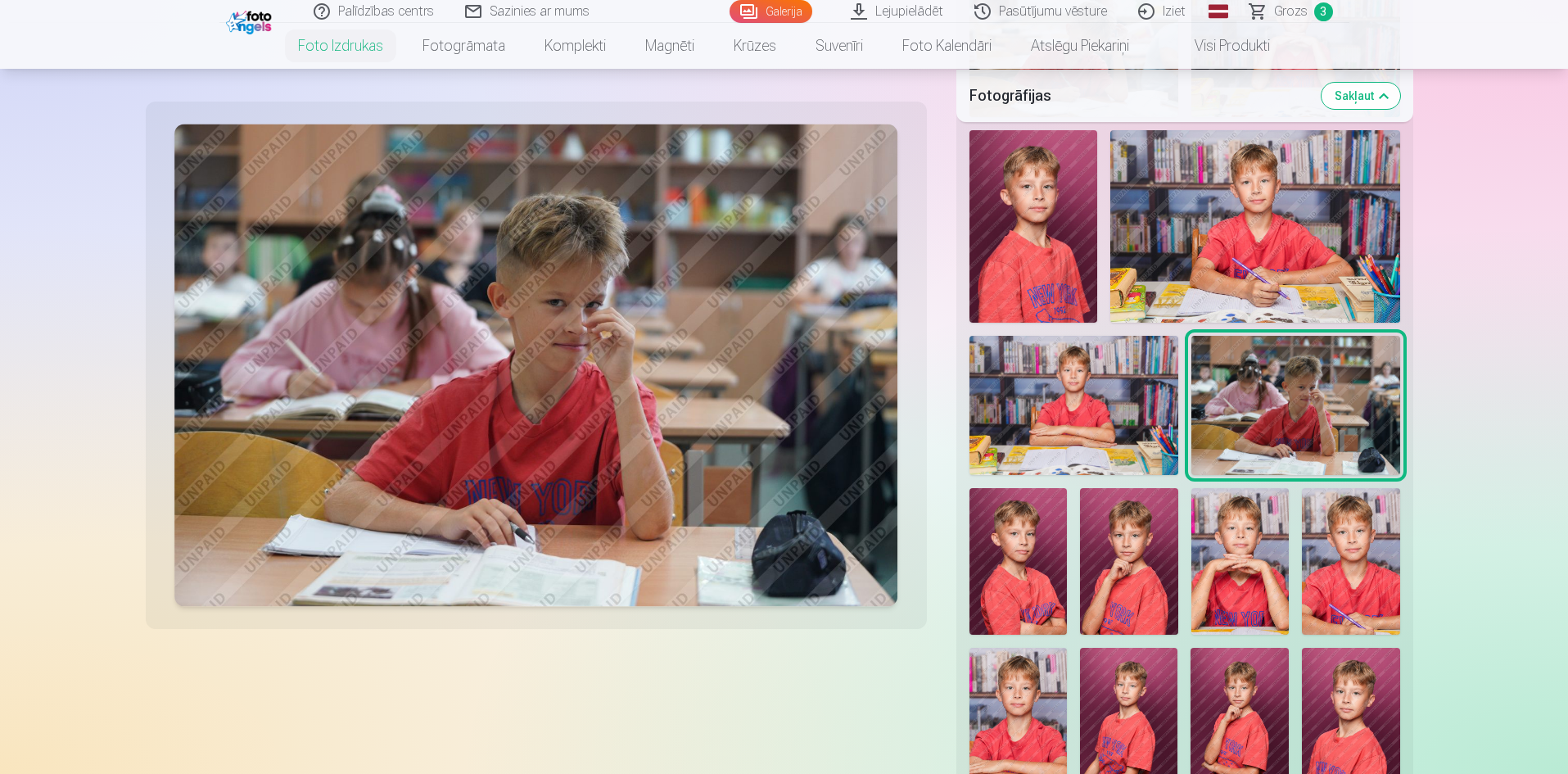
click at [1040, 589] on img at bounding box center [1018, 561] width 98 height 146
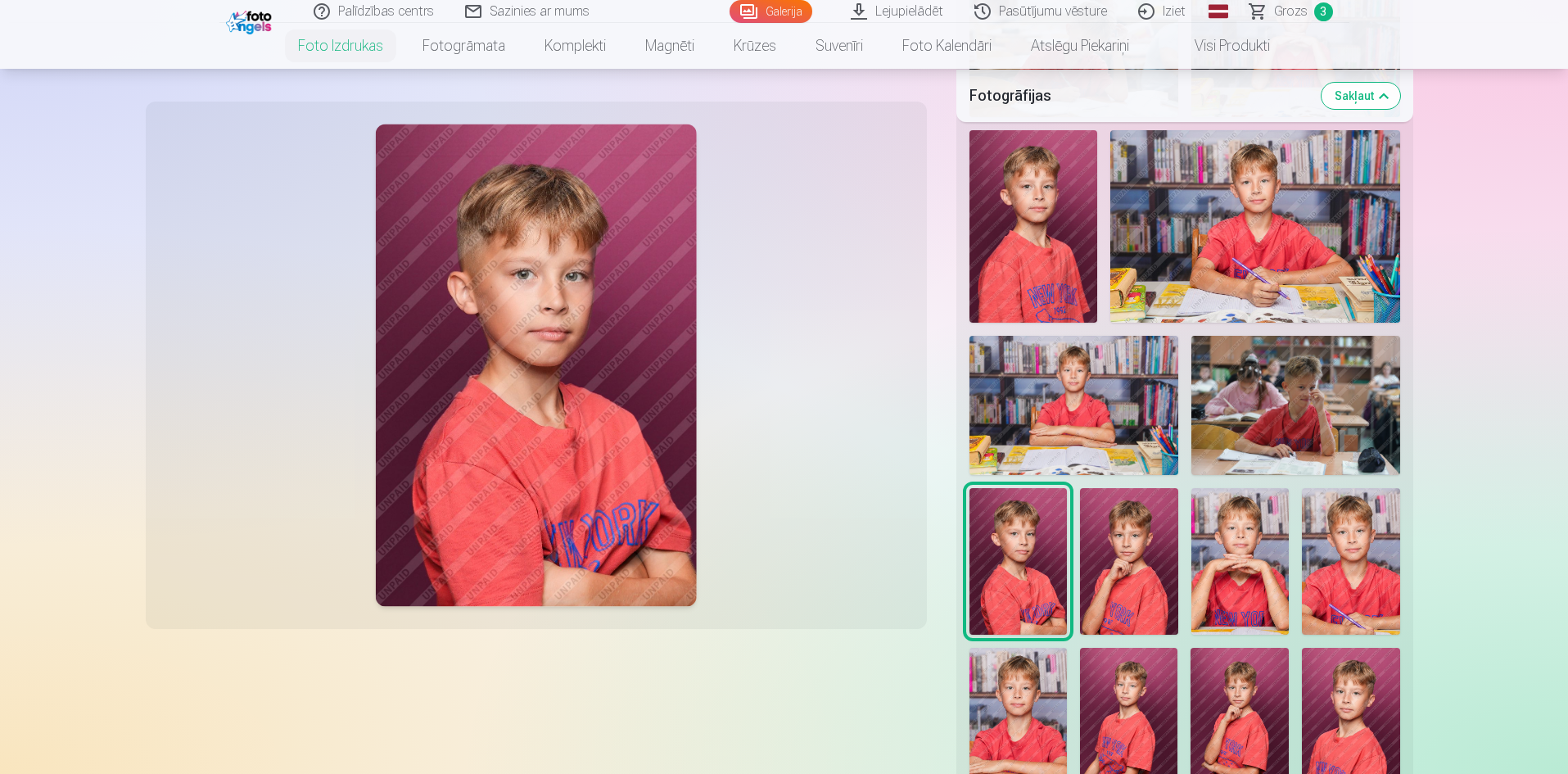
click at [1130, 576] on img at bounding box center [1128, 561] width 98 height 146
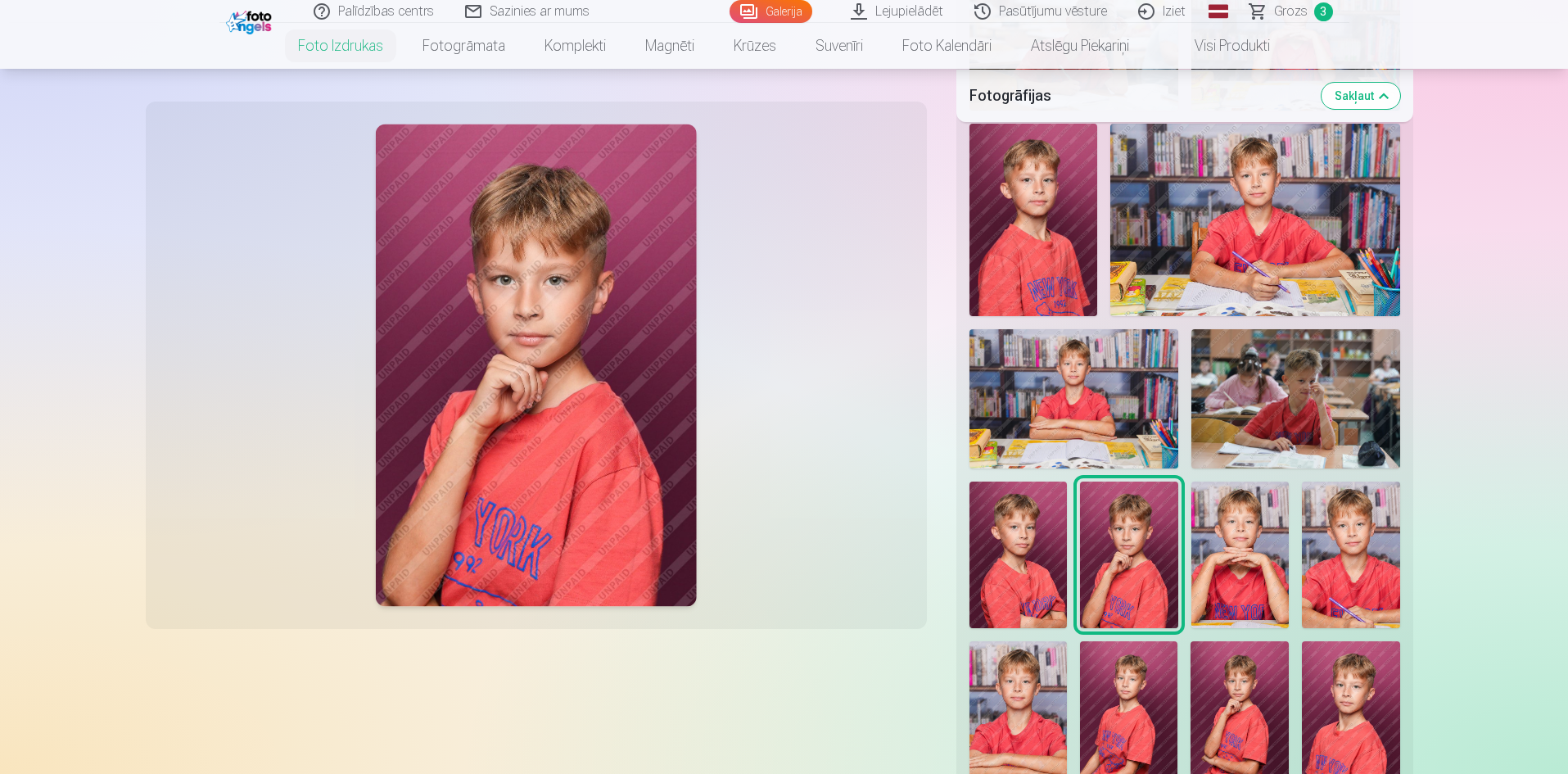
scroll to position [982, 0]
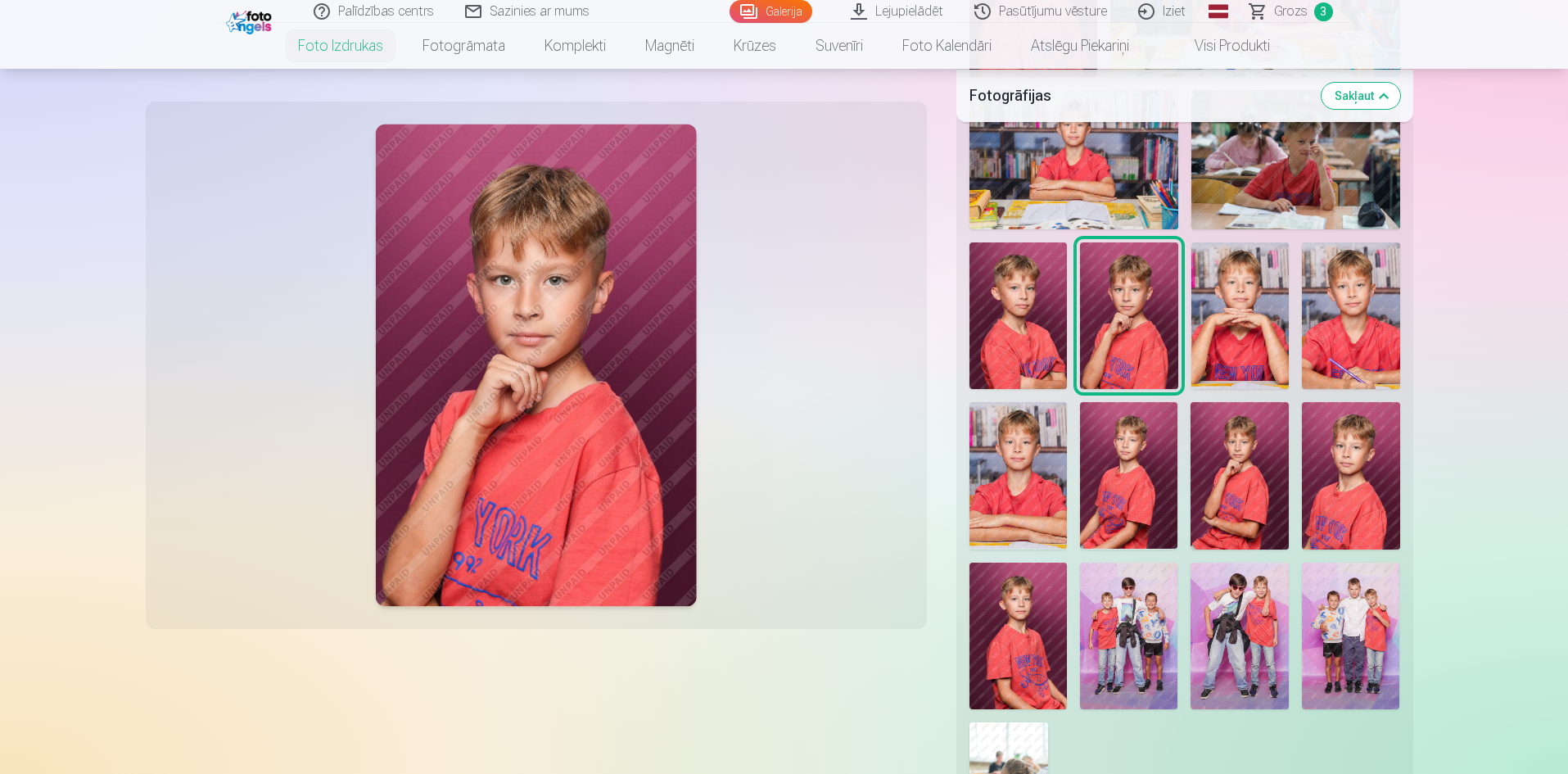
click at [1130, 314] on img at bounding box center [1128, 315] width 98 height 146
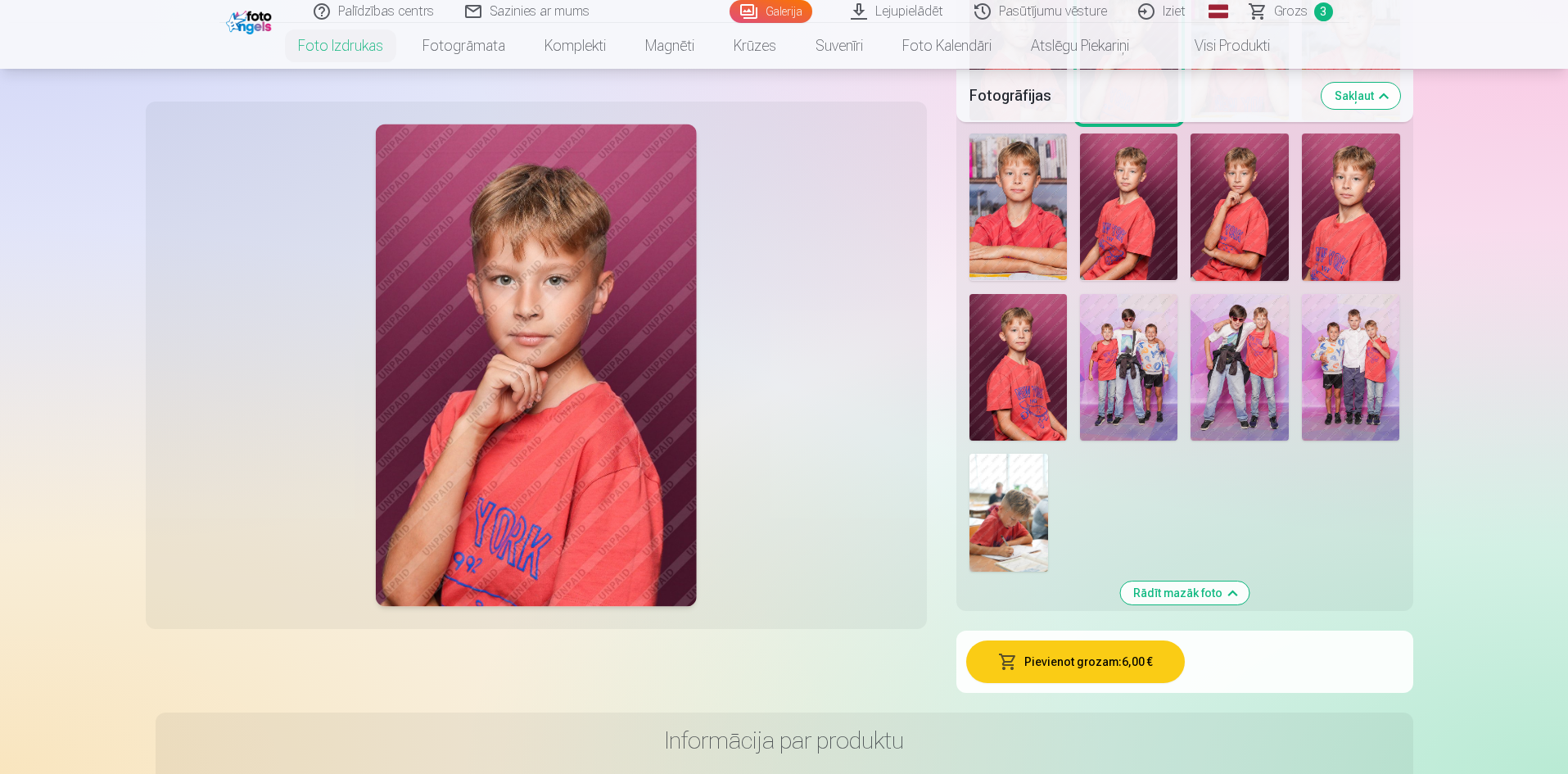
scroll to position [1311, 0]
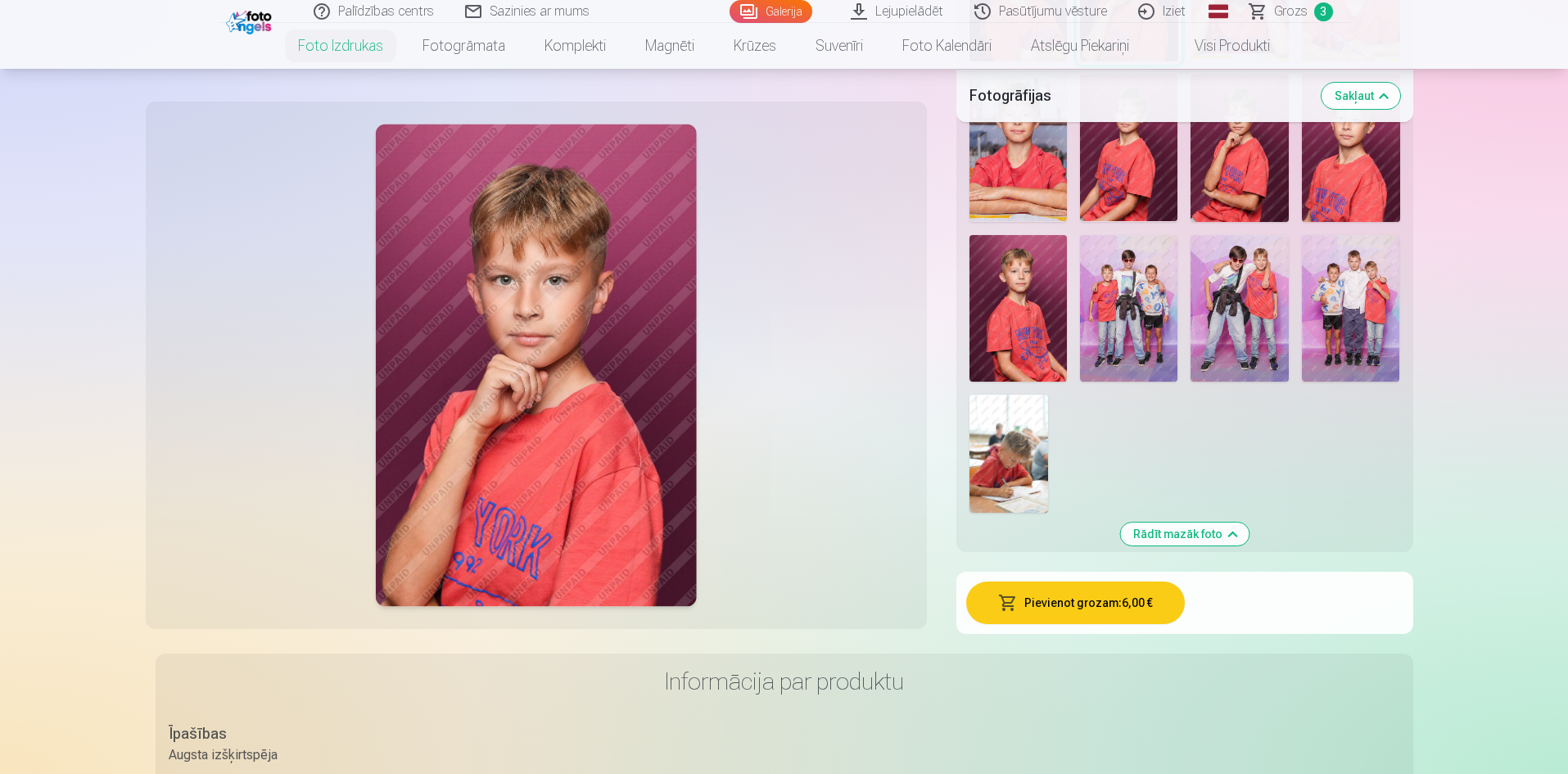
click at [1096, 595] on button "Pievienot grozam : 6,00 €" at bounding box center [1075, 602] width 219 height 42
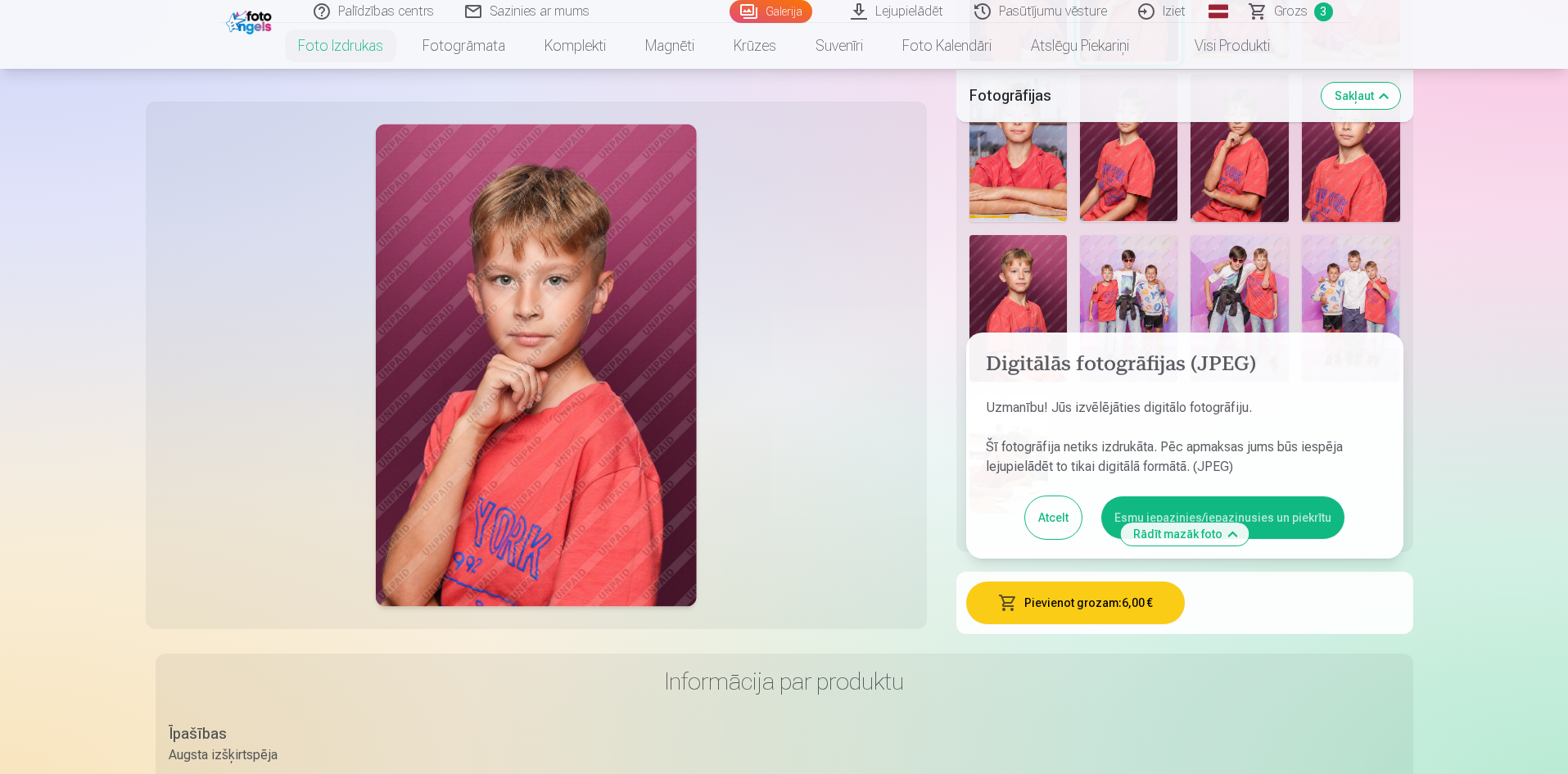
click at [1240, 510] on button "Esmu iepazinies/iepazinusies un piekrītu" at bounding box center [1222, 517] width 243 height 42
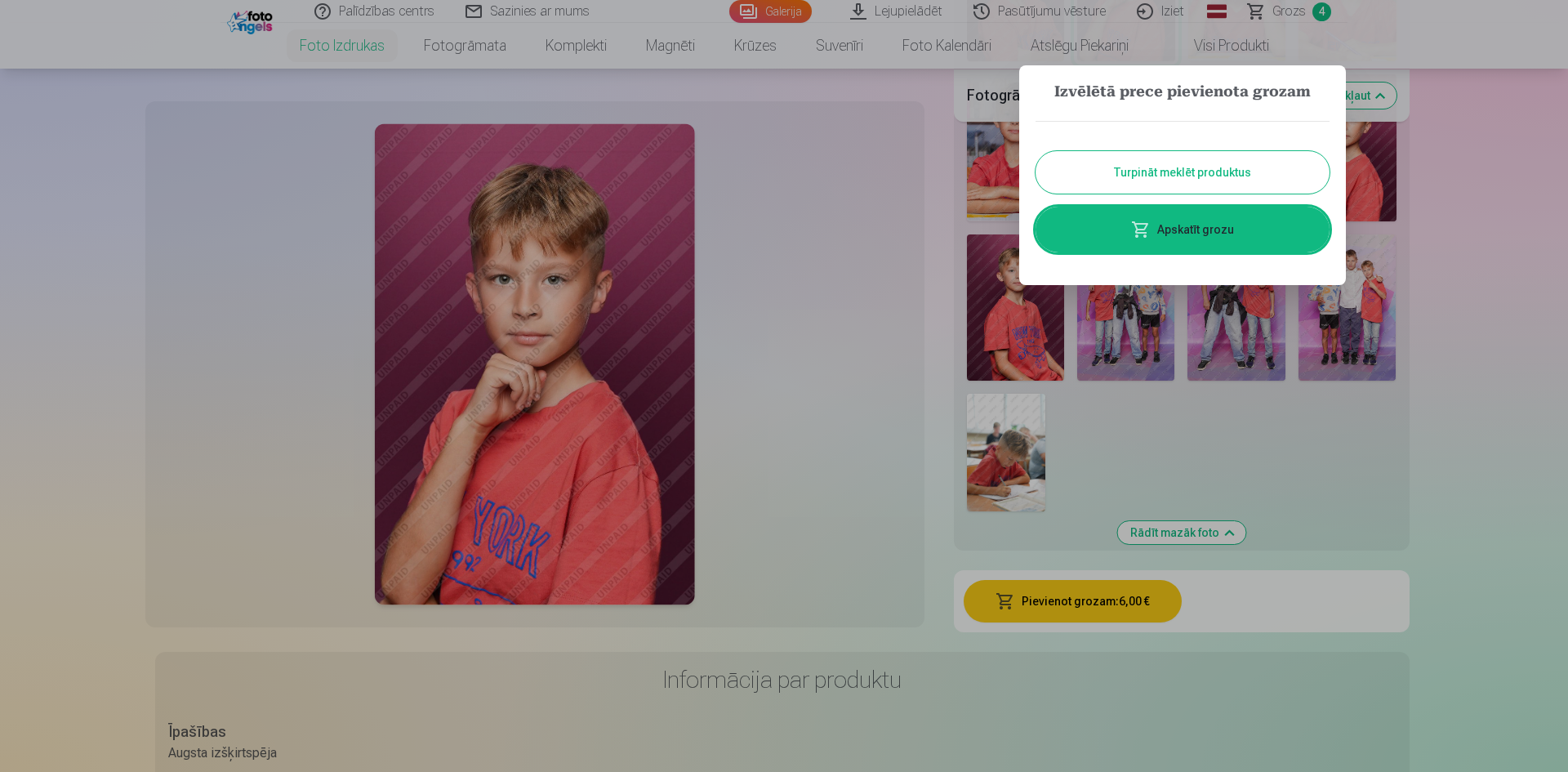
click at [1186, 181] on button "Turpināt meklēt produktus" at bounding box center [1183, 171] width 294 height 42
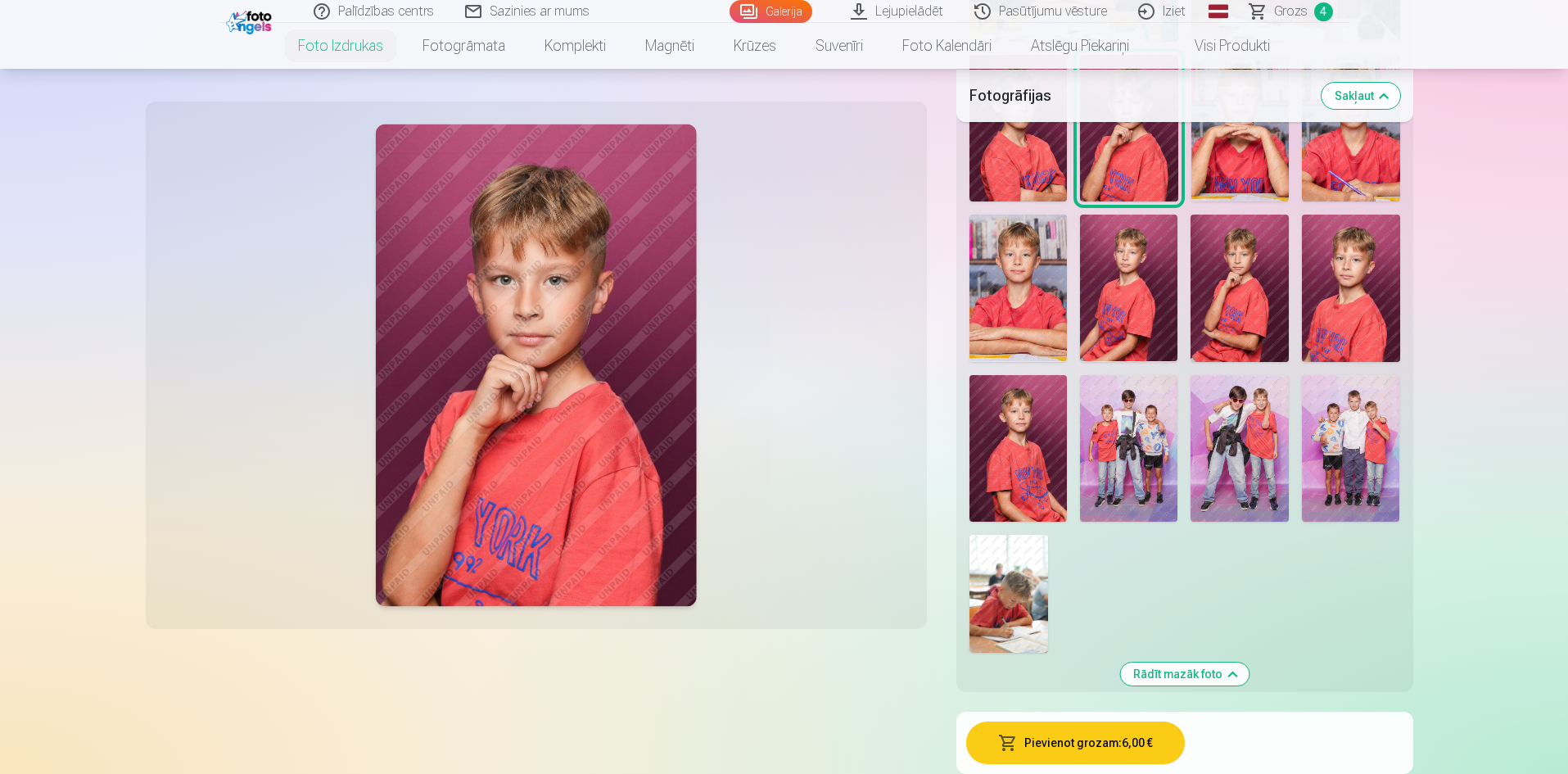
scroll to position [1065, 0]
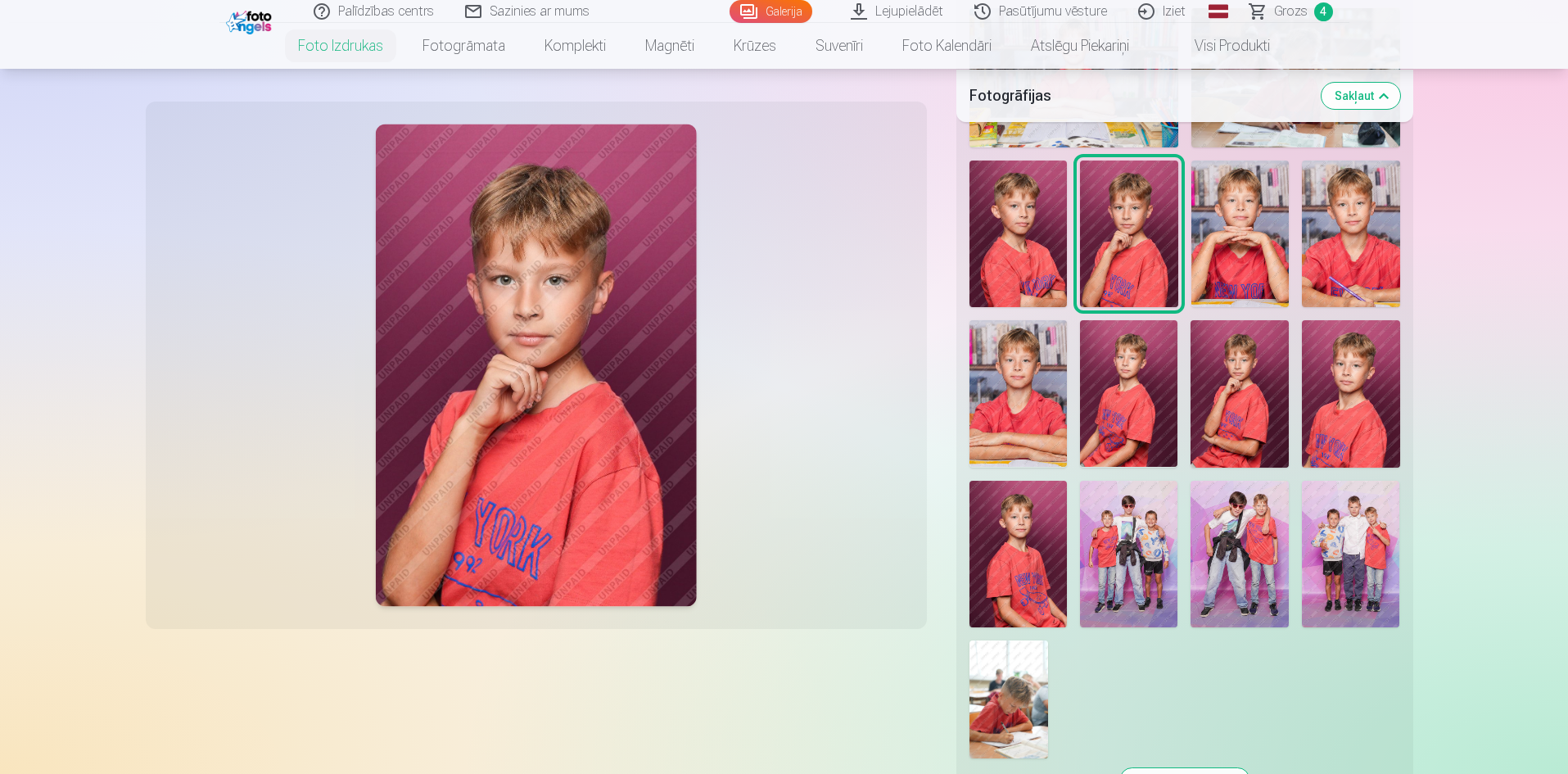
click at [1229, 245] on img at bounding box center [1240, 234] width 98 height 146
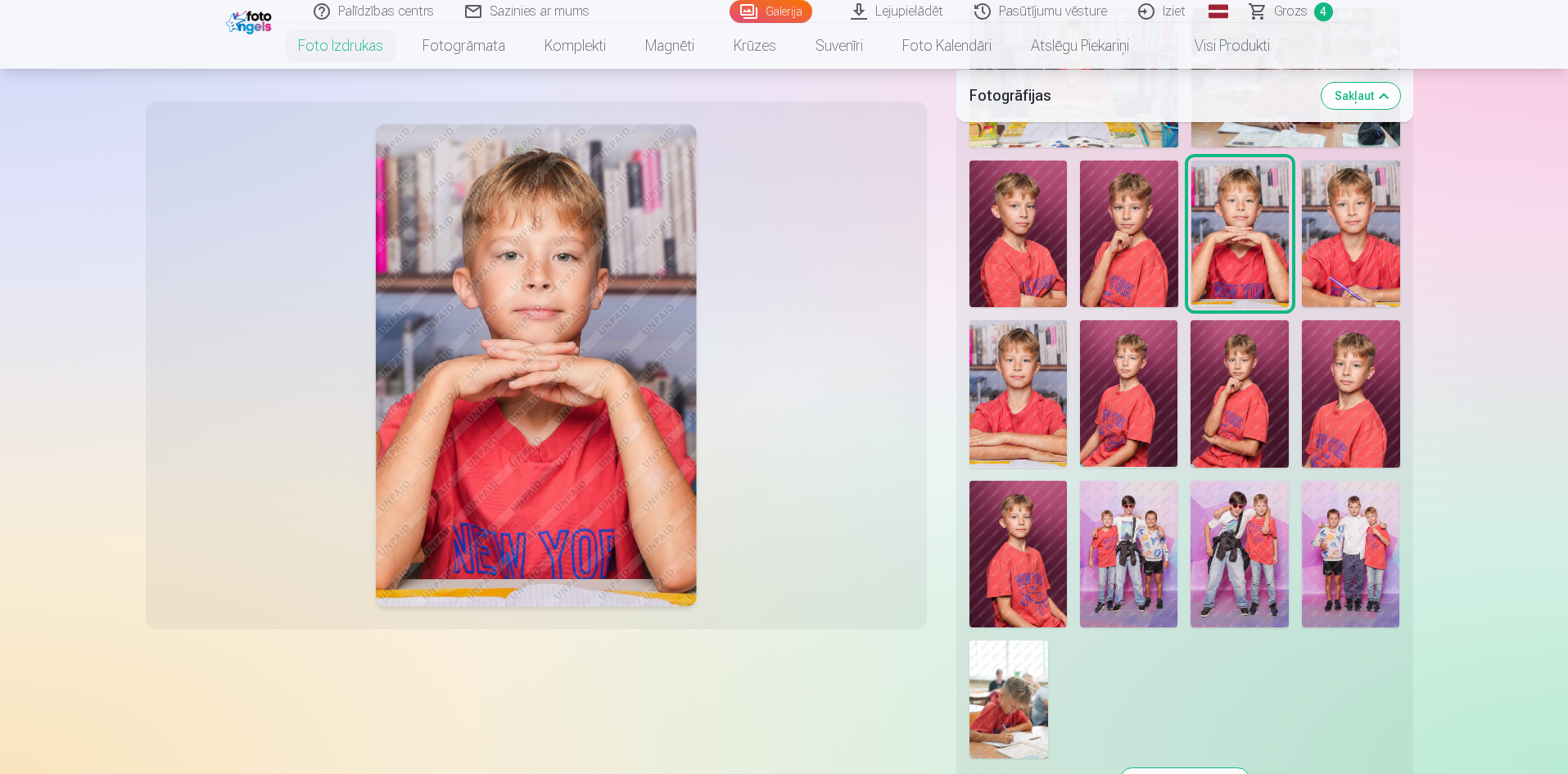
click at [1348, 232] on img at bounding box center [1350, 234] width 98 height 146
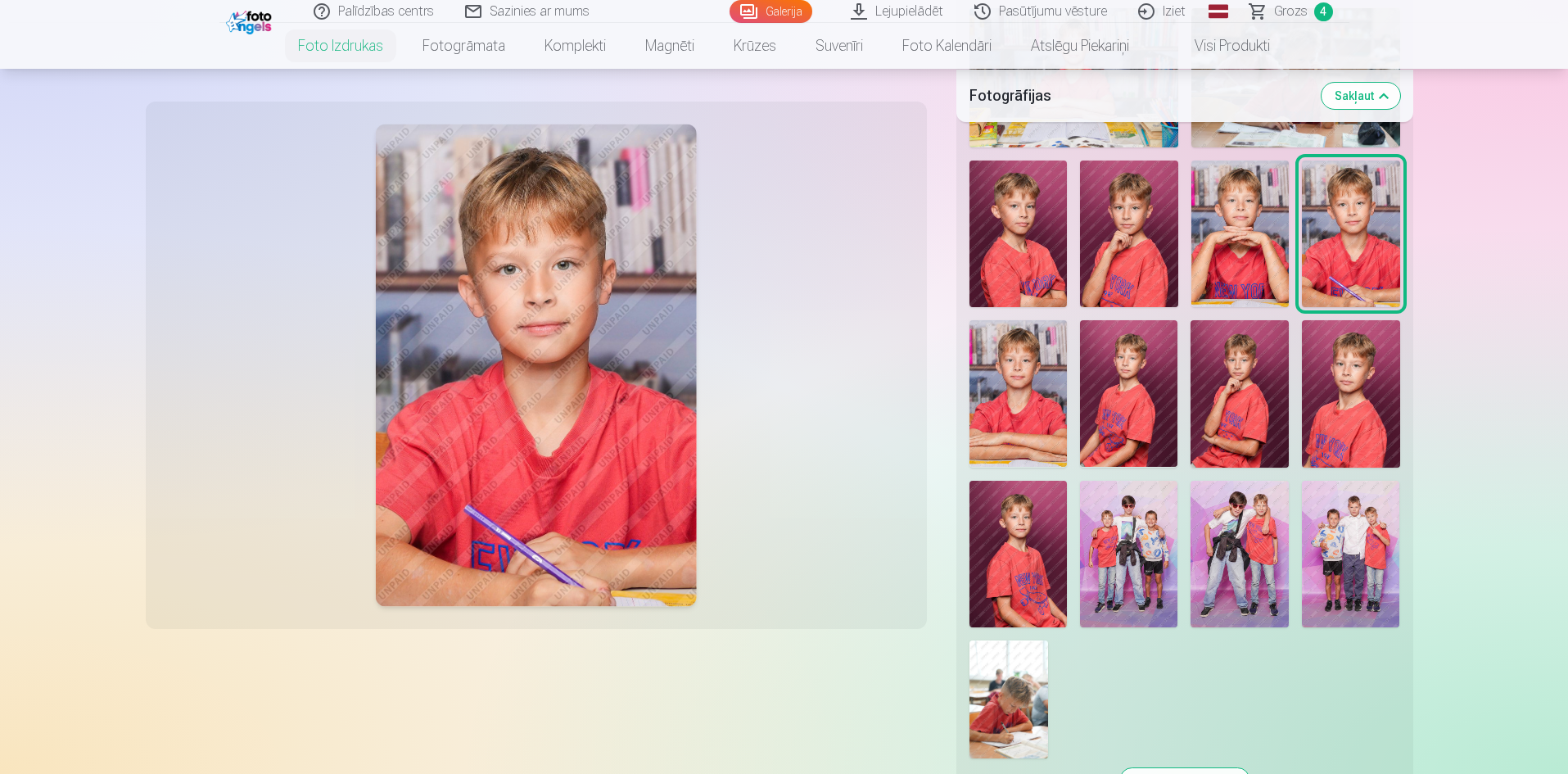
click at [1026, 389] on img at bounding box center [1018, 393] width 98 height 146
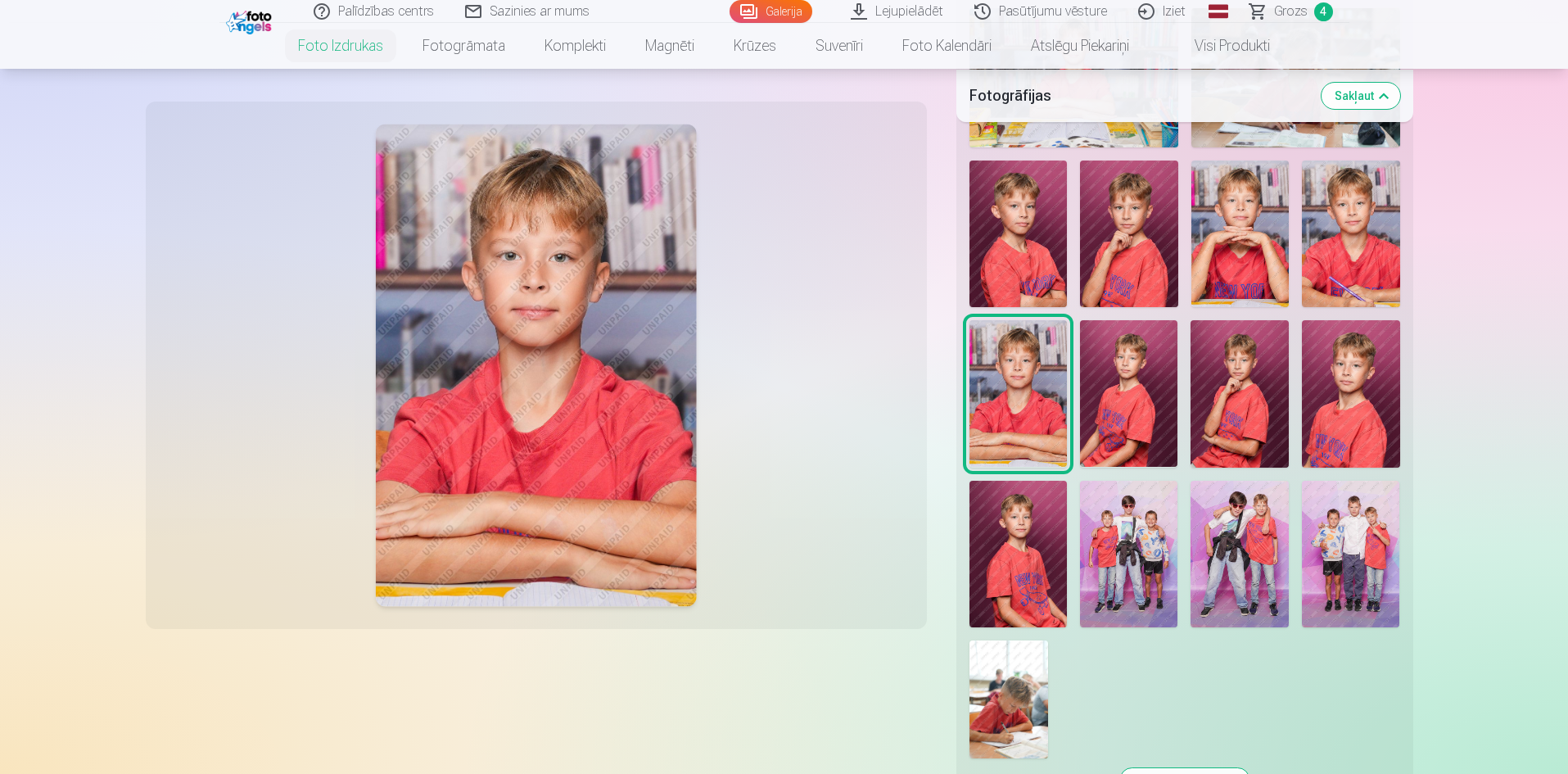
click at [1146, 390] on img at bounding box center [1128, 393] width 98 height 146
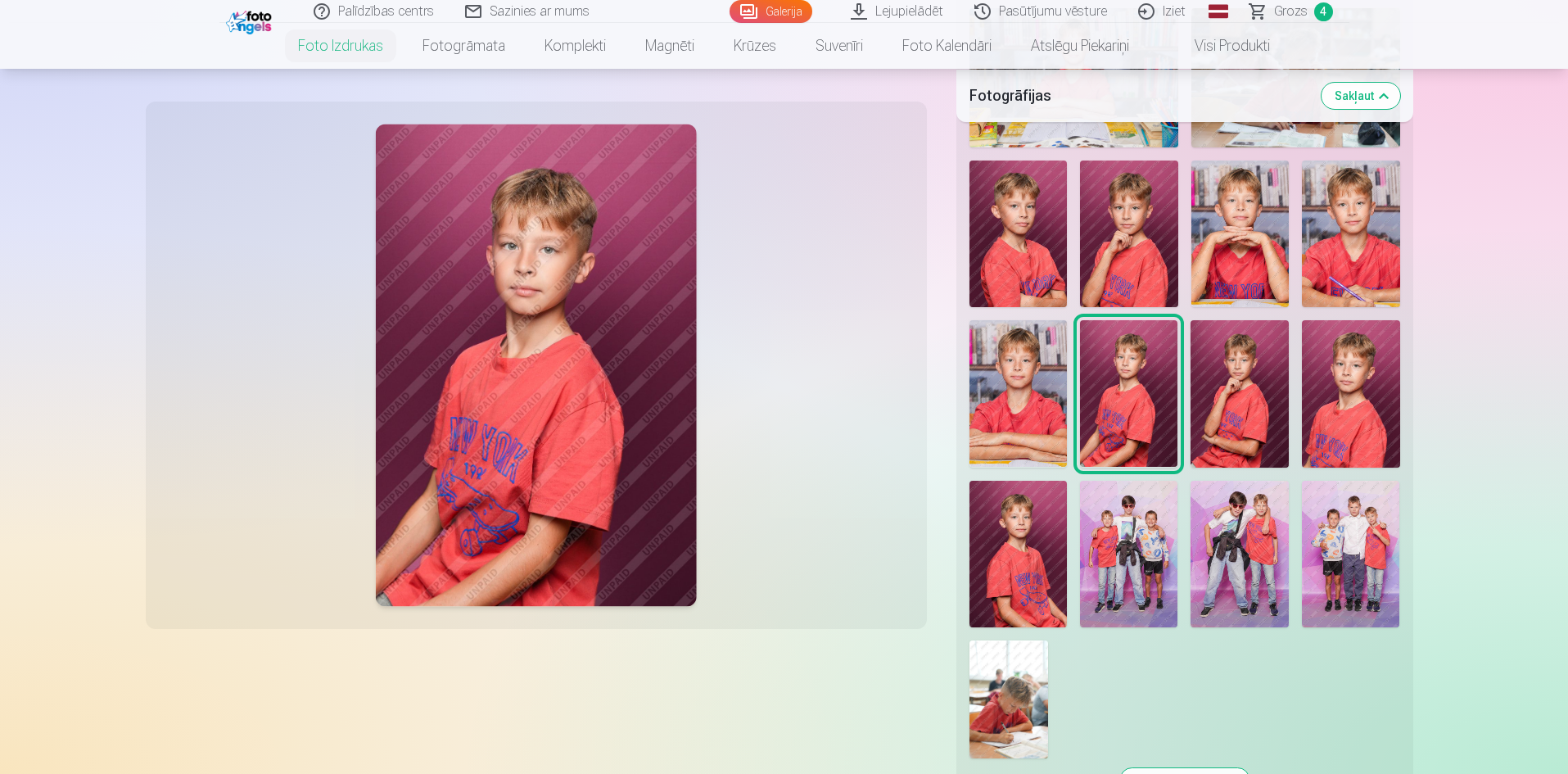
click at [1233, 389] on img at bounding box center [1239, 393] width 98 height 146
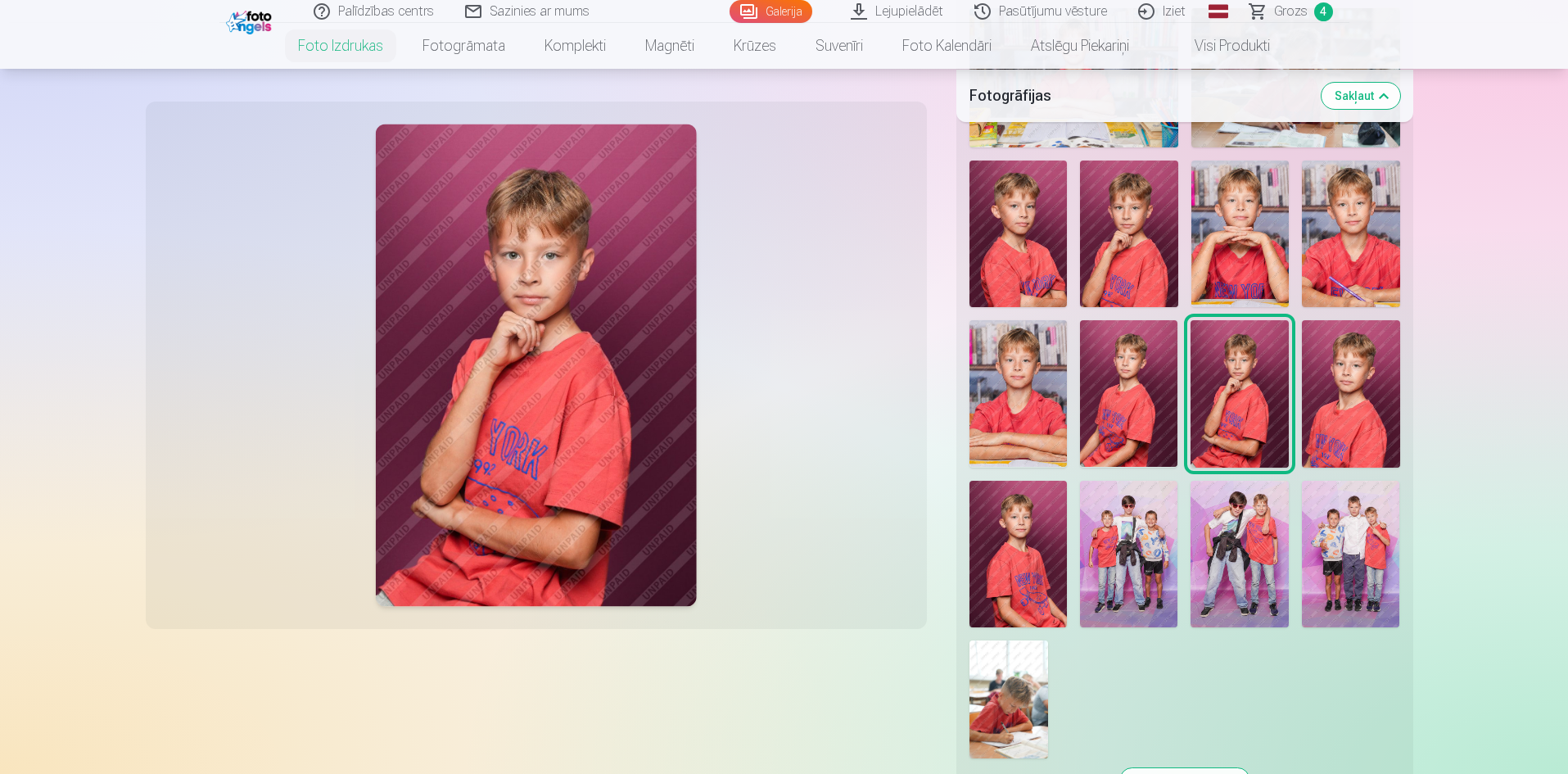
click at [1348, 404] on img at bounding box center [1350, 393] width 98 height 146
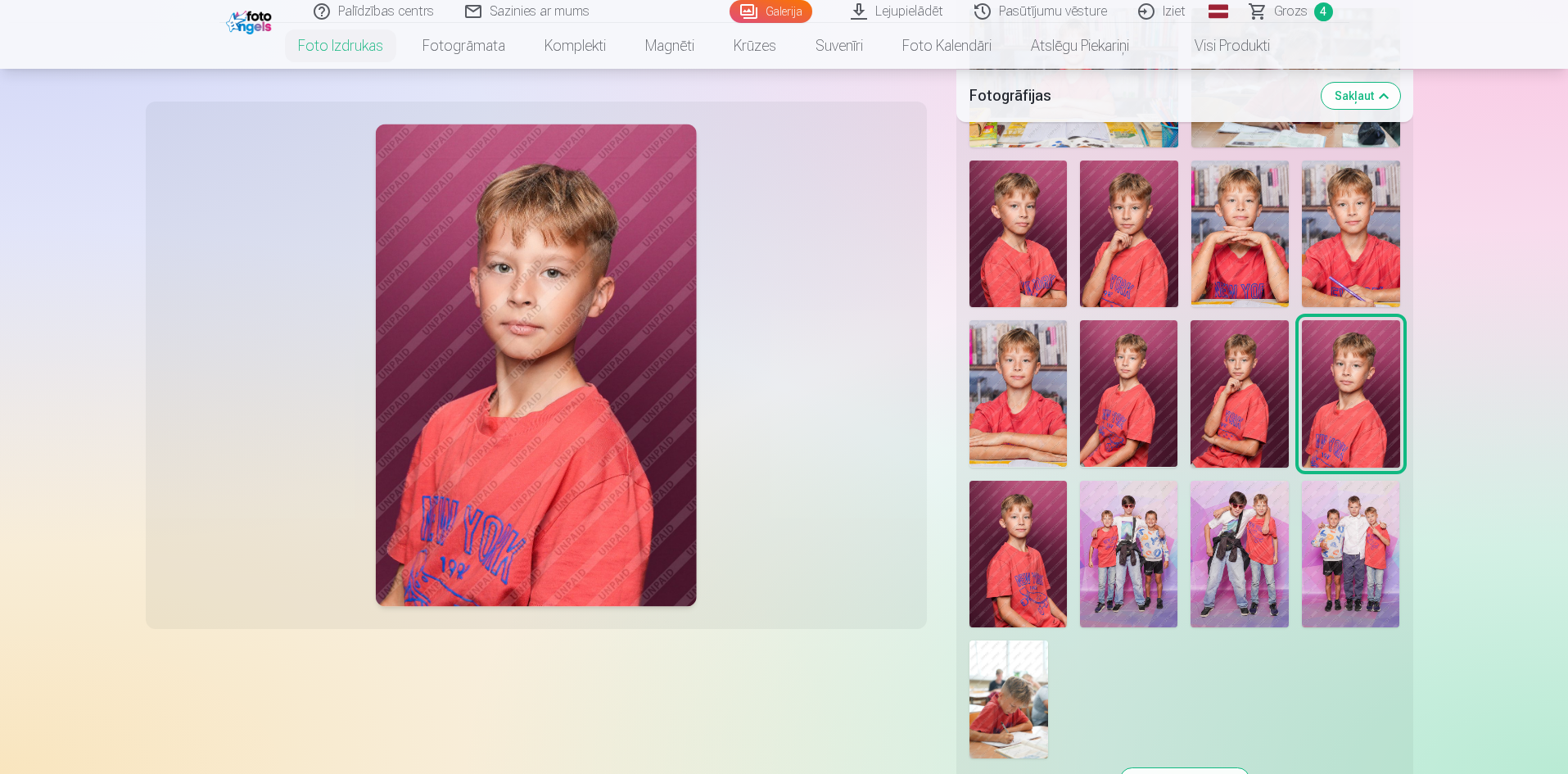
click at [1023, 551] on img at bounding box center [1018, 554] width 98 height 146
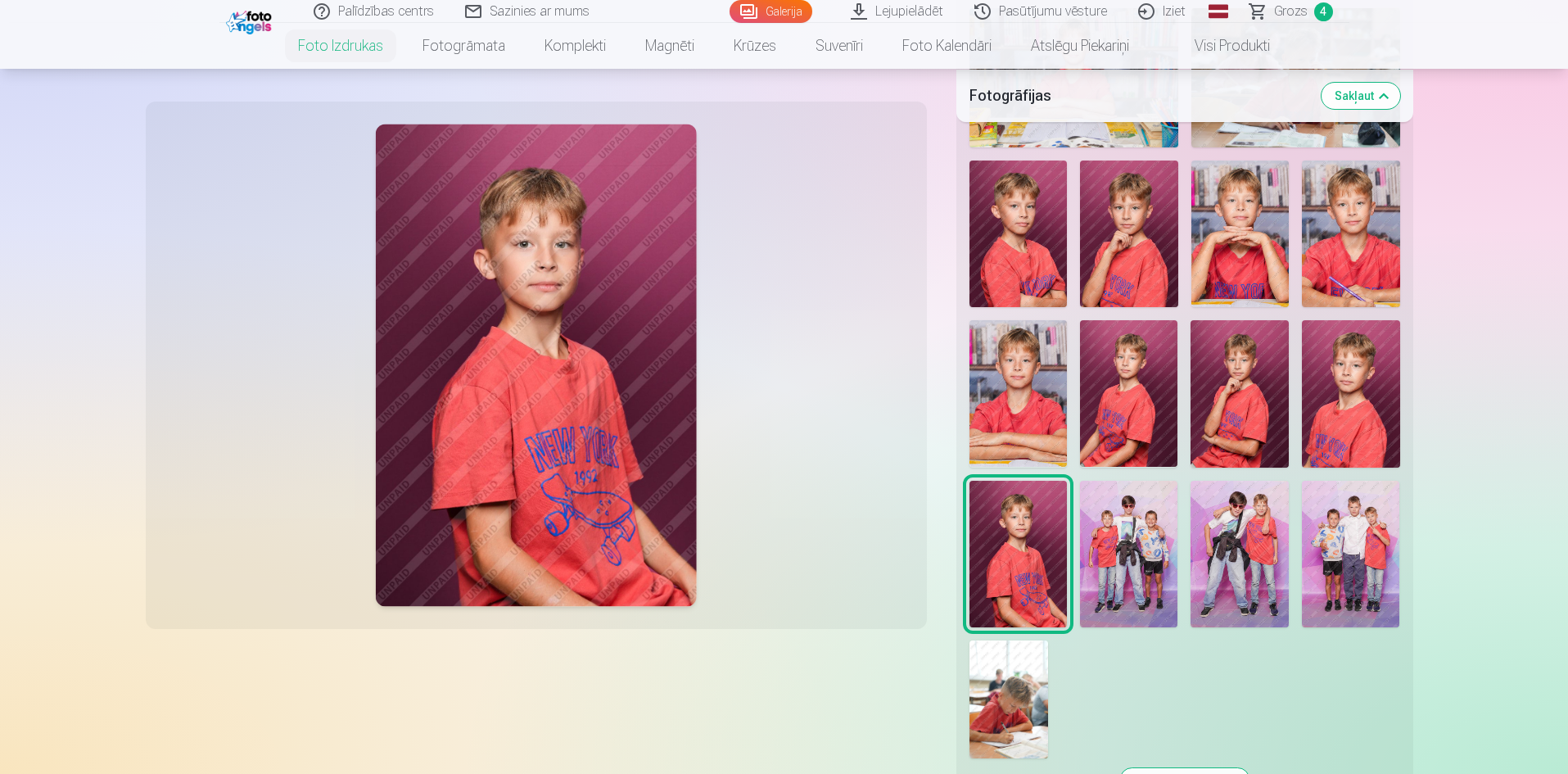
click at [1148, 533] on img at bounding box center [1128, 554] width 98 height 146
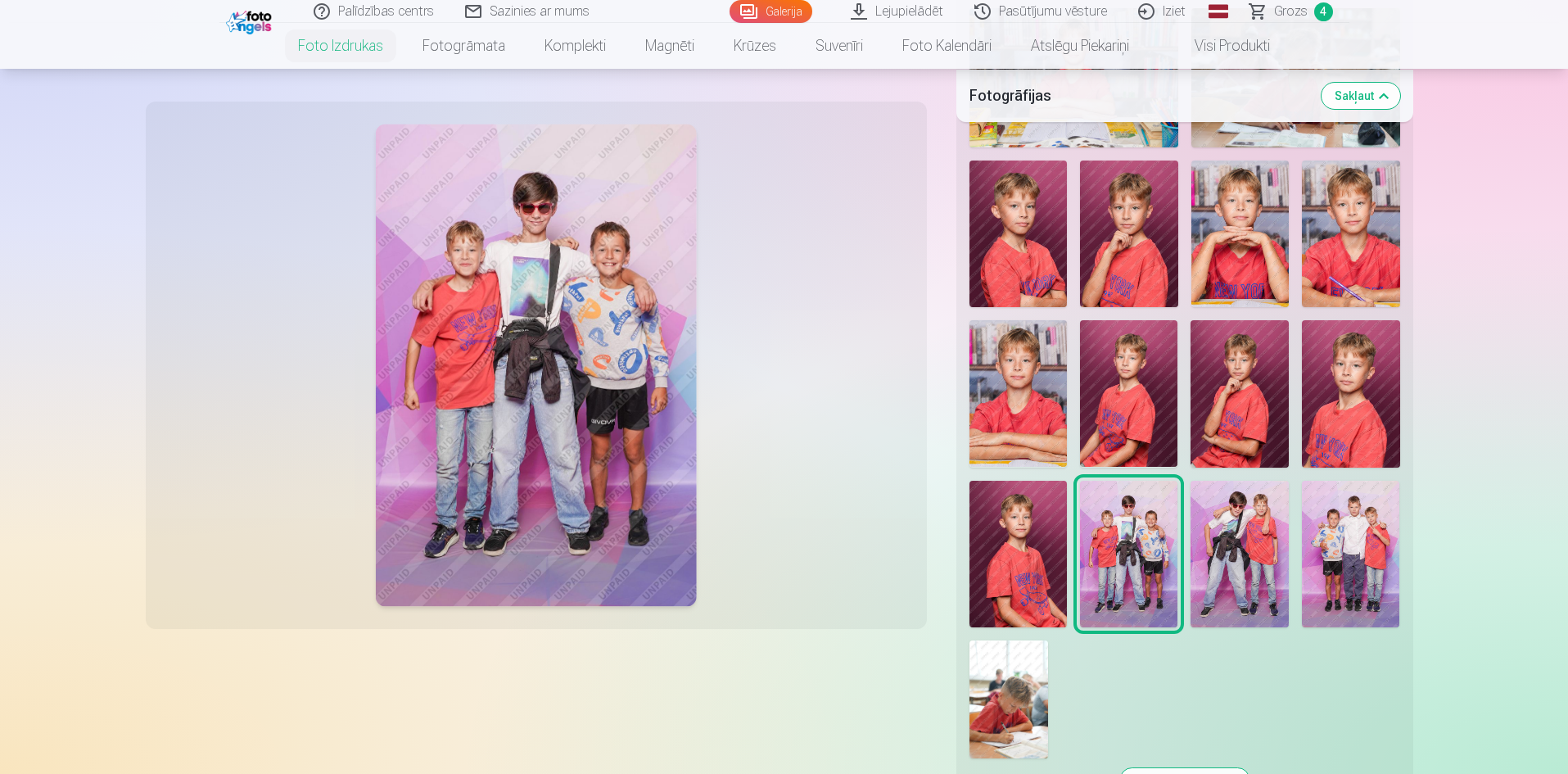
click at [1242, 527] on img at bounding box center [1239, 554] width 98 height 146
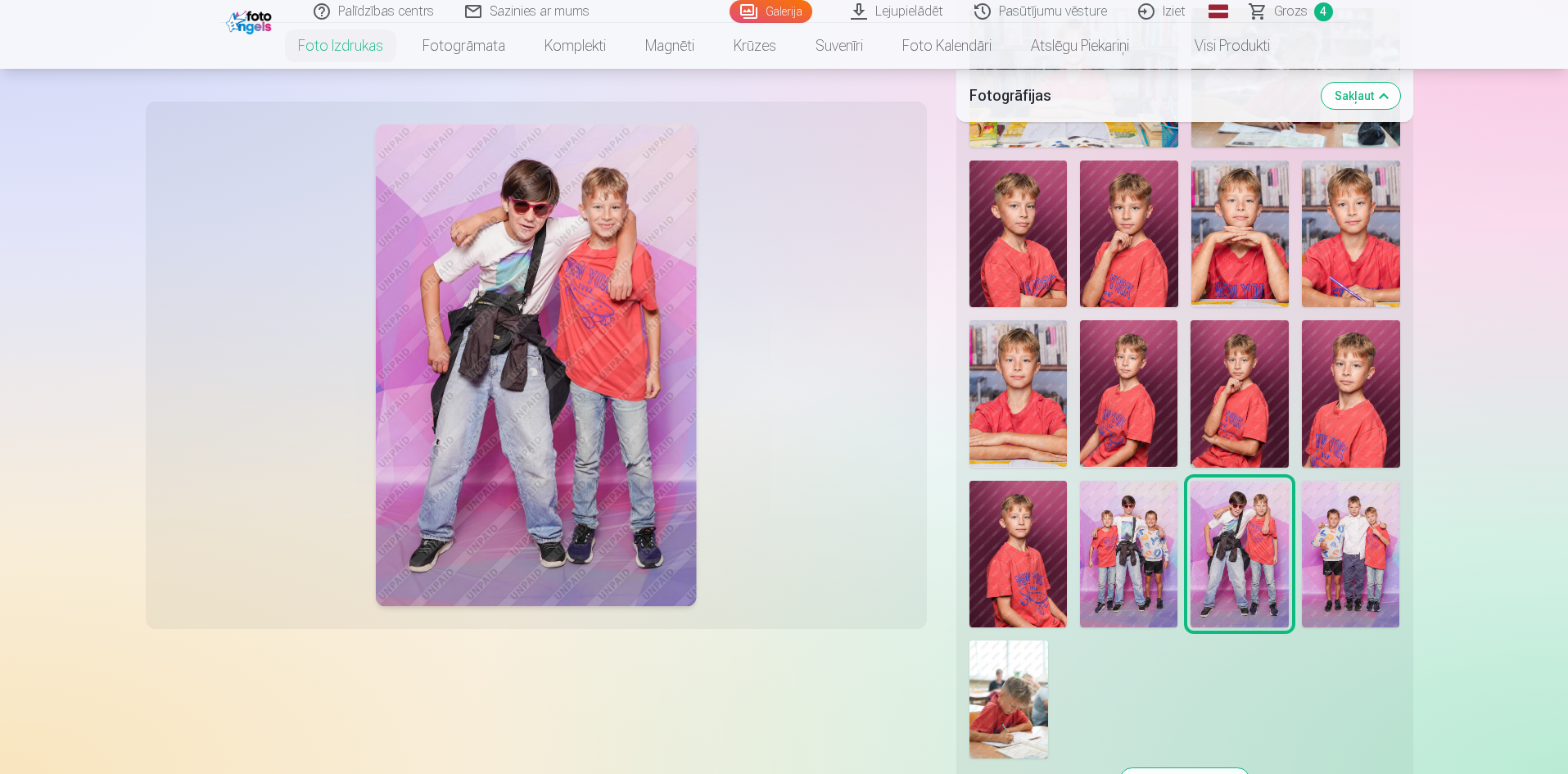
click at [1352, 541] on img at bounding box center [1350, 554] width 98 height 146
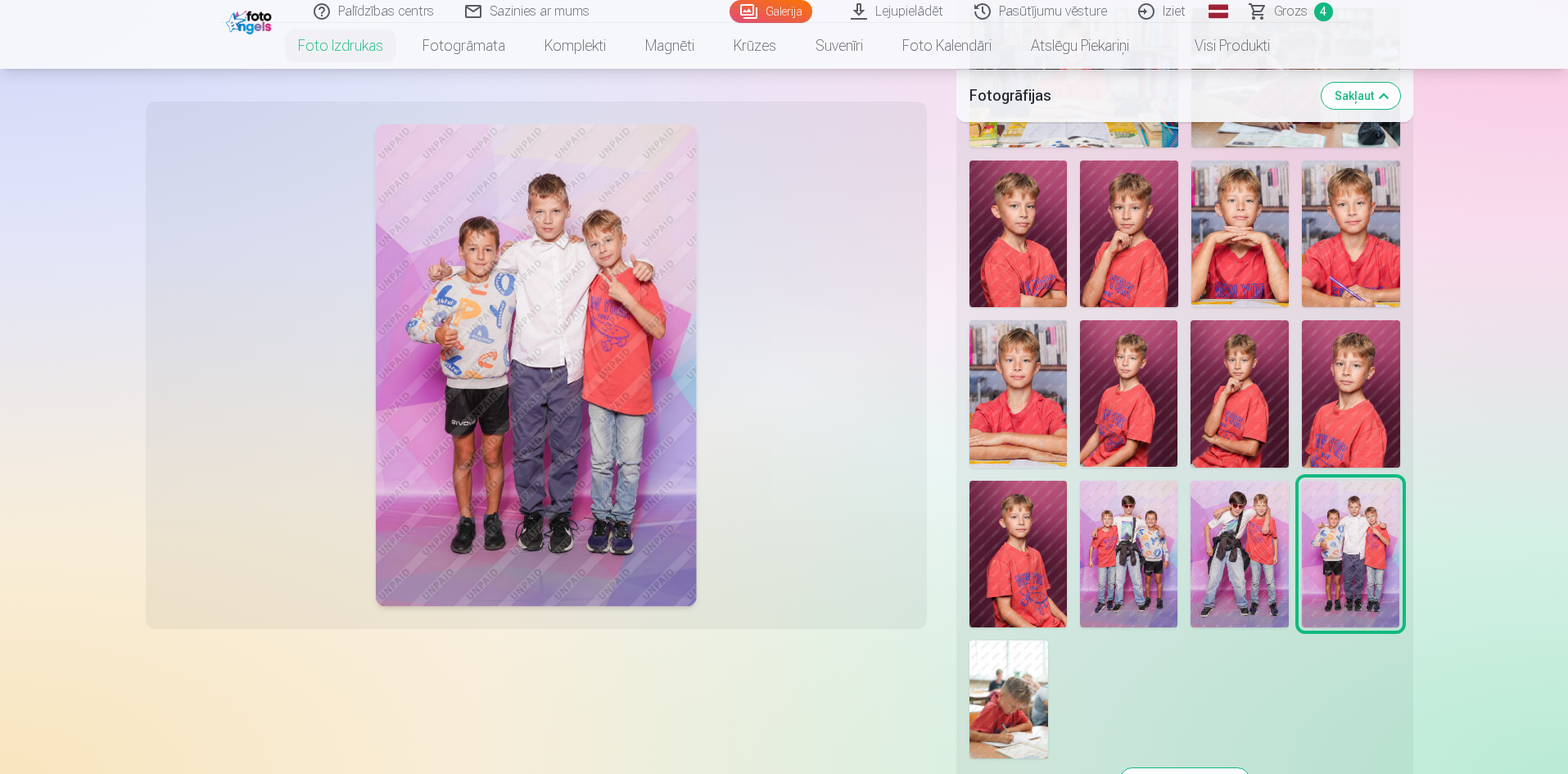
click at [1266, 571] on img at bounding box center [1239, 554] width 98 height 146
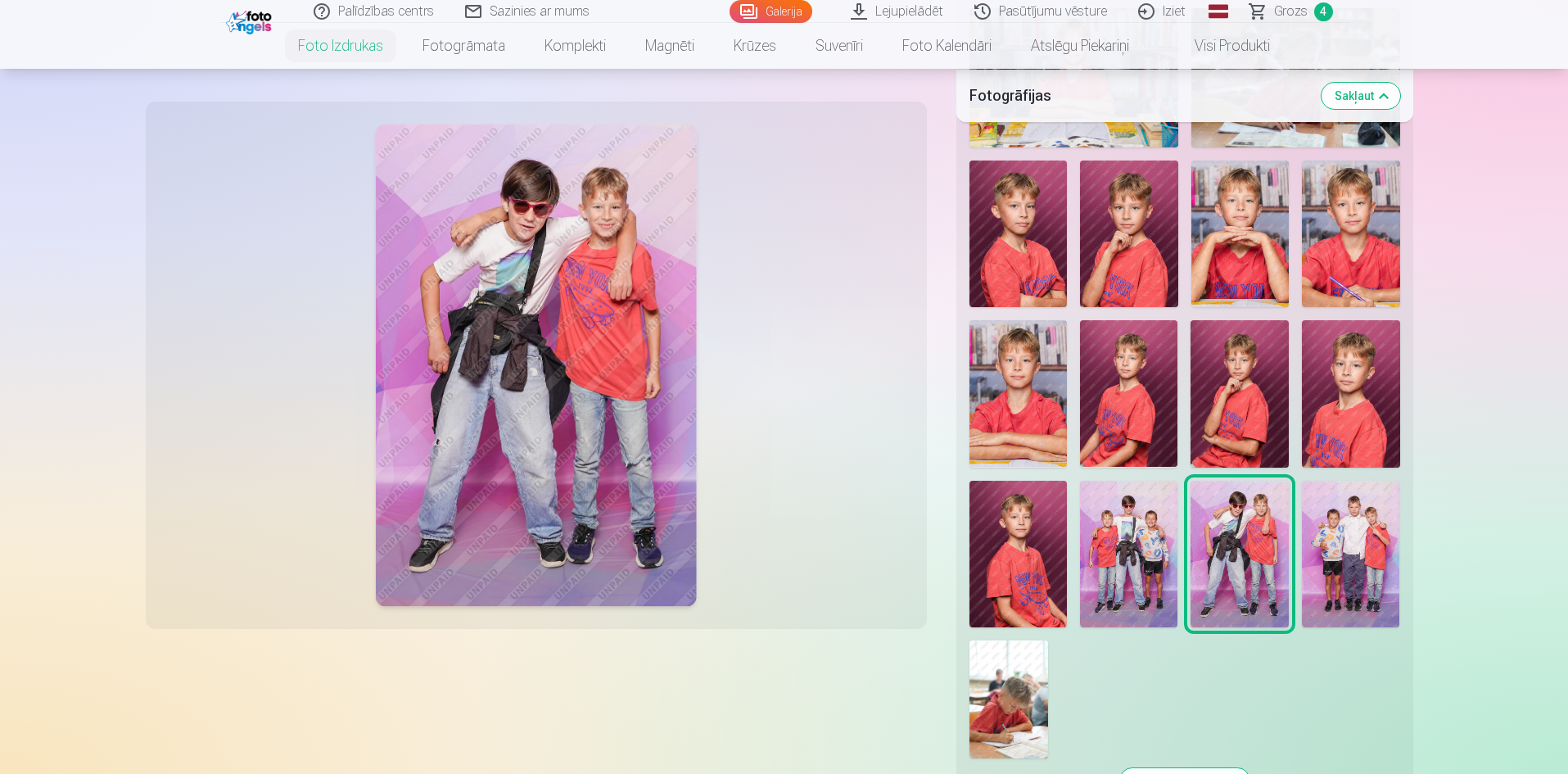
click at [1343, 569] on img at bounding box center [1350, 554] width 98 height 146
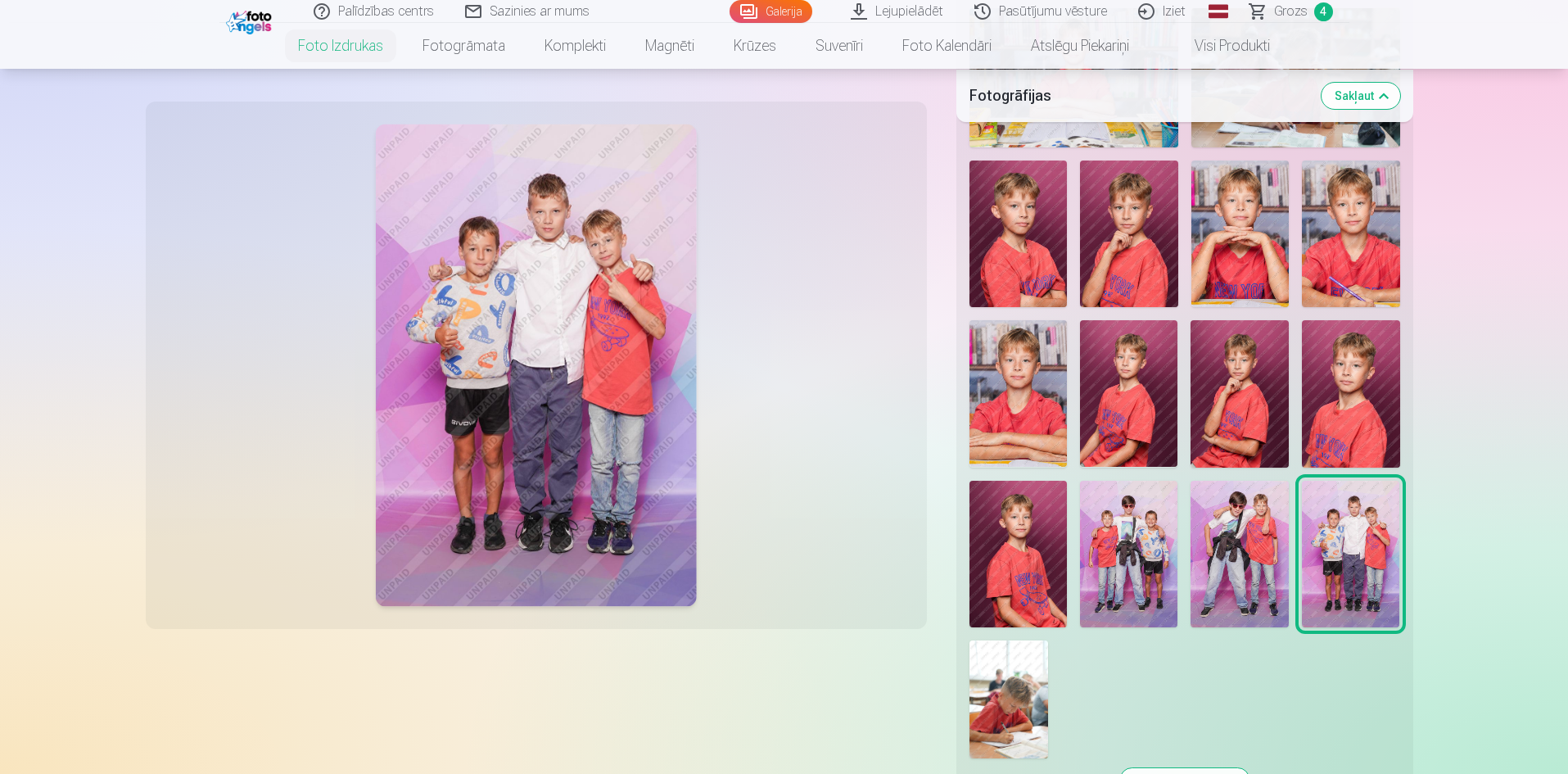
click at [964, 696] on div at bounding box center [1184, 97] width 444 height 1337
click at [982, 691] on img at bounding box center [1009, 700] width 79 height 118
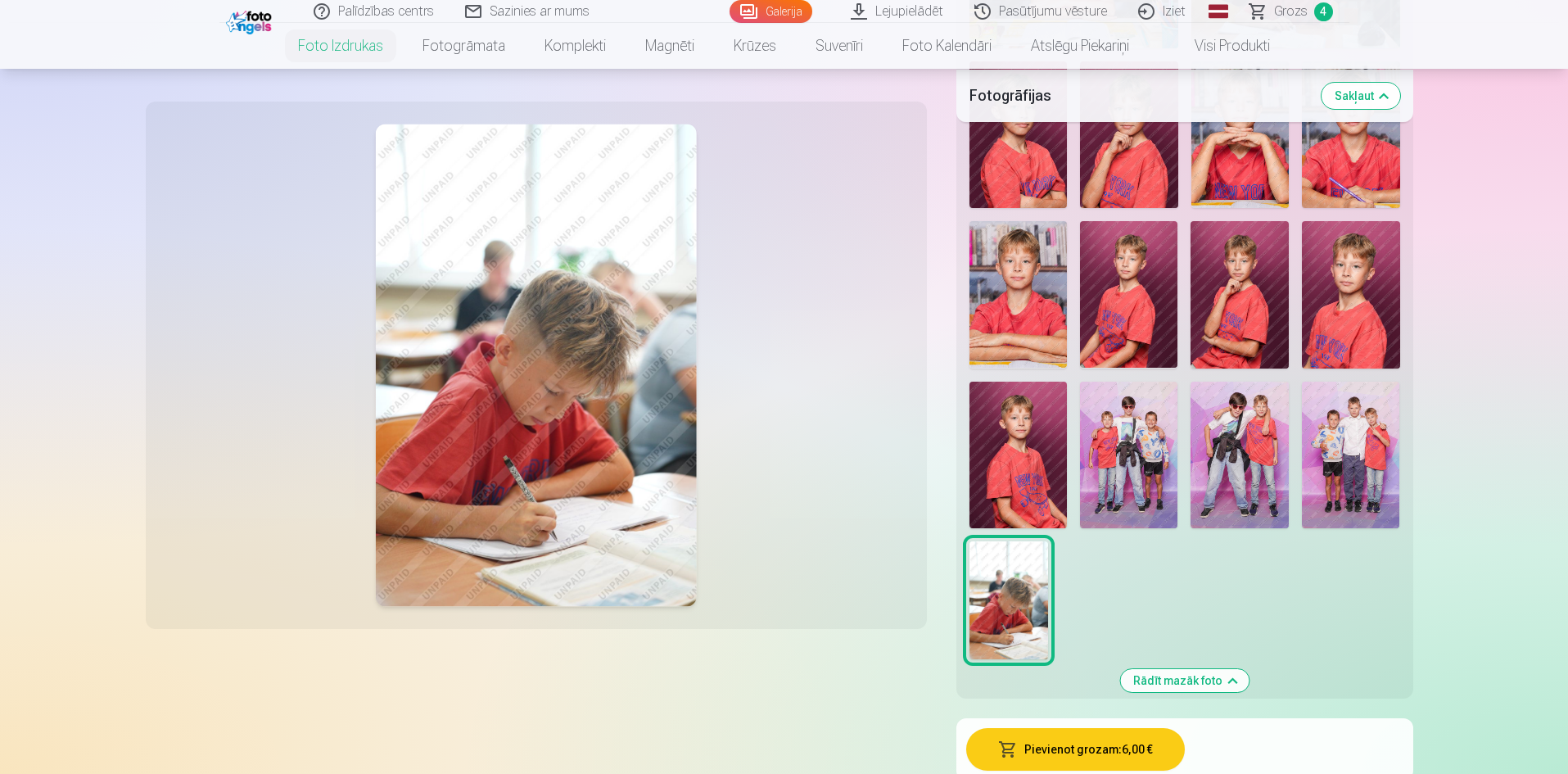
scroll to position [1311, 0]
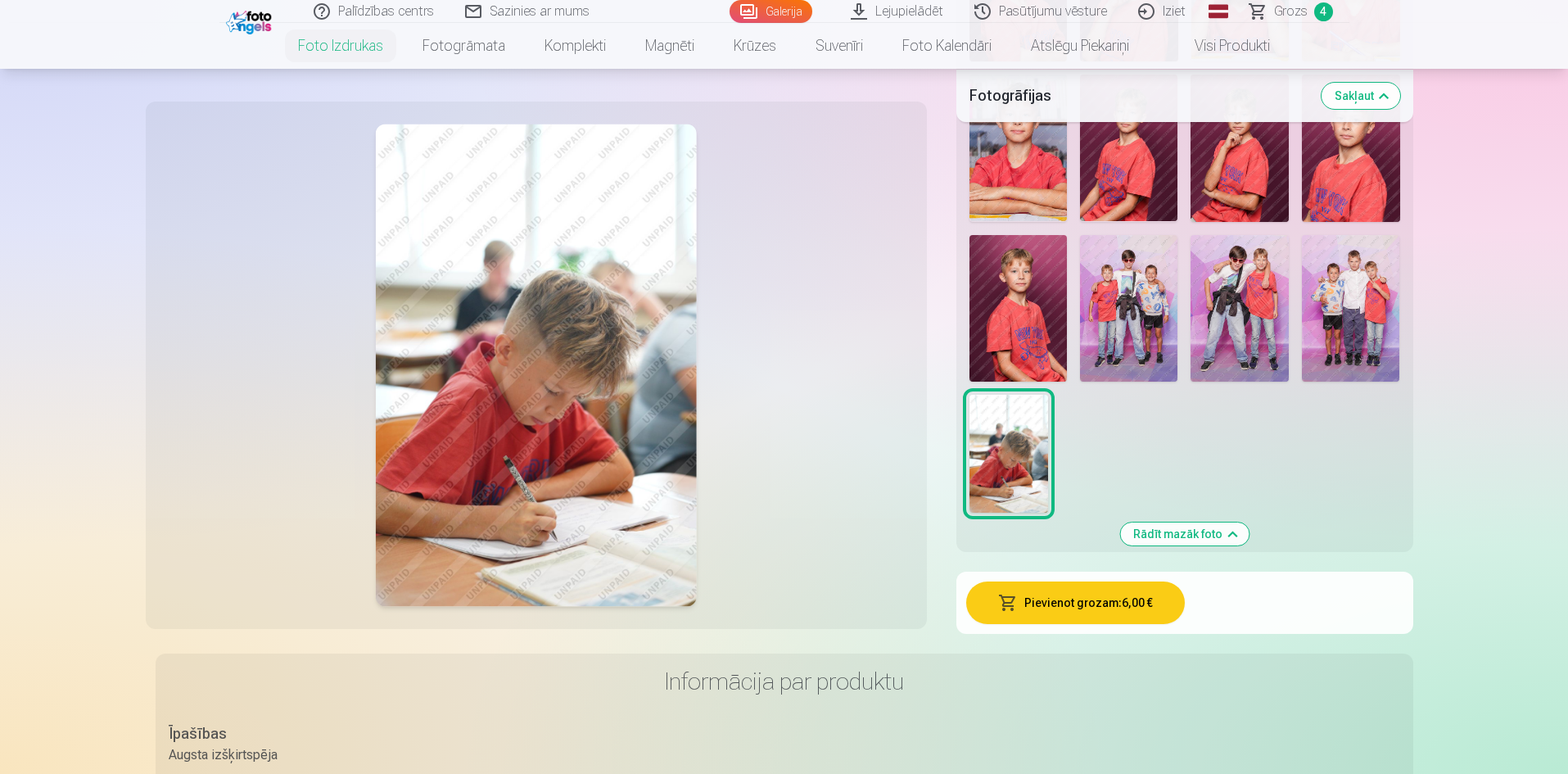
click at [1103, 609] on button "Pievienot grozam : 6,00 €" at bounding box center [1075, 602] width 219 height 42
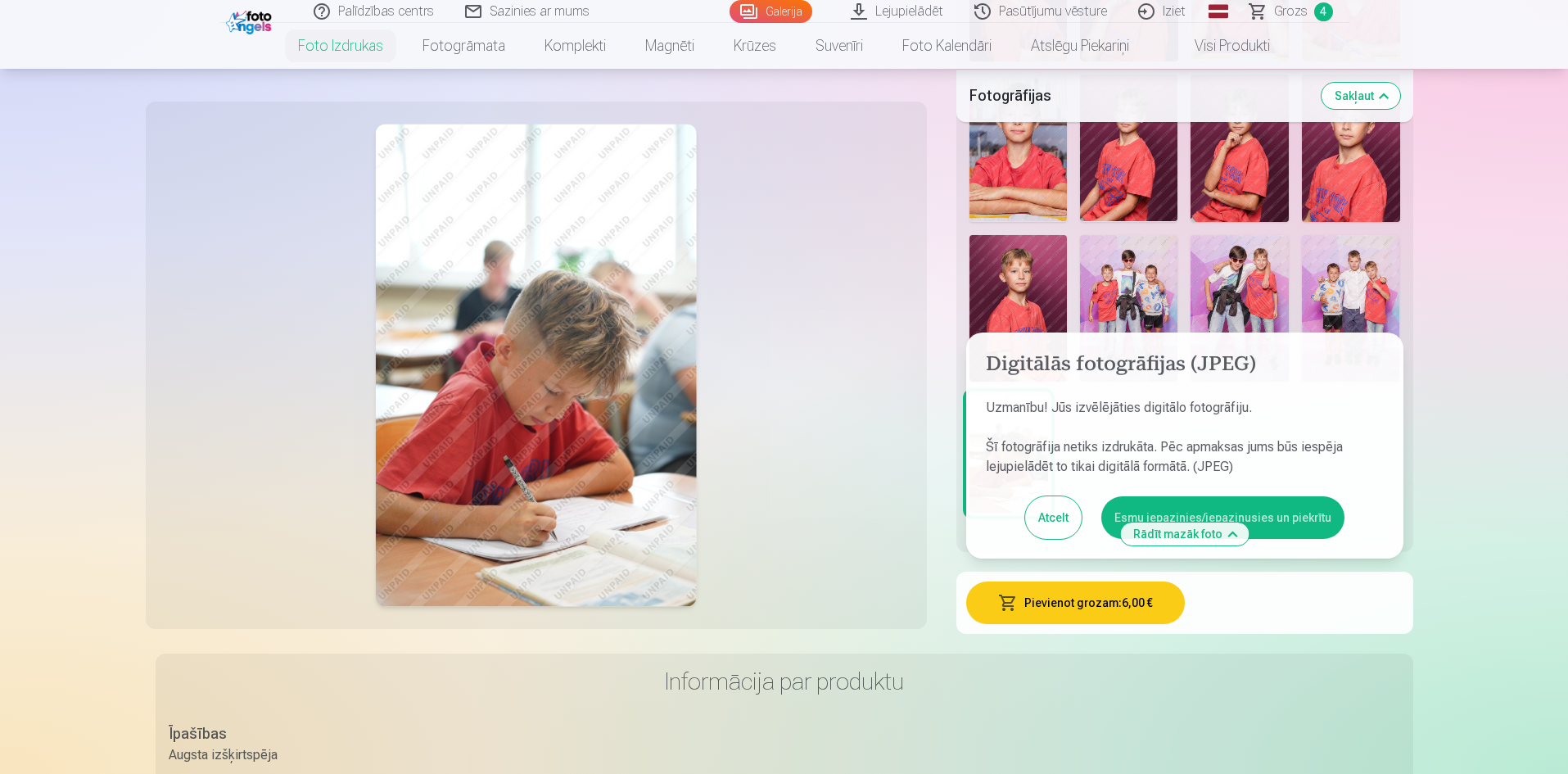
click at [1197, 506] on button "Esmu iepazinies/iepazinusies un piekrītu" at bounding box center [1222, 517] width 243 height 42
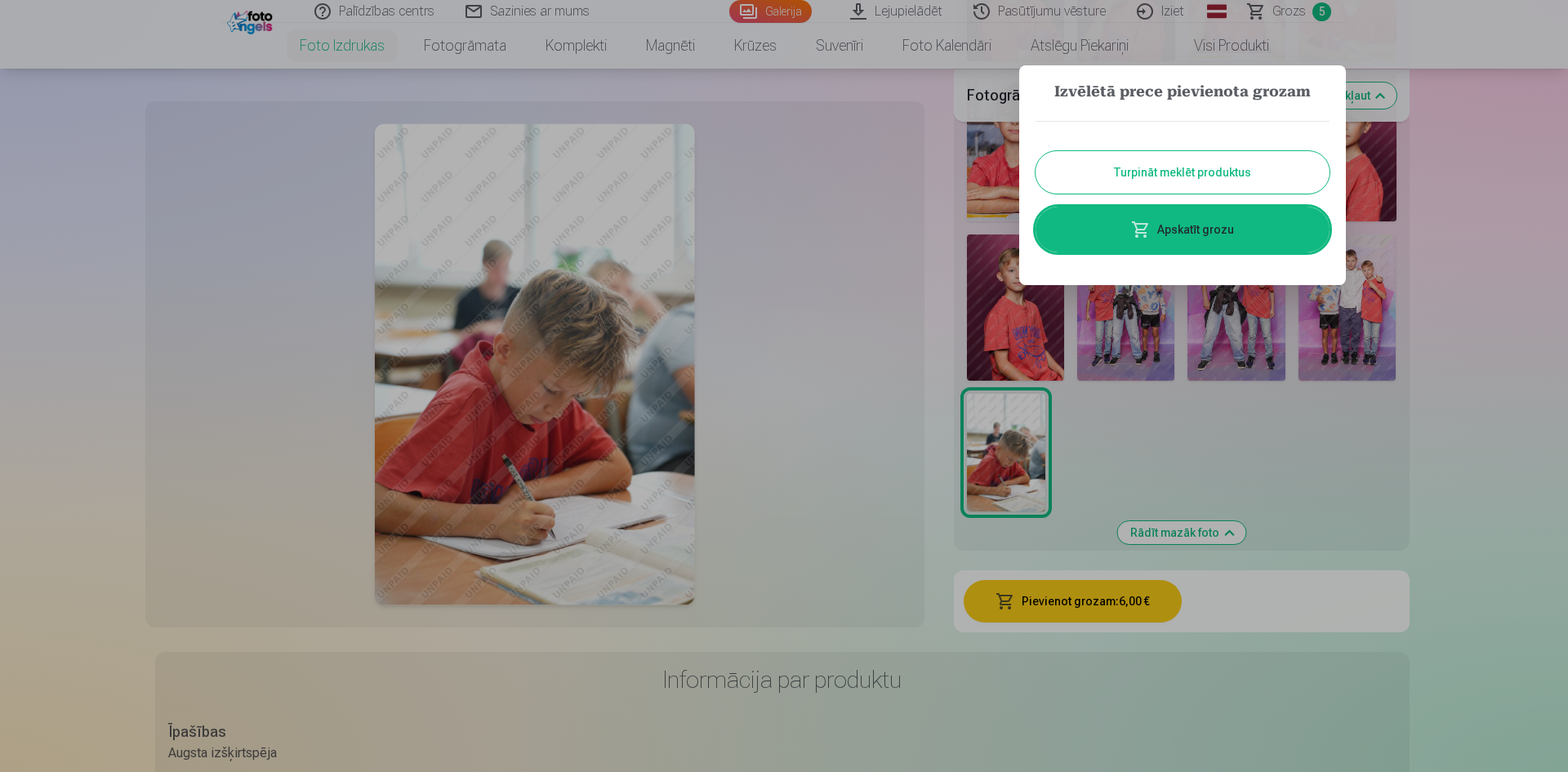
click at [1227, 170] on button "Turpināt meklēt produktus" at bounding box center [1183, 171] width 294 height 42
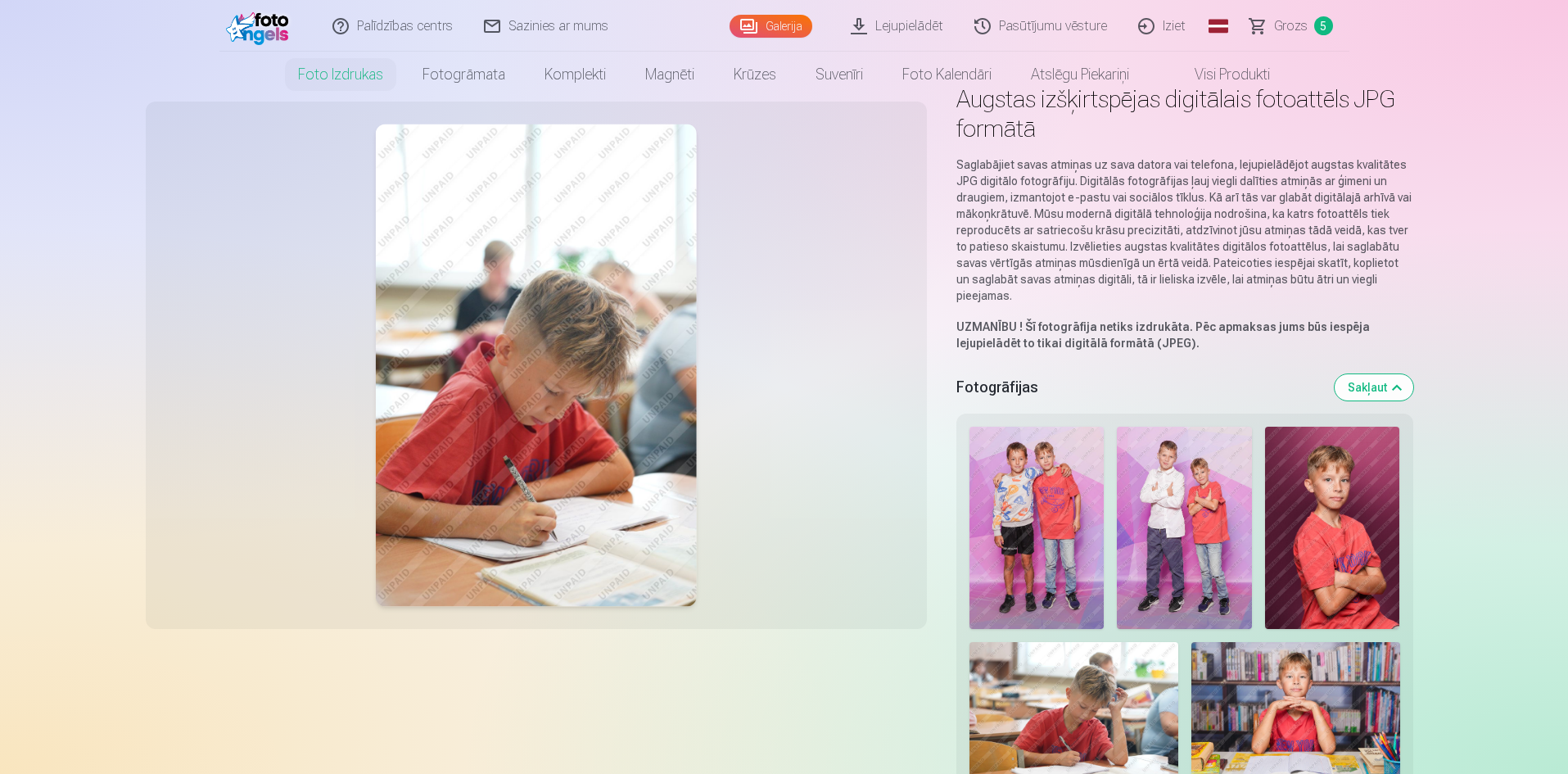
scroll to position [0, 0]
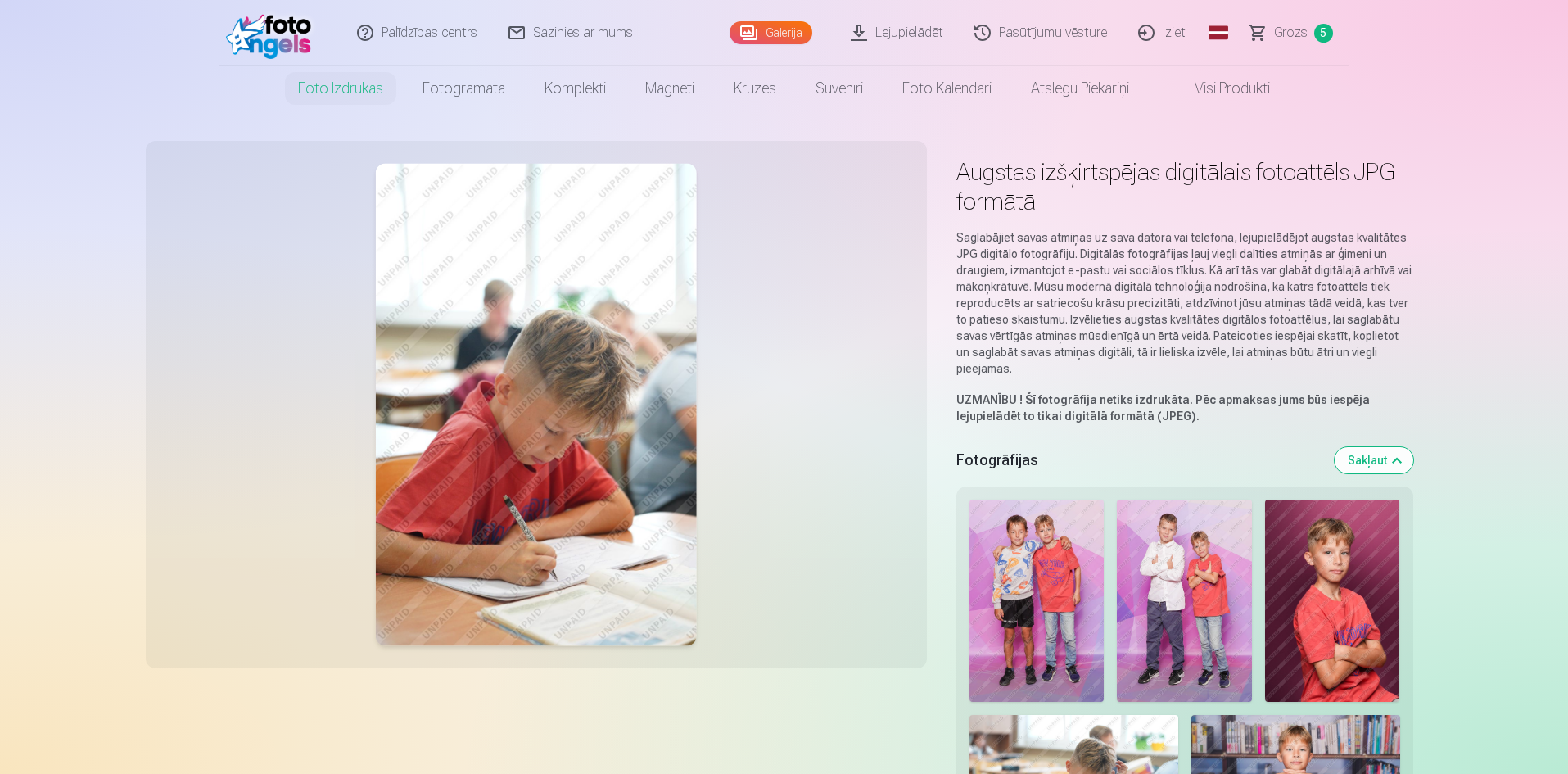
click at [1197, 538] on img at bounding box center [1184, 600] width 135 height 203
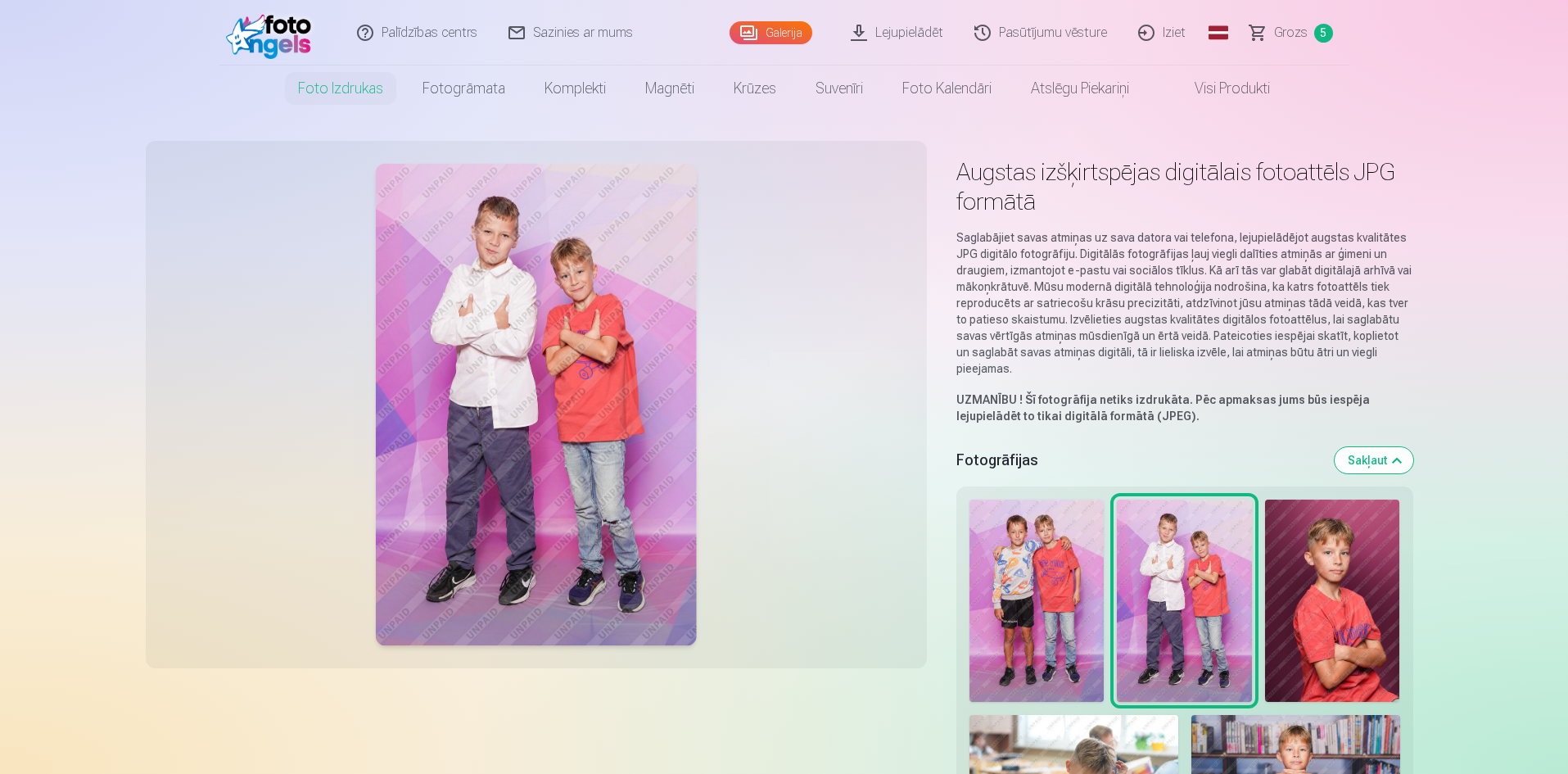
click at [1324, 537] on img at bounding box center [1333, 600] width 135 height 203
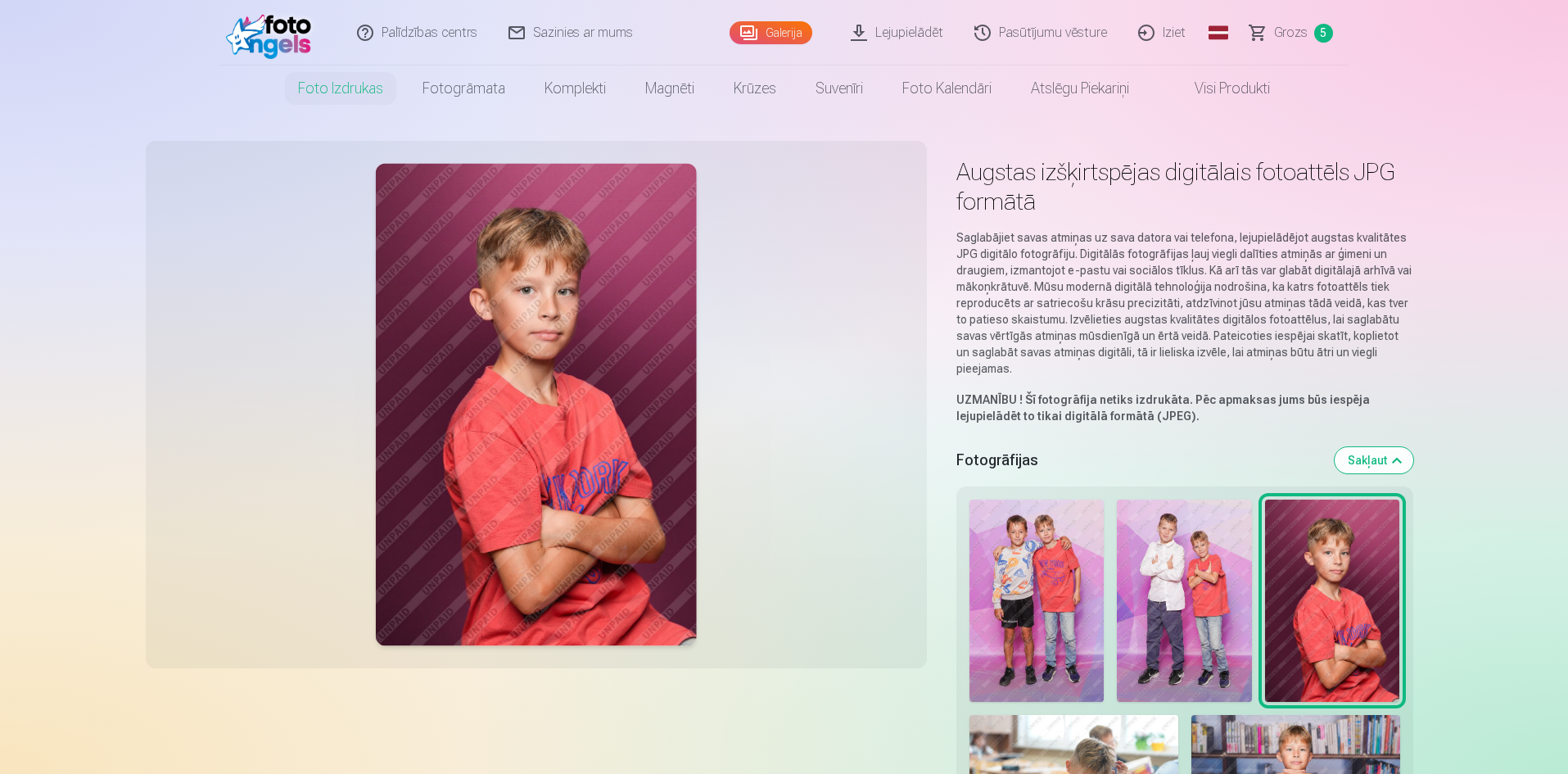
click at [1304, 29] on span "Grozs" at bounding box center [1290, 32] width 34 height 20
click at [1311, 29] on link "Grozs 5" at bounding box center [1291, 33] width 114 height 66
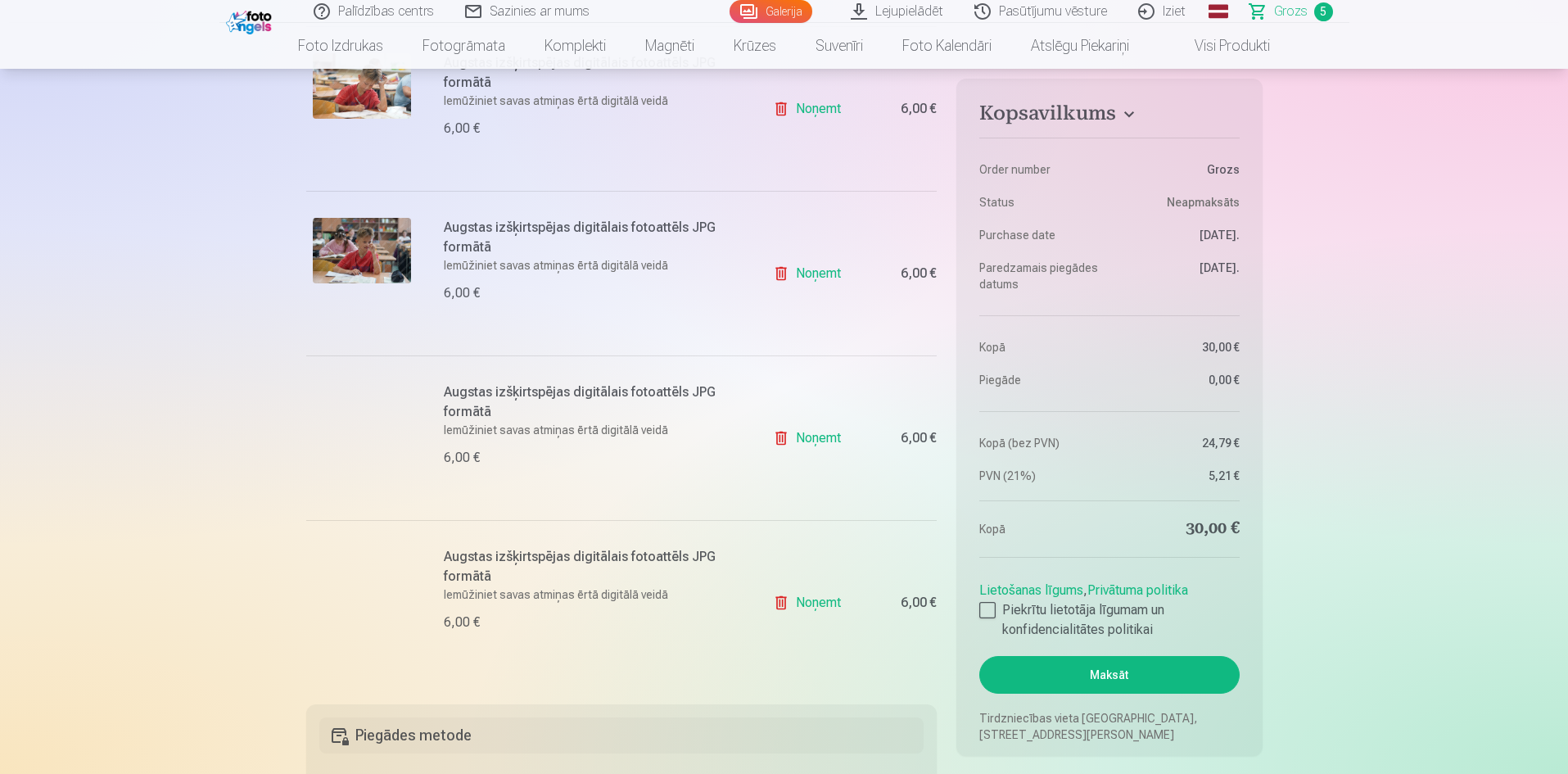
scroll to position [573, 0]
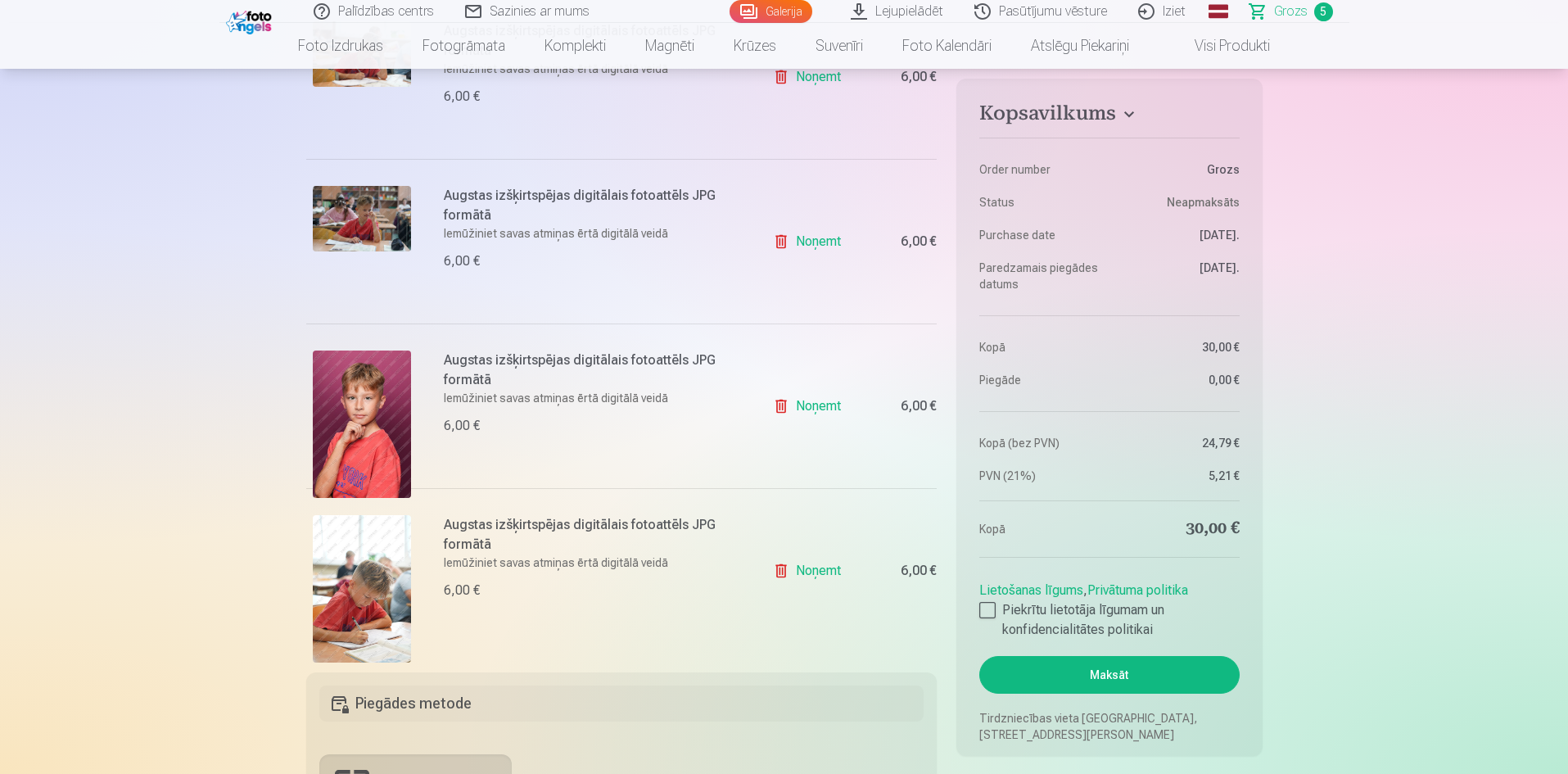
click at [822, 405] on link "Noņemt" at bounding box center [809, 405] width 74 height 33
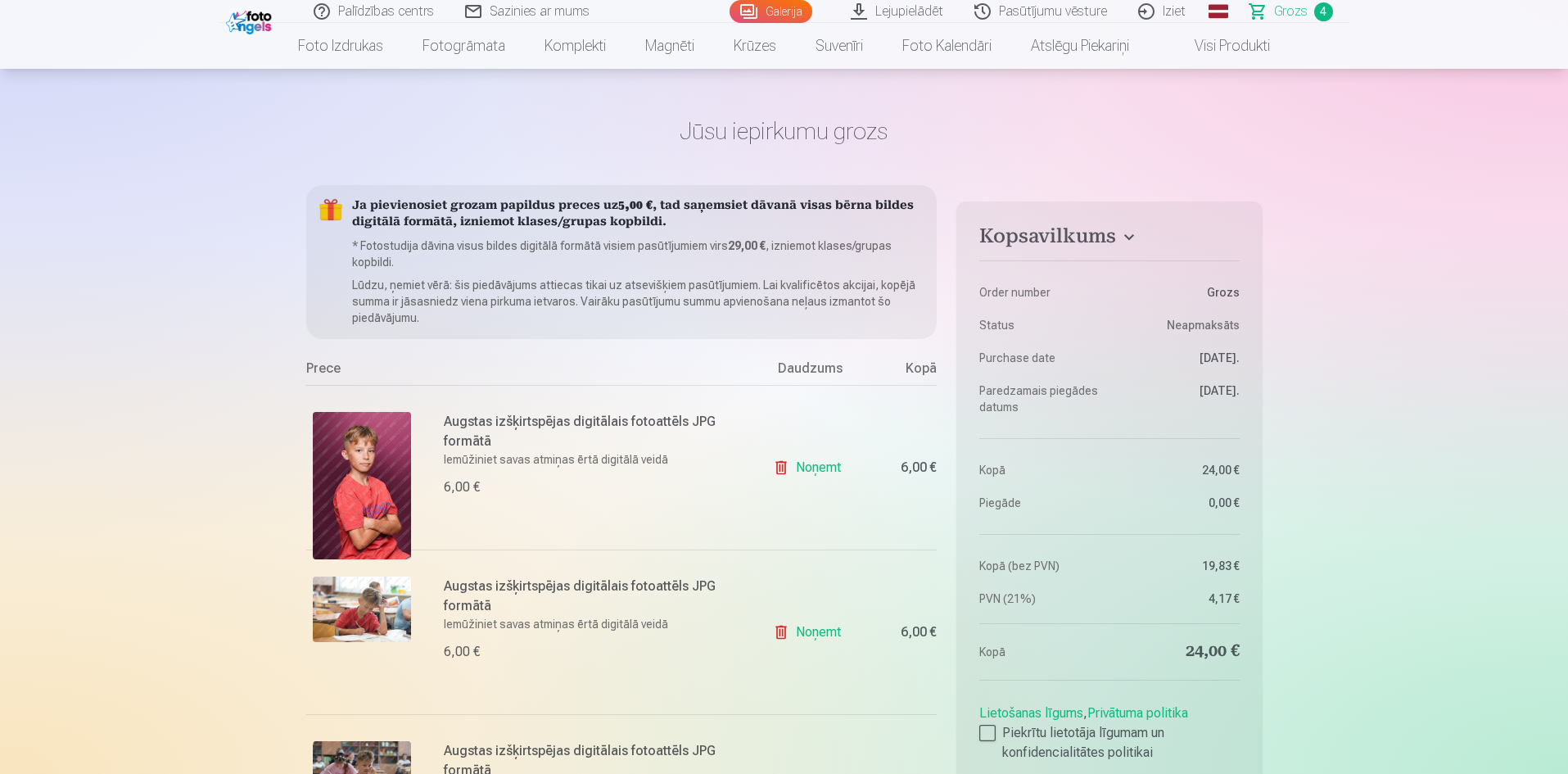
scroll to position [0, 0]
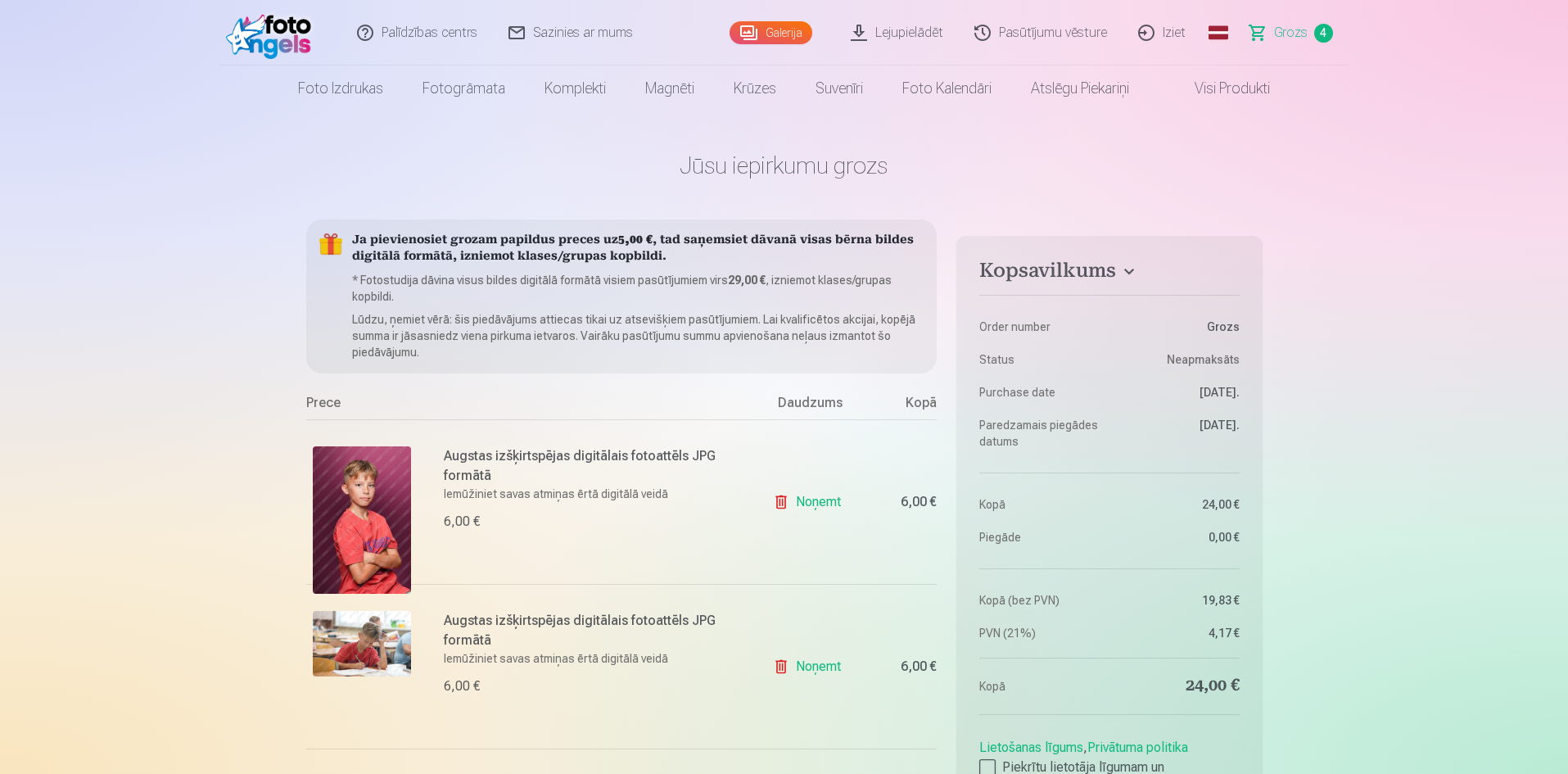
click at [638, 332] on p "Lūdzu, ņemiet vērā: šis piedāvājums attiecas tikai uz atsevišķiem pasūtījumiem.…" at bounding box center [638, 336] width 572 height 49
drag, startPoint x: 528, startPoint y: 322, endPoint x: 573, endPoint y: 336, distance: 47.1
click at [537, 320] on p "Lūdzu, ņemiet vērā: šis piedāvājums attiecas tikai uz atsevišķiem pasūtījumiem.…" at bounding box center [638, 336] width 572 height 49
click at [529, 292] on p "* Fotostudija dāvina visus bildes digitālā formātā visiem pasūtījumiem virs 29,…" at bounding box center [638, 288] width 572 height 33
drag, startPoint x: 1259, startPoint y: 90, endPoint x: 1298, endPoint y: 95, distance: 39.3
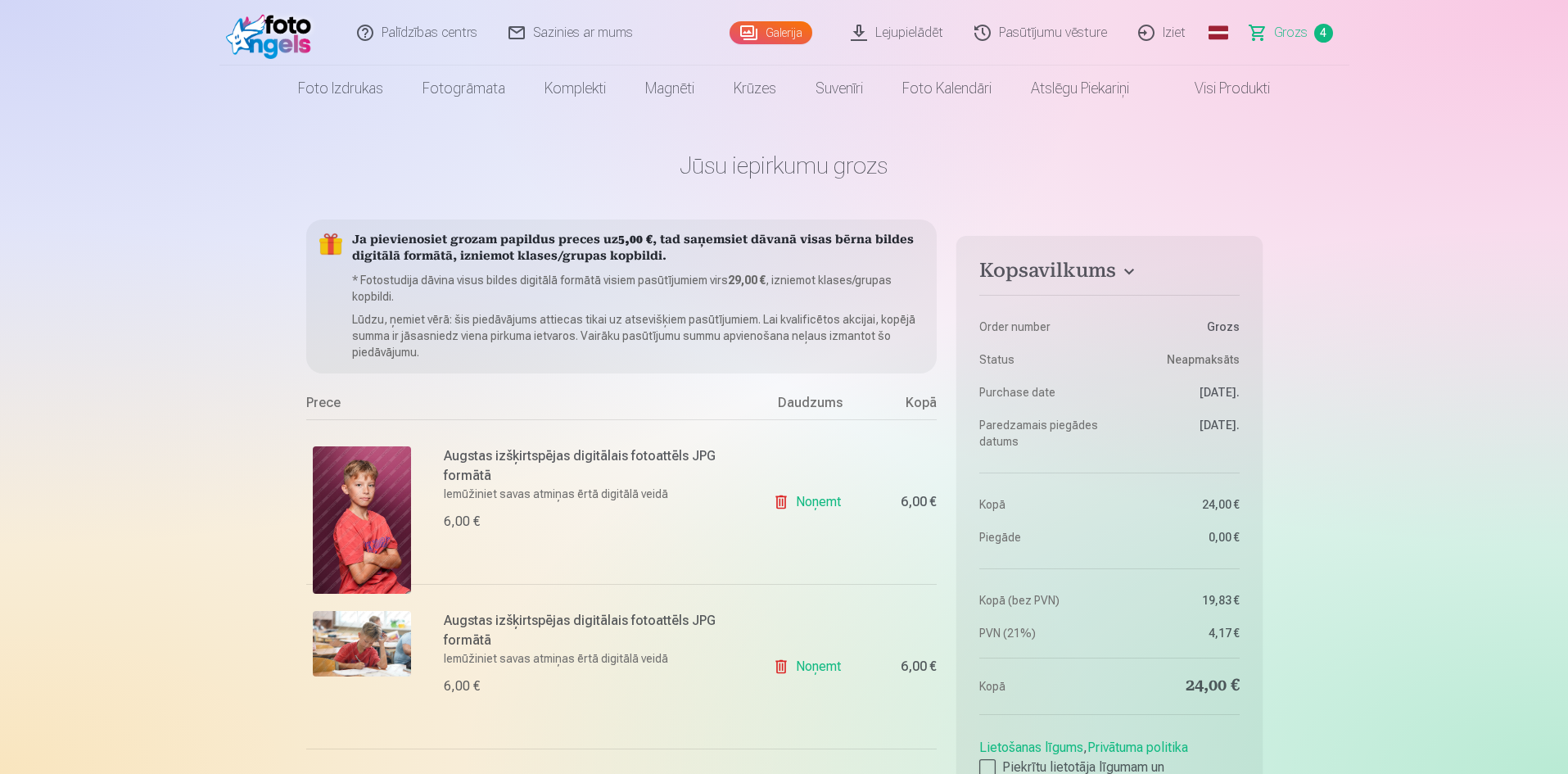
click at [1259, 90] on link "Visi produkti" at bounding box center [1219, 88] width 141 height 46
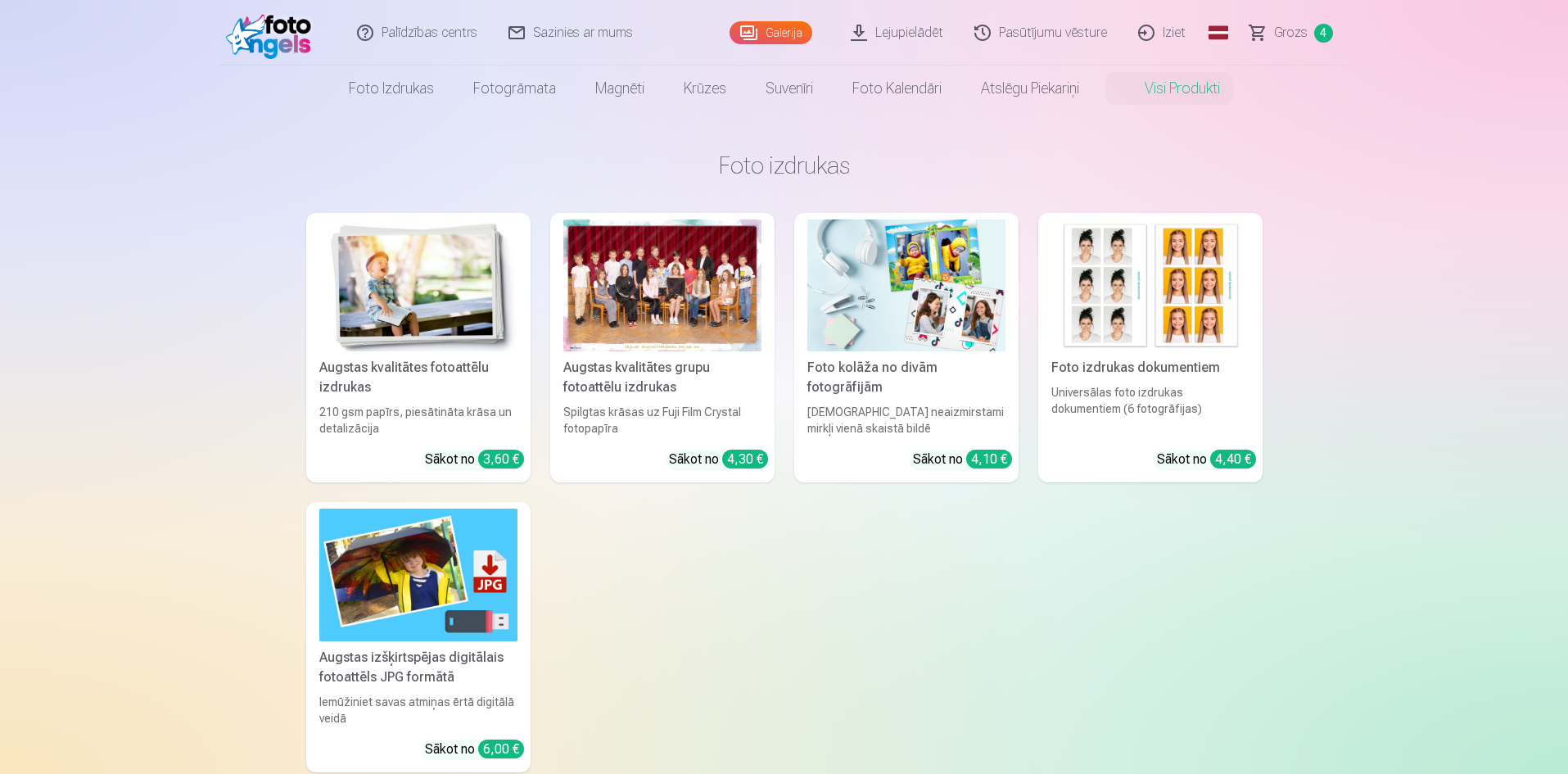
click at [770, 40] on link "Galerija" at bounding box center [771, 33] width 83 height 23
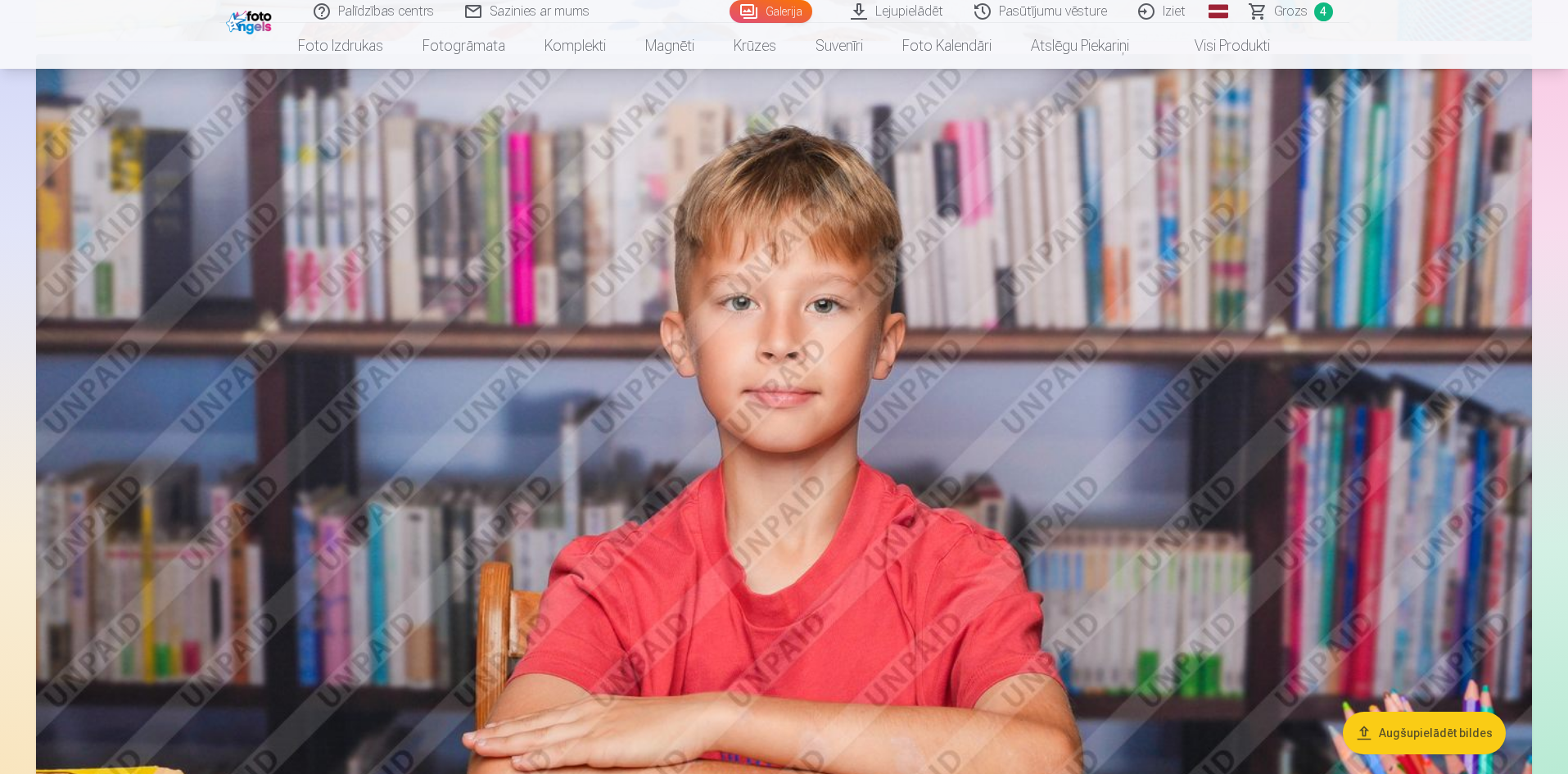
scroll to position [4586, 0]
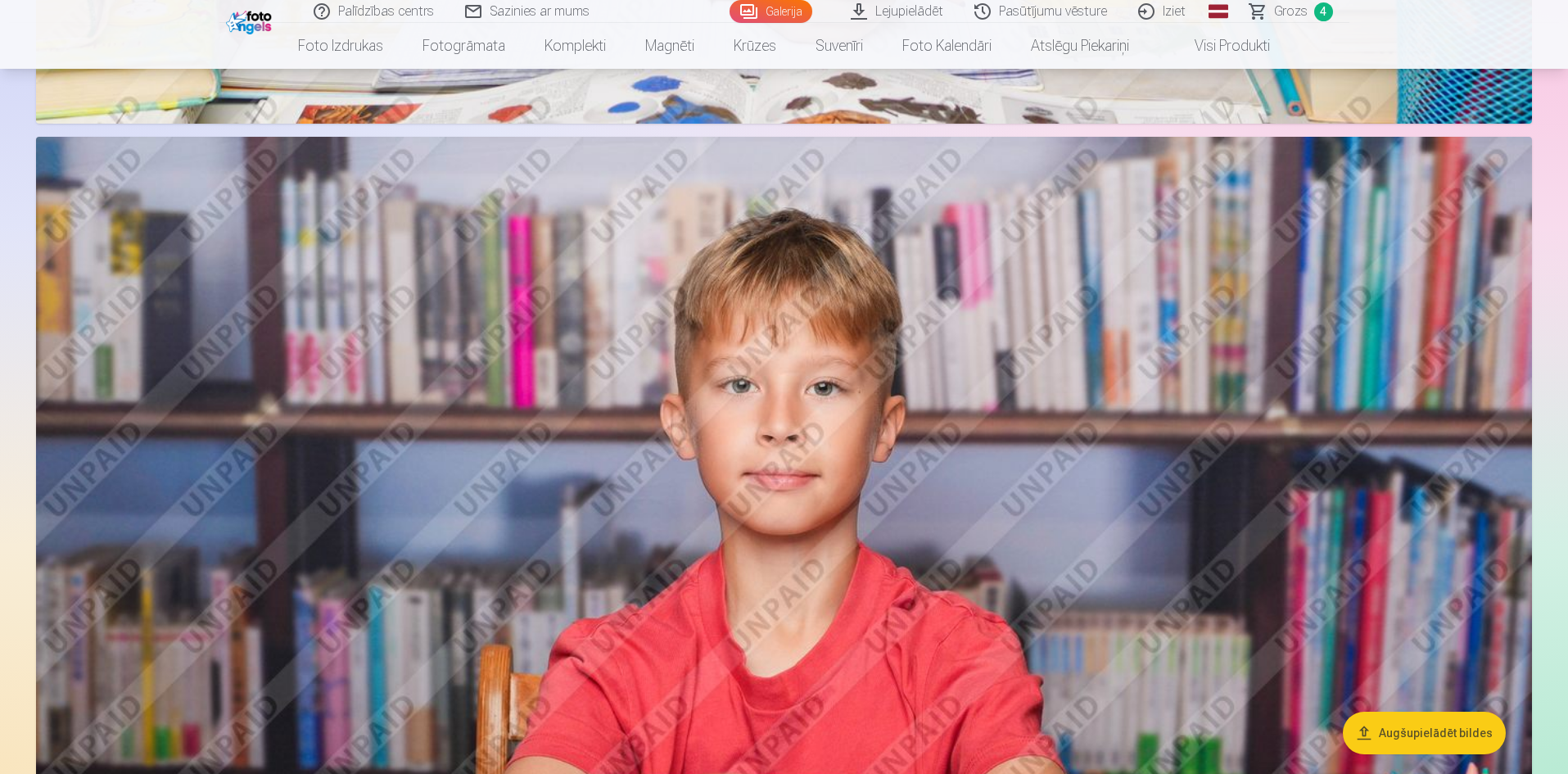
click at [1294, 10] on span "Grozs" at bounding box center [1290, 11] width 34 height 20
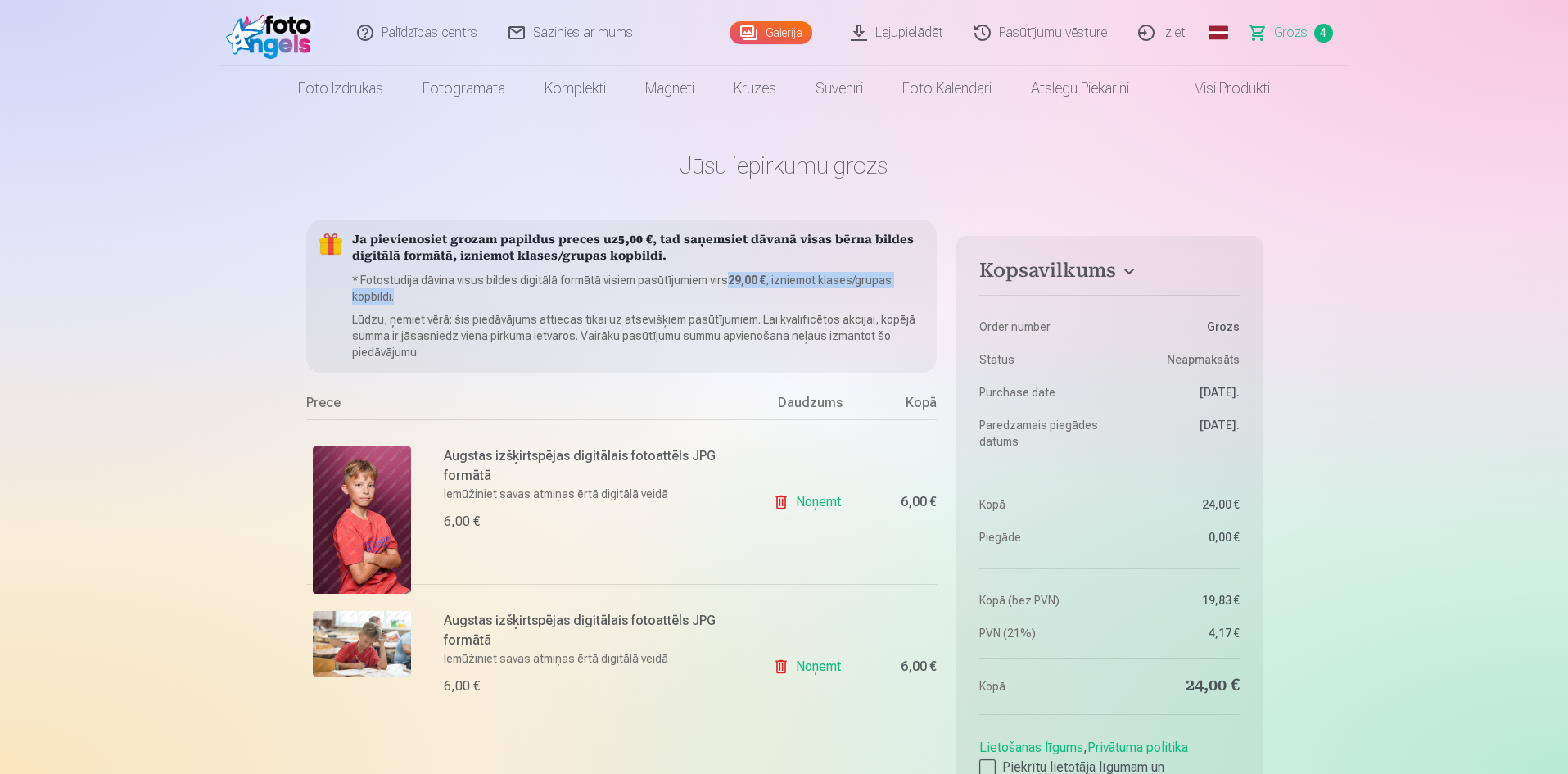
drag, startPoint x: 724, startPoint y: 272, endPoint x: 778, endPoint y: 292, distance: 57.6
click at [779, 291] on p "* Fotostudija dāvina visus bildes digitālā formātā visiem pasūtījumiem virs 29,…" at bounding box center [638, 288] width 572 height 33
